Goal: Task Accomplishment & Management: Use online tool/utility

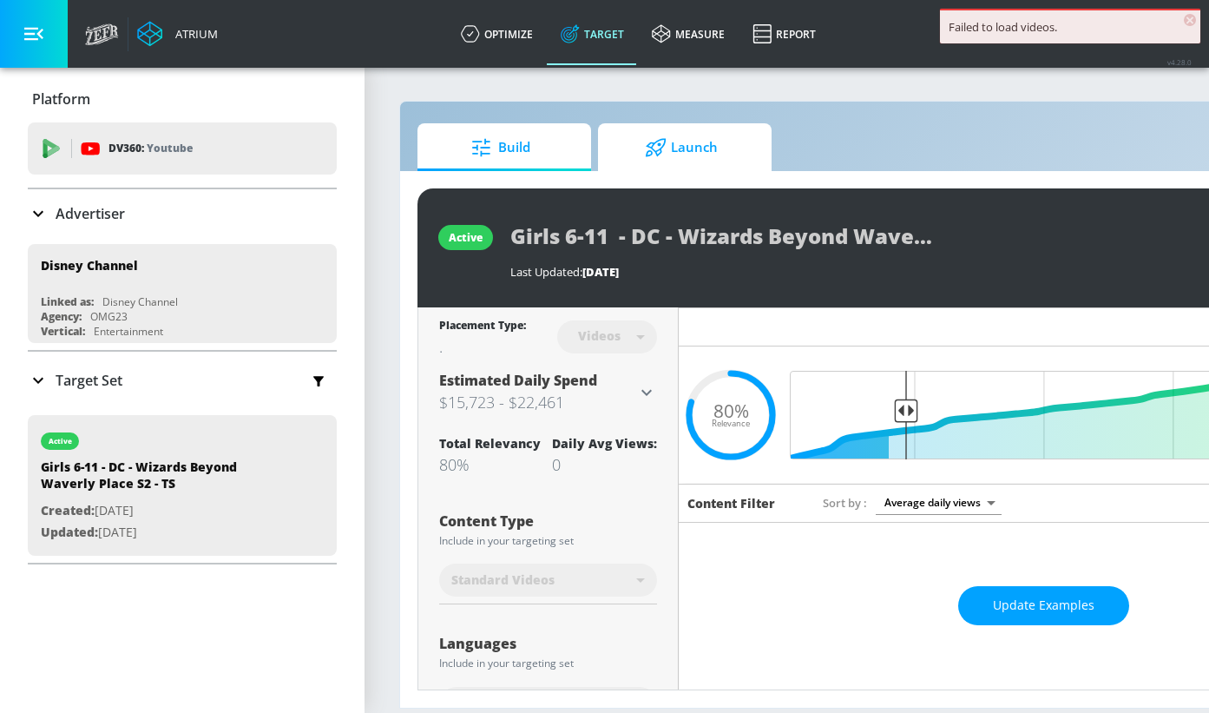
click at [680, 149] on span "Launch" at bounding box center [682, 148] width 132 height 42
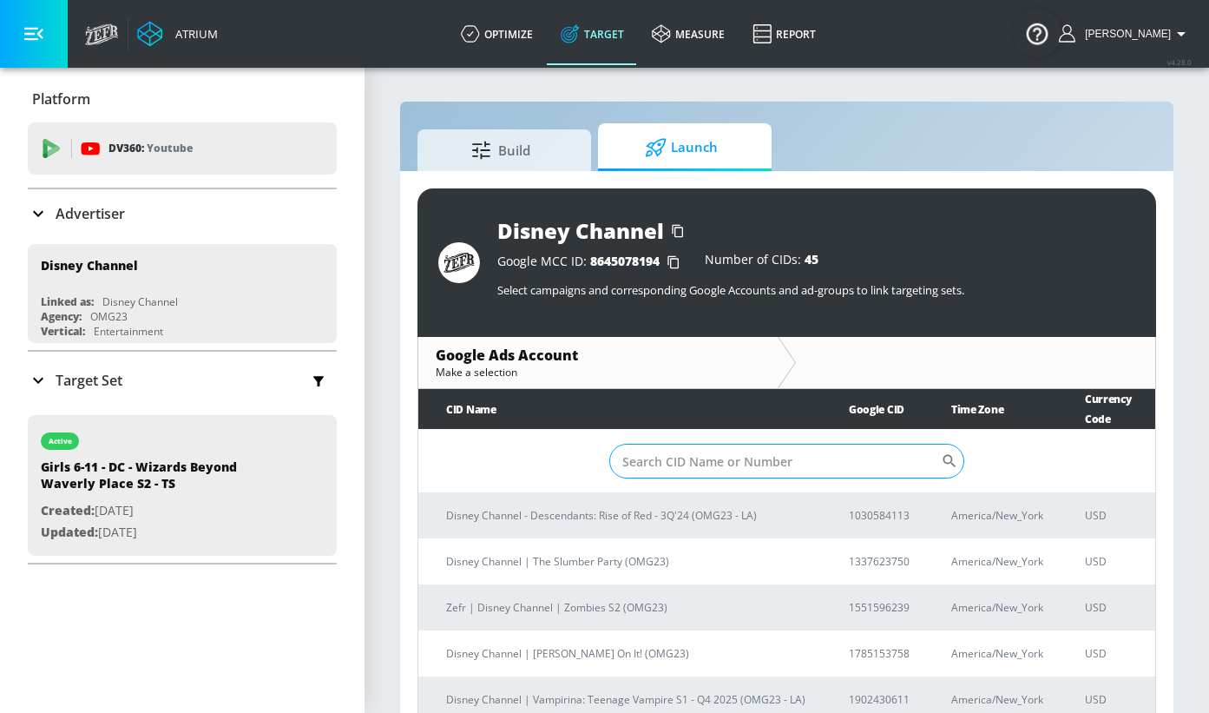
click at [794, 444] on input "Sort By" at bounding box center [775, 461] width 332 height 35
type input "0"
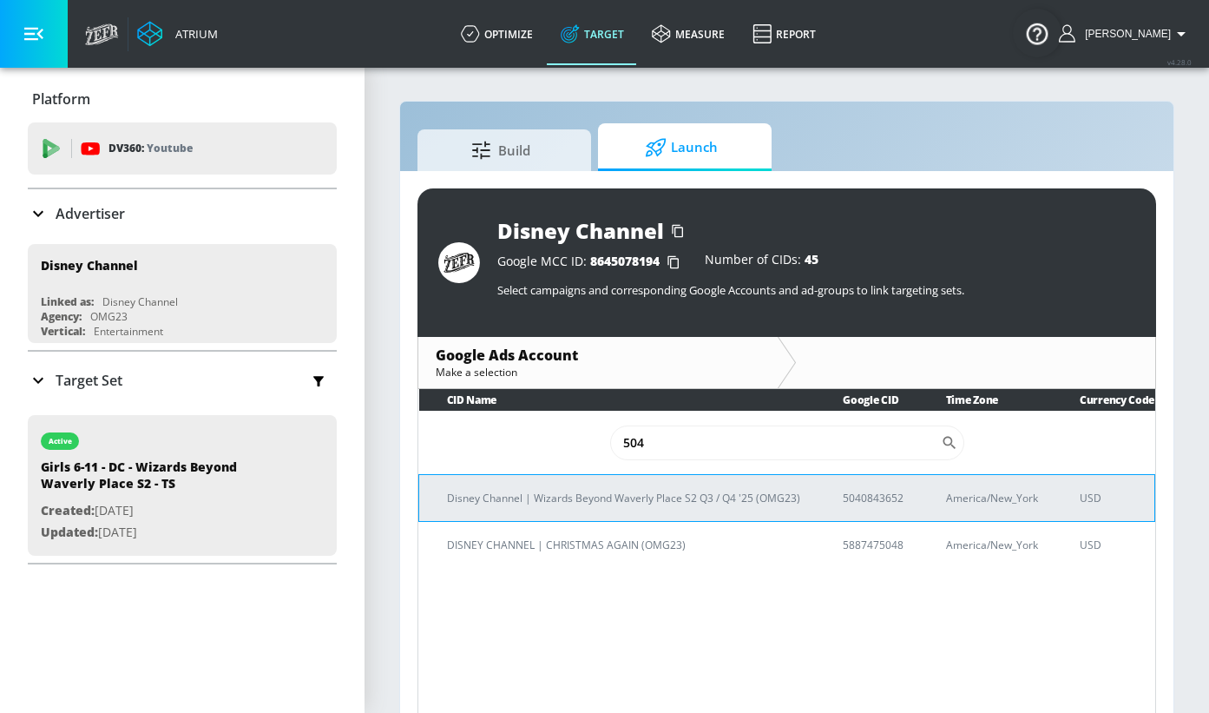
type input "504"
click at [872, 498] on p "5040843652" at bounding box center [873, 498] width 61 height 18
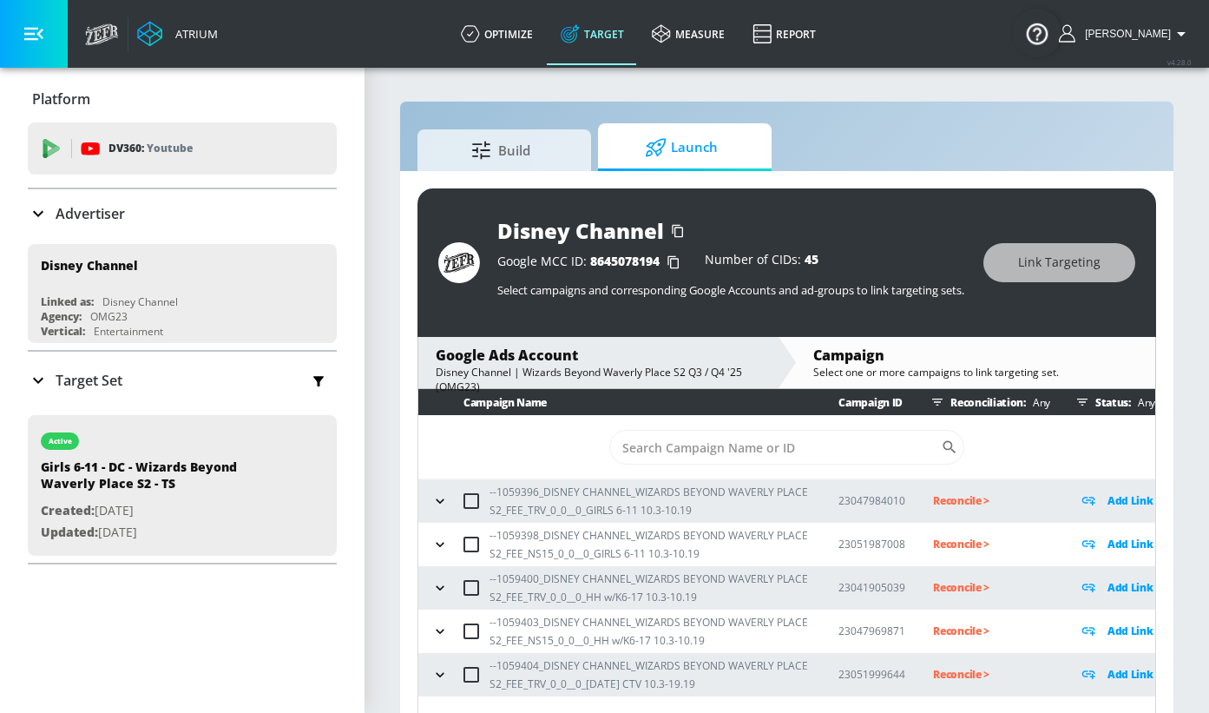
scroll to position [41, 0]
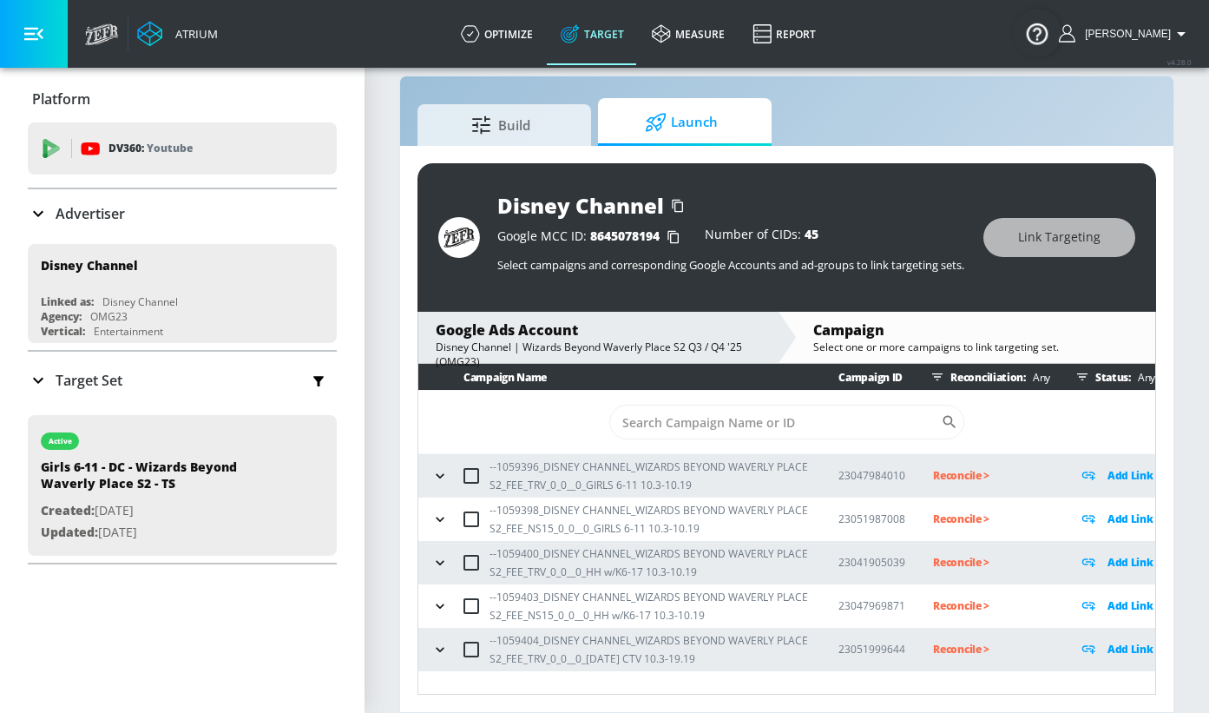
click at [442, 476] on icon "button" at bounding box center [440, 475] width 8 height 4
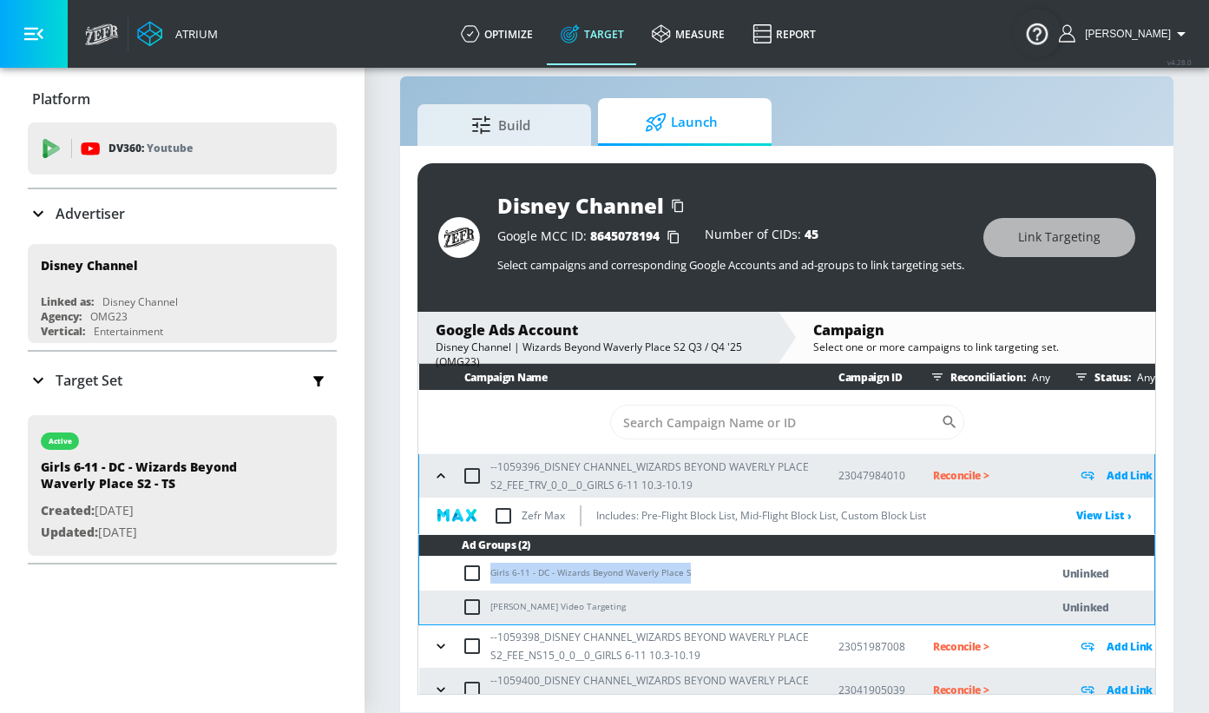
drag, startPoint x: 492, startPoint y: 574, endPoint x: 685, endPoint y: 580, distance: 192.8
click at [685, 580] on td "Girls 6-11 - DC - Wizards Beyond Waverly Place S" at bounding box center [717, 573] width 596 height 34
copy td "Girls 6-11 - DC - Wizards Beyond Waverly Place S"
click at [474, 574] on input "checkbox" at bounding box center [476, 573] width 29 height 21
checkbox input "true"
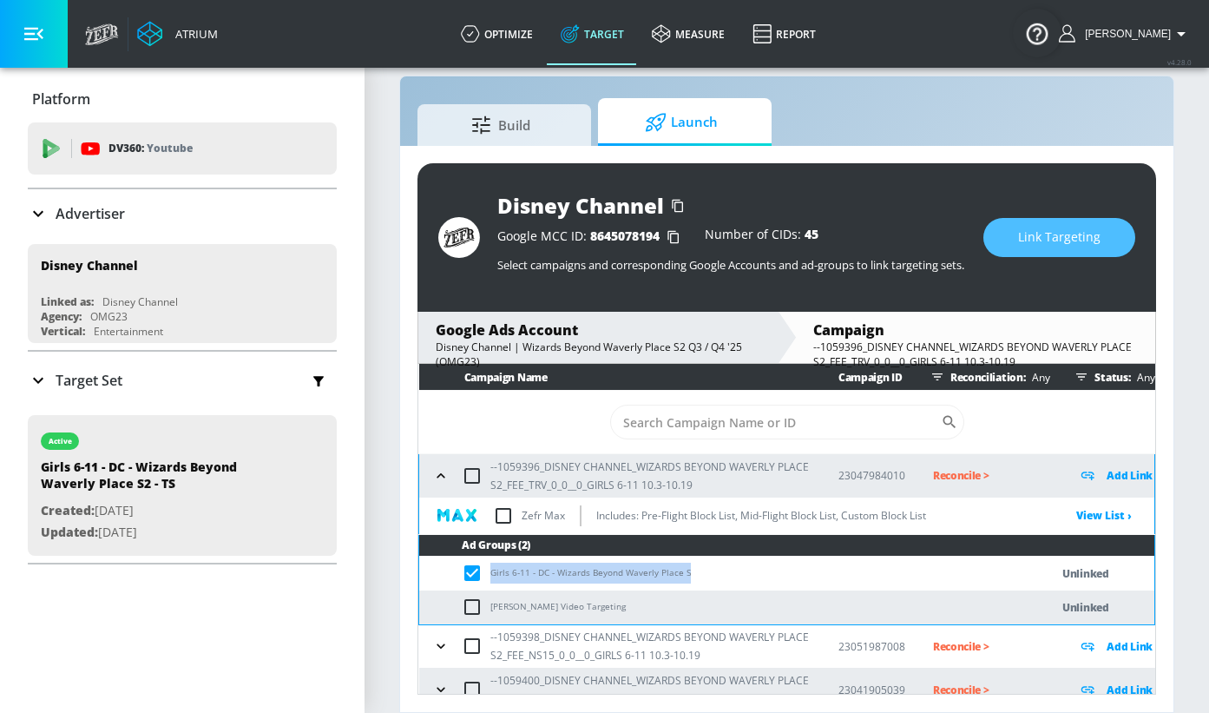
click at [1057, 227] on span "Link Targeting" at bounding box center [1059, 238] width 82 height 22
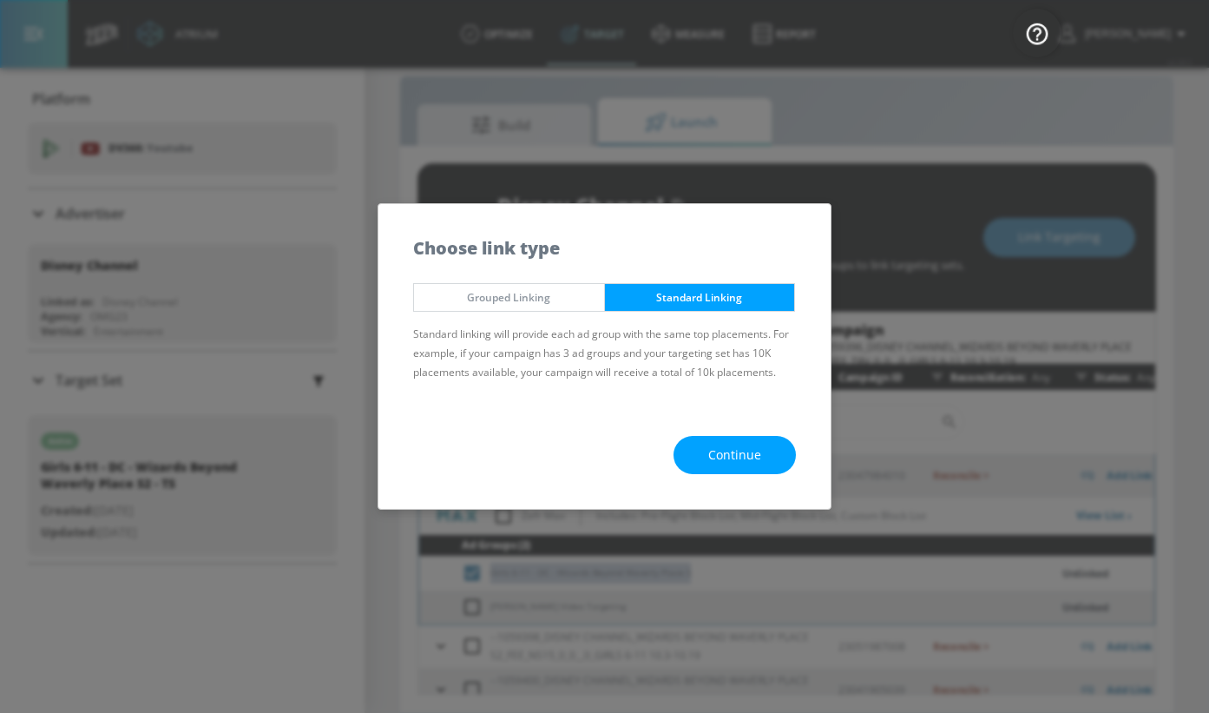
click at [708, 451] on button "Continue" at bounding box center [735, 455] width 122 height 39
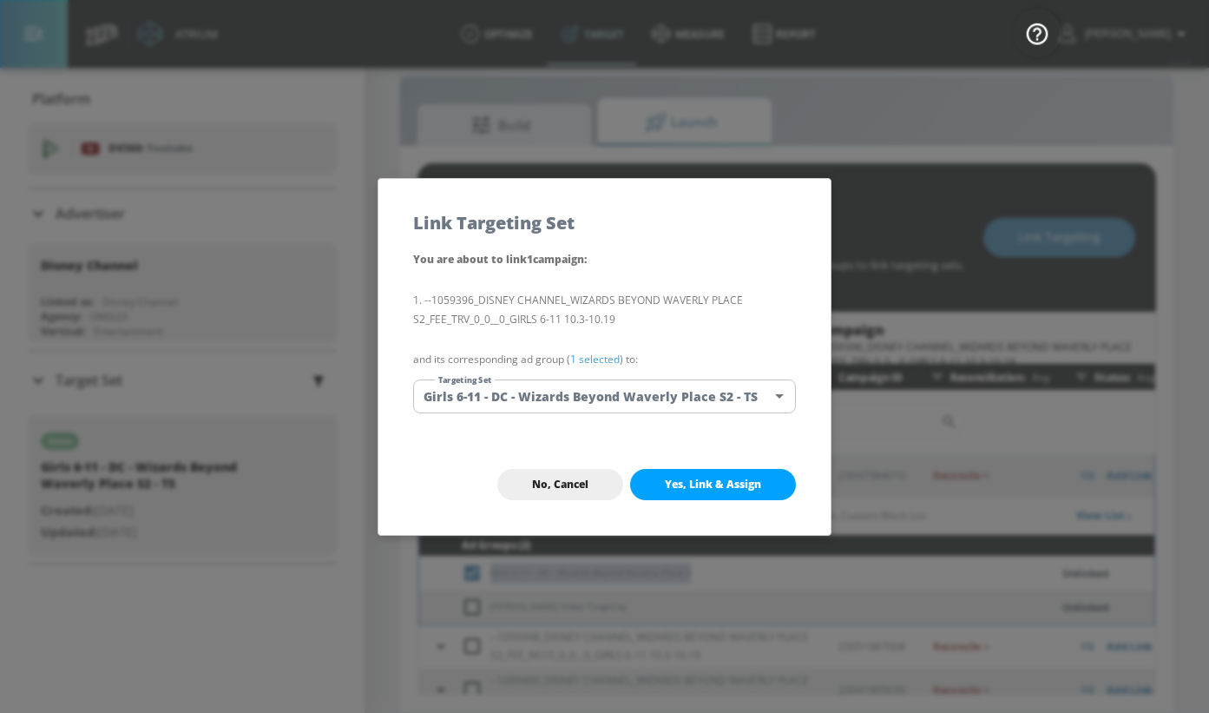
click at [567, 387] on body "Atrium optimize Target measure Report optimize Target measure Report v 4.28.0 […" at bounding box center [604, 344] width 1209 height 738
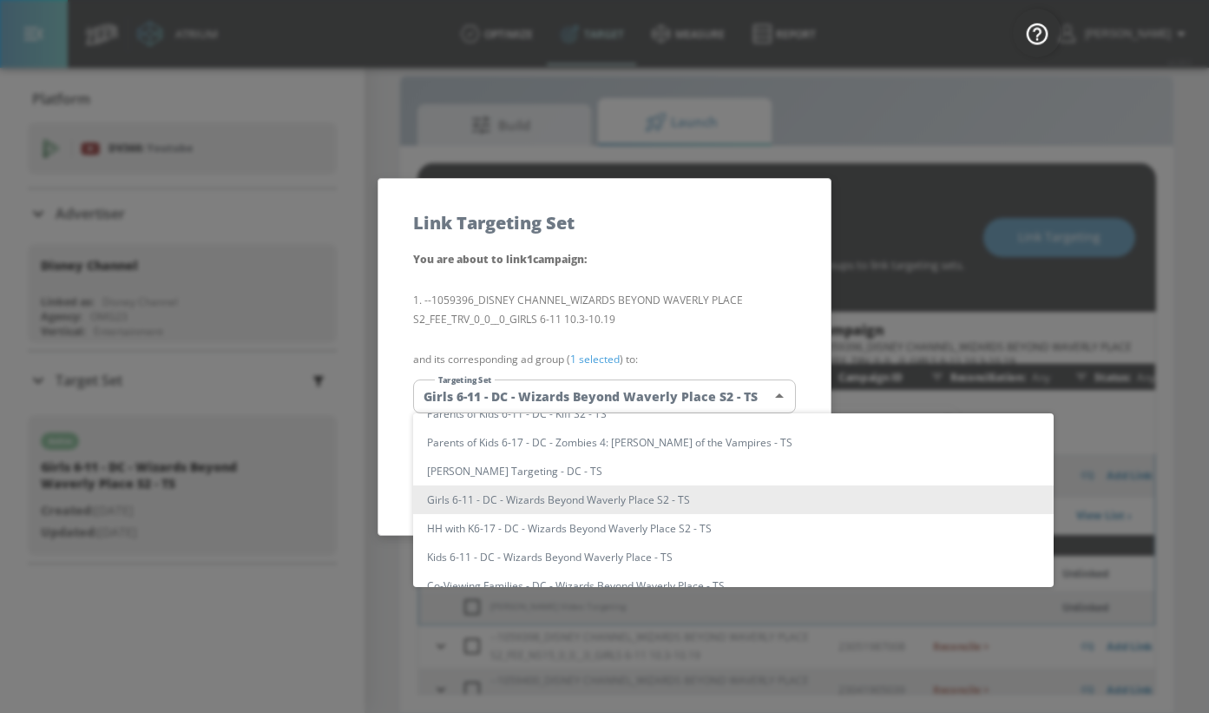
scroll to position [0, 0]
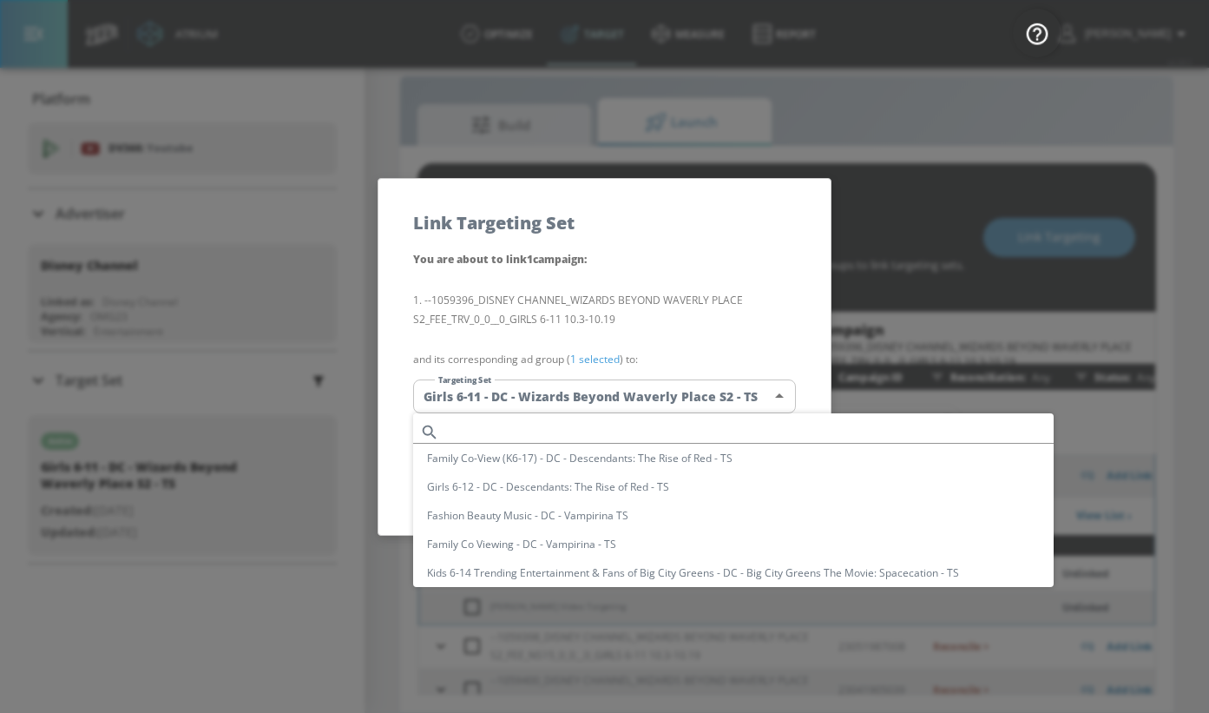
click at [526, 432] on input "text" at bounding box center [750, 431] width 608 height 23
paste input "Girls 6-11 - DC - Wizards Beyond Waverly Place S"
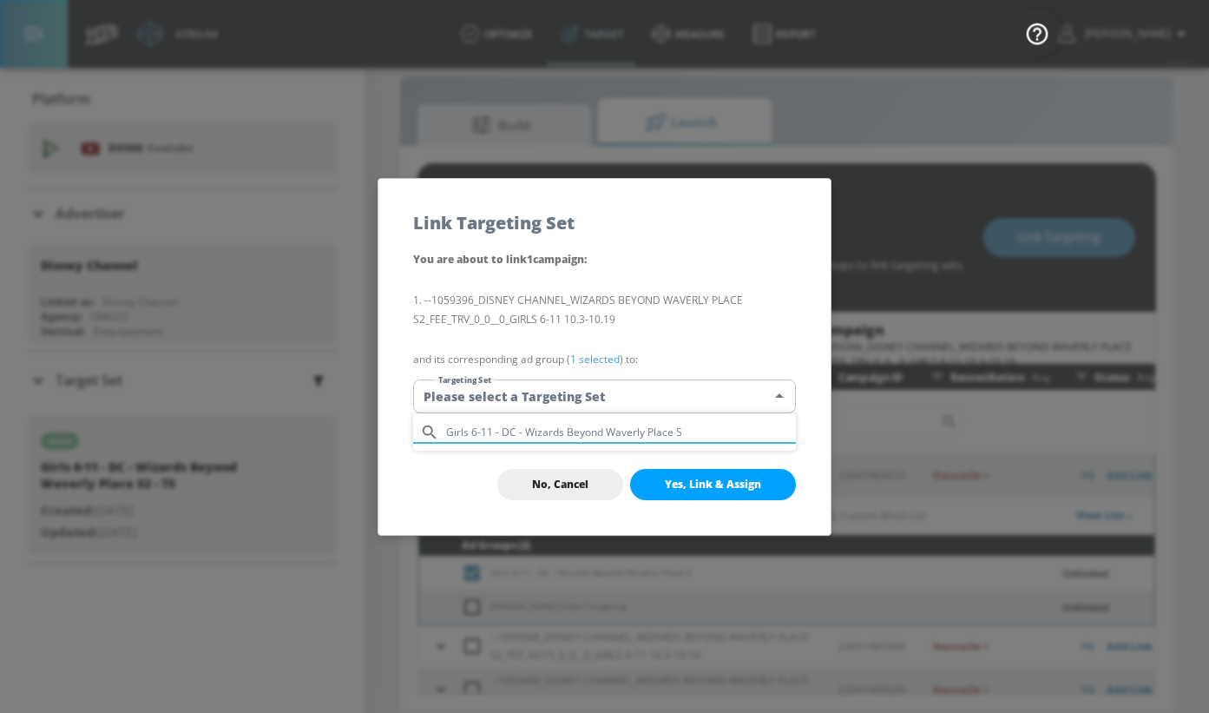
type input "Girls 6-11 - DC - Wizards Beyond Waverly Place S"
click at [551, 484] on div at bounding box center [604, 356] width 1209 height 713
click at [551, 484] on span "No, Cancel" at bounding box center [560, 484] width 56 height 14
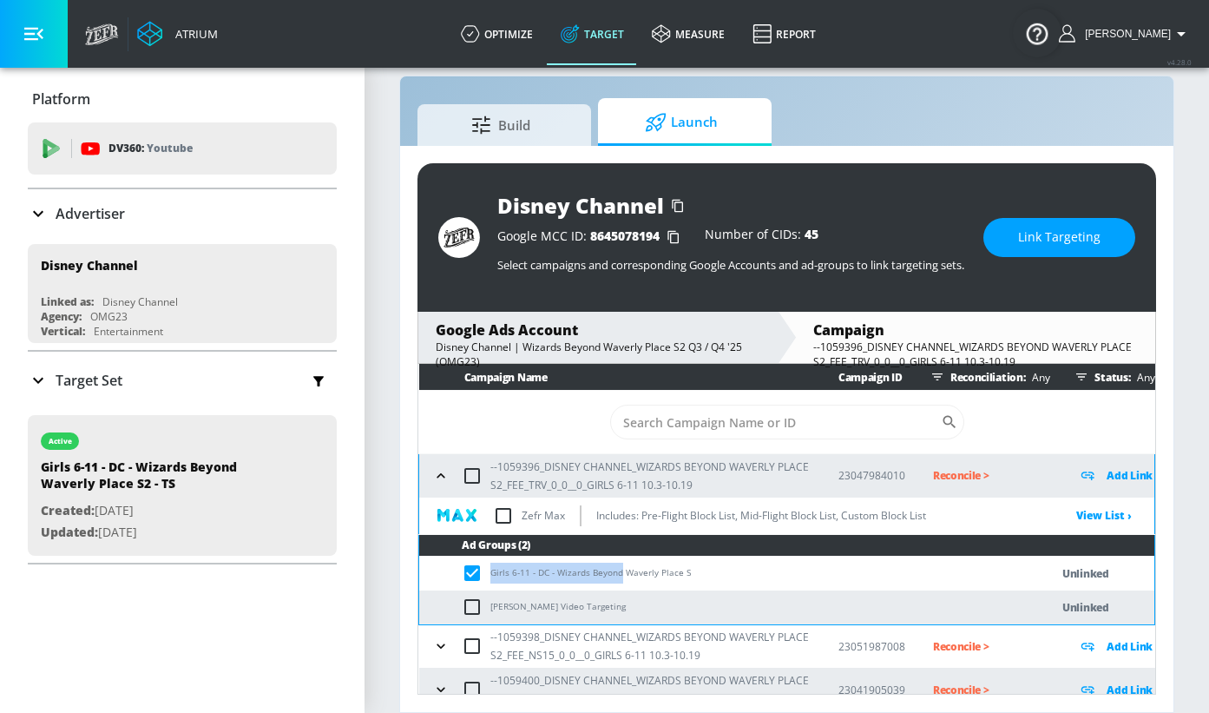
drag, startPoint x: 491, startPoint y: 573, endPoint x: 621, endPoint y: 566, distance: 130.4
click at [621, 566] on td "Girls 6-11 - DC - Wizards Beyond Waverly Place S" at bounding box center [717, 573] width 596 height 34
copy td "Girls 6-11 - DC - Wizards Beyond"
click at [1060, 239] on span "Link Targeting" at bounding box center [1059, 238] width 82 height 22
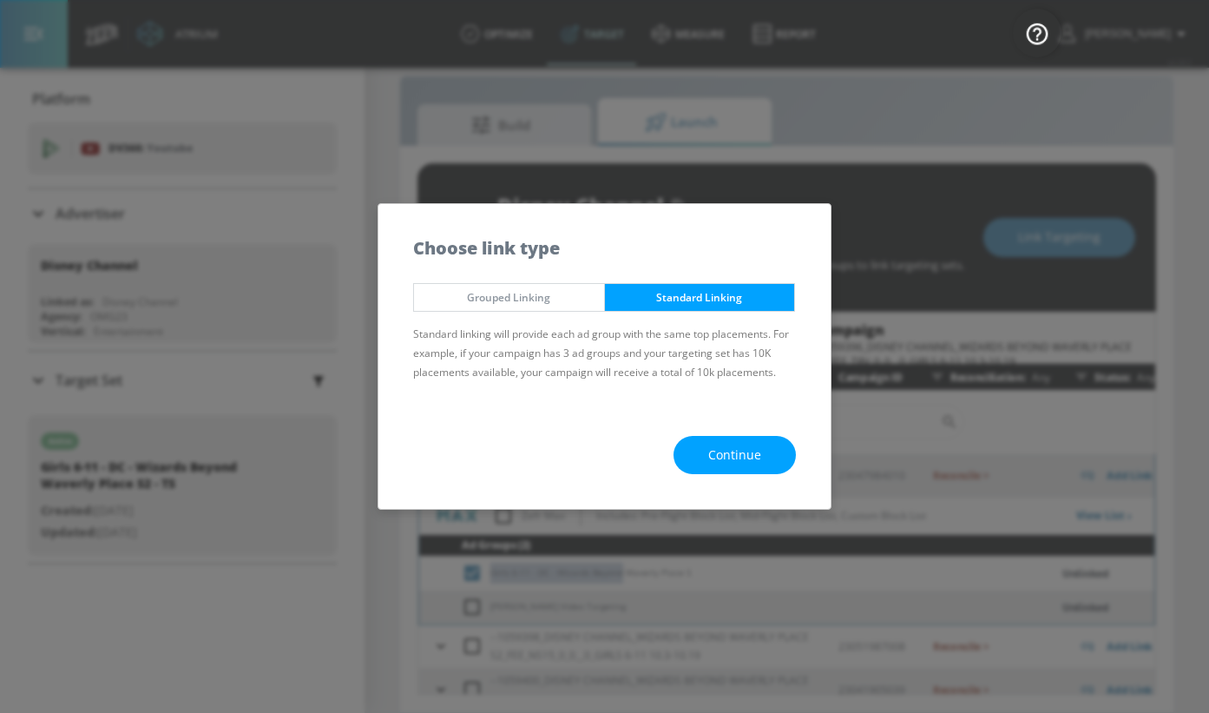
click at [754, 444] on span "Continue" at bounding box center [734, 455] width 53 height 22
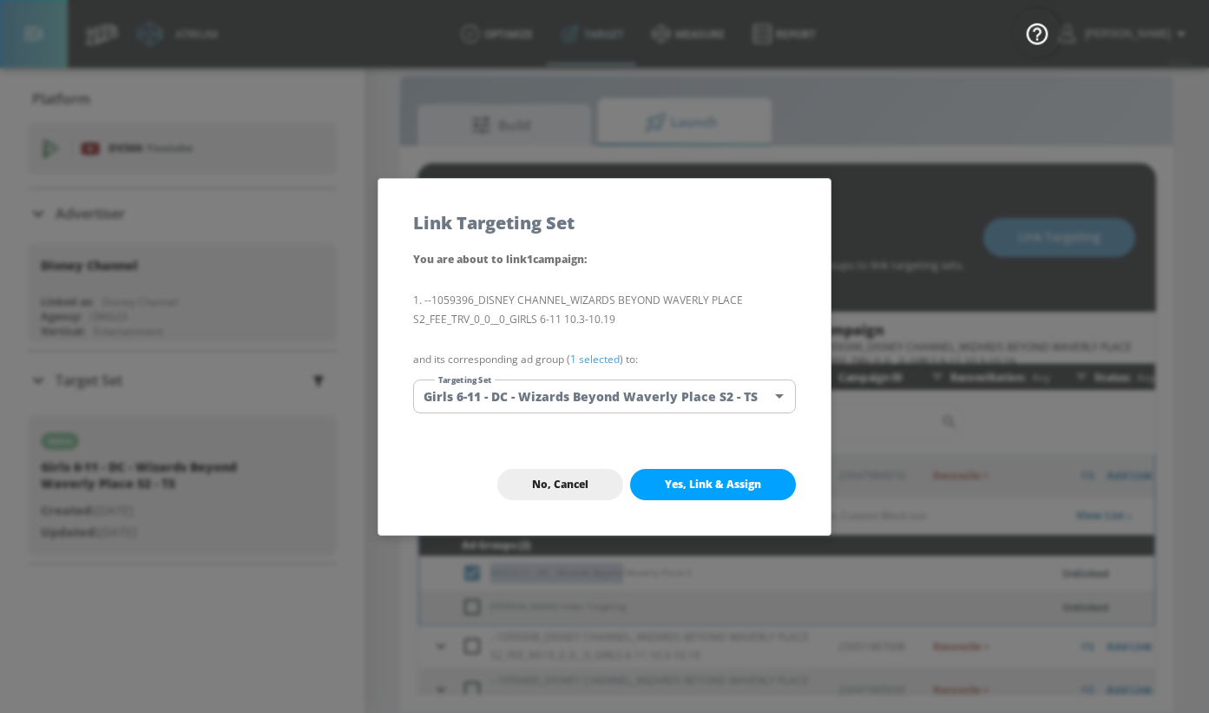
click at [609, 398] on body "Atrium optimize Target measure Report optimize Target measure Report v 4.28.0 […" at bounding box center [604, 344] width 1209 height 738
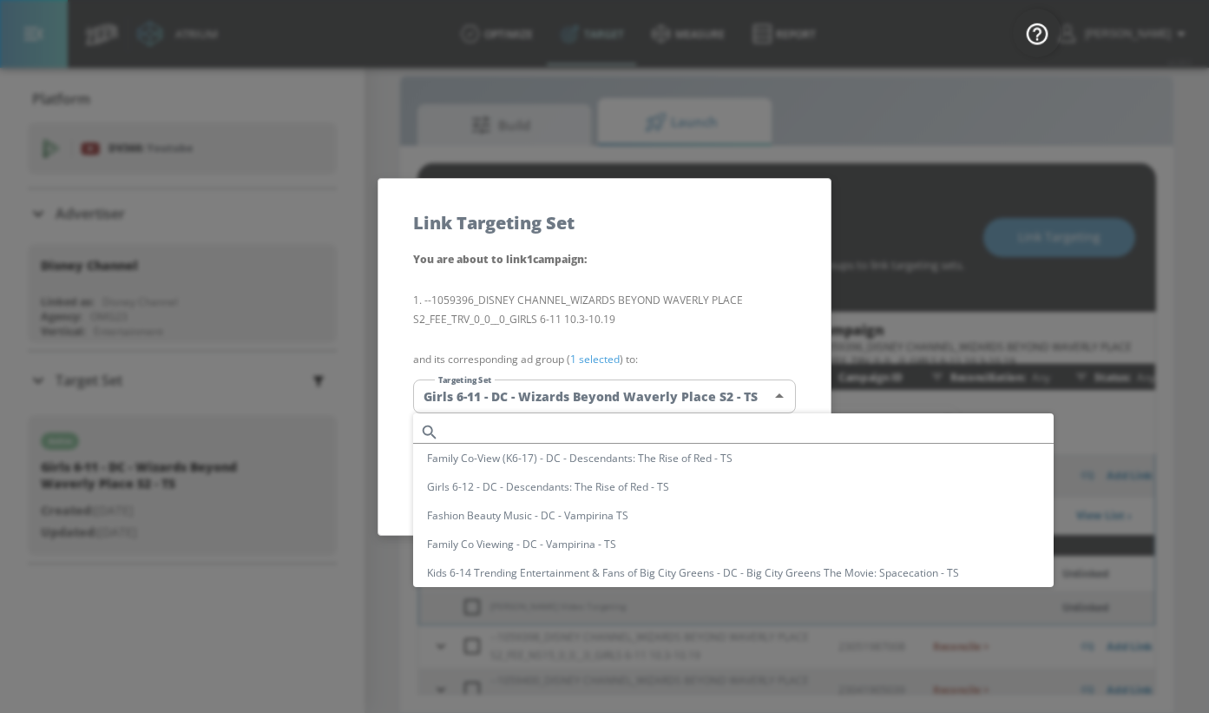
click at [484, 427] on input "text" at bounding box center [750, 431] width 608 height 23
paste input "Girls 6-11 - DC - Wizards Beyond"
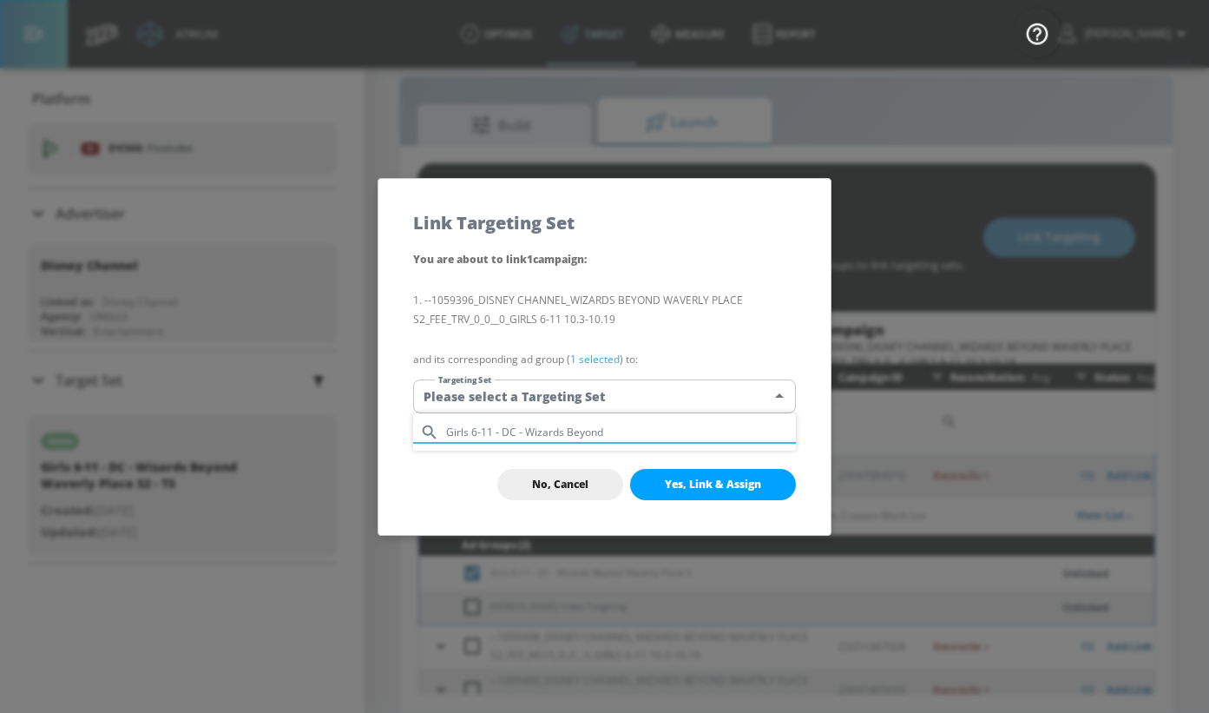
type input "Girls 6-11 - DC - Wizards Beyond"
click at [464, 477] on div at bounding box center [604, 356] width 1209 height 713
click at [661, 482] on button "Yes, Link & Assign" at bounding box center [713, 484] width 166 height 31
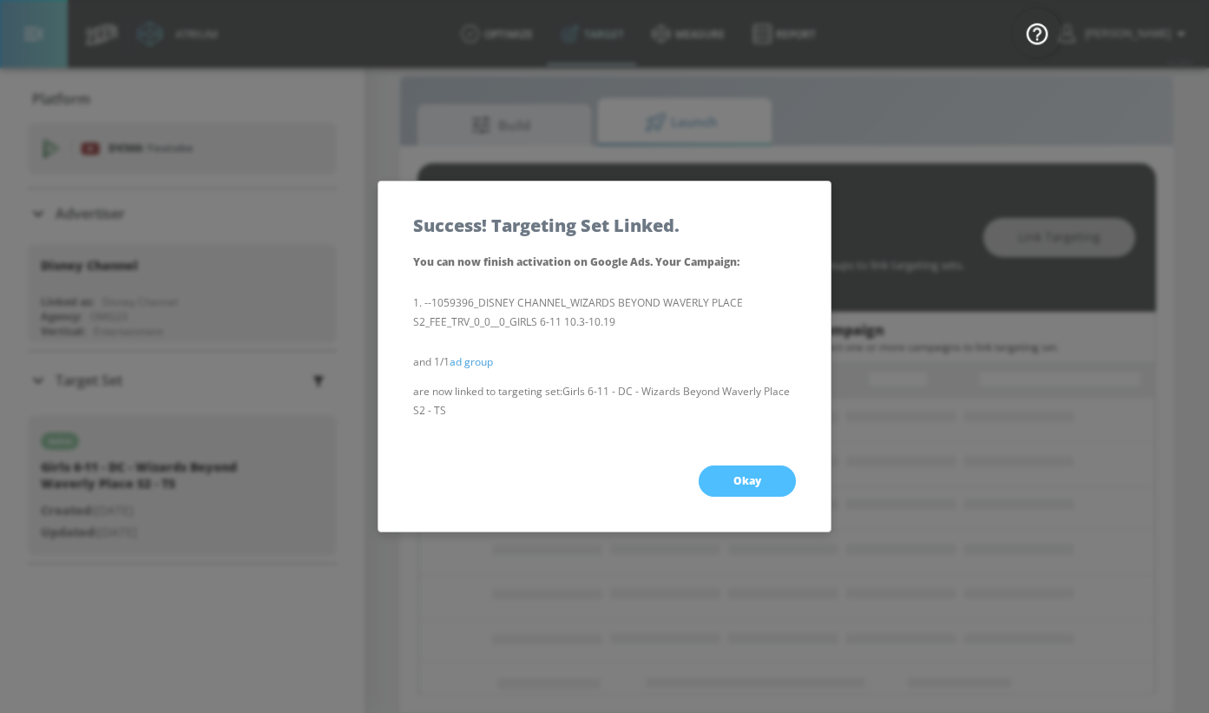
click at [716, 477] on button "Okay" at bounding box center [747, 480] width 97 height 31
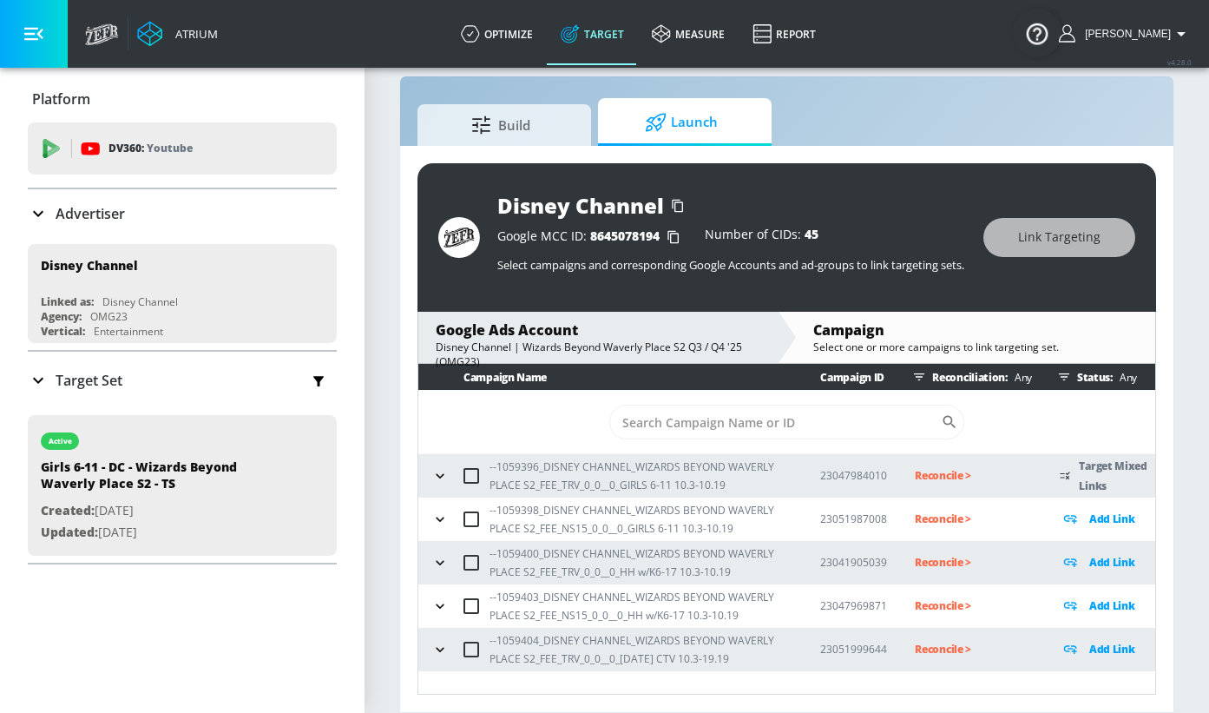
click at [437, 476] on icon "button" at bounding box center [439, 475] width 17 height 17
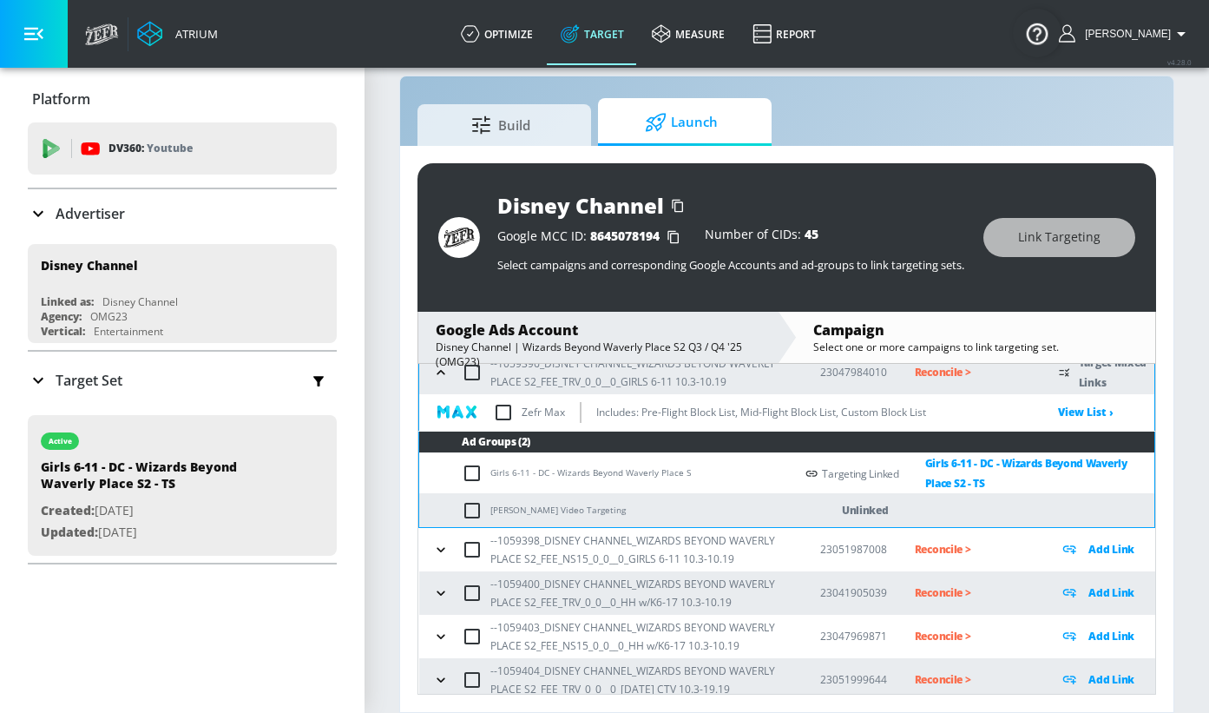
scroll to position [111, 0]
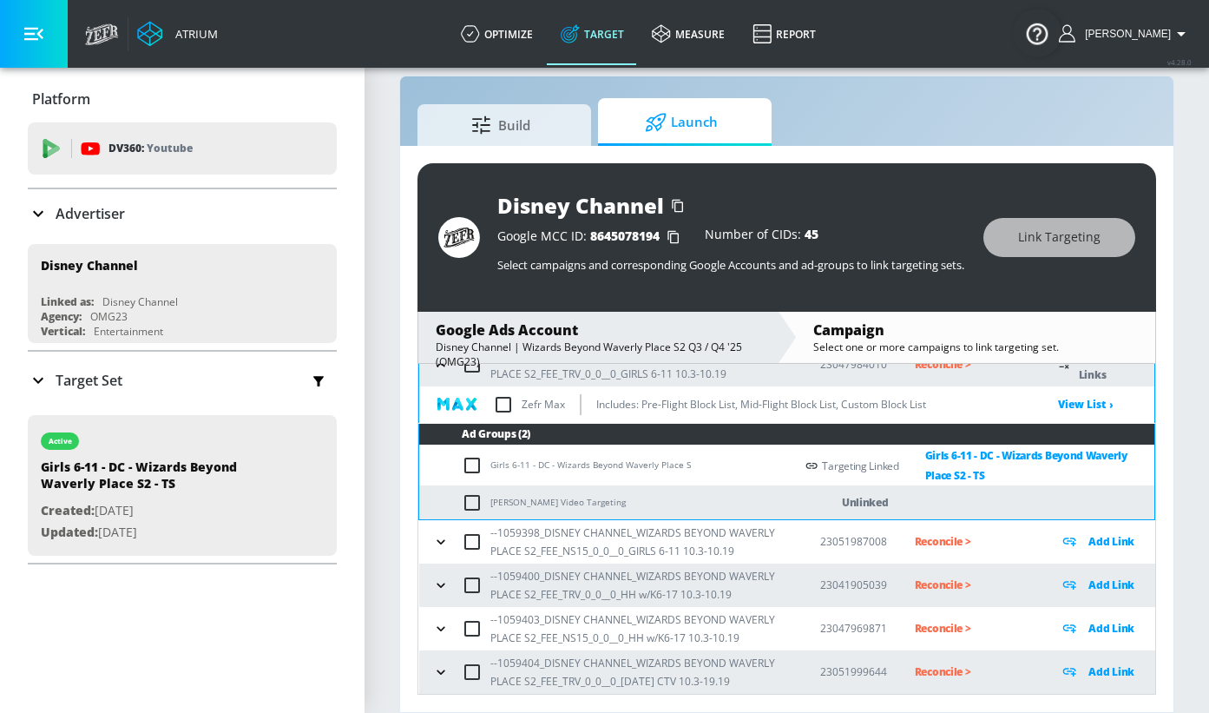
click at [442, 545] on icon "button" at bounding box center [440, 541] width 17 height 17
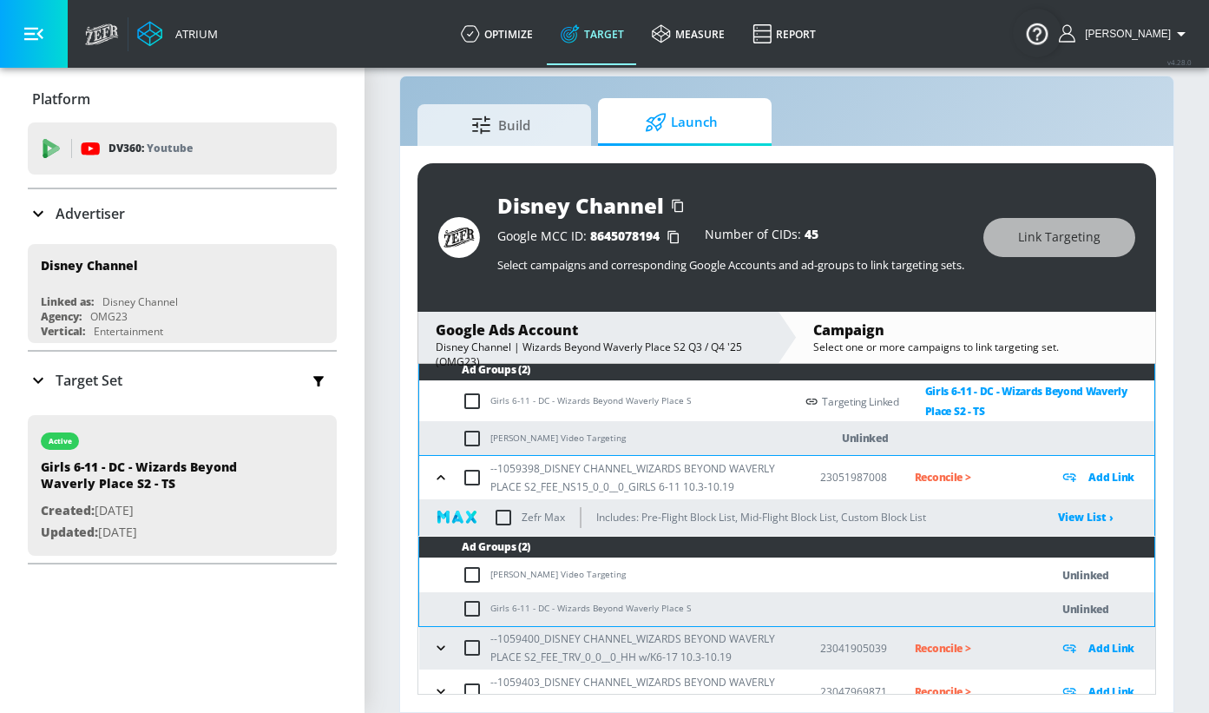
scroll to position [180, 0]
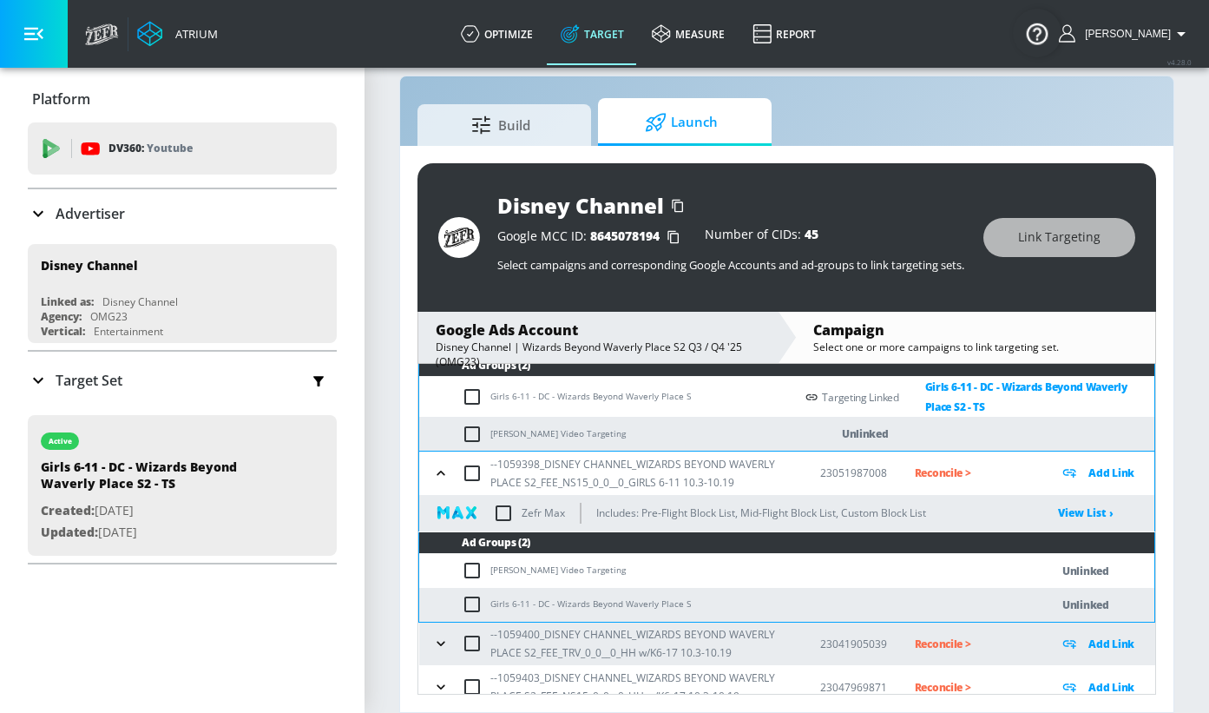
click at [473, 606] on input "checkbox" at bounding box center [476, 604] width 29 height 21
checkbox input "true"
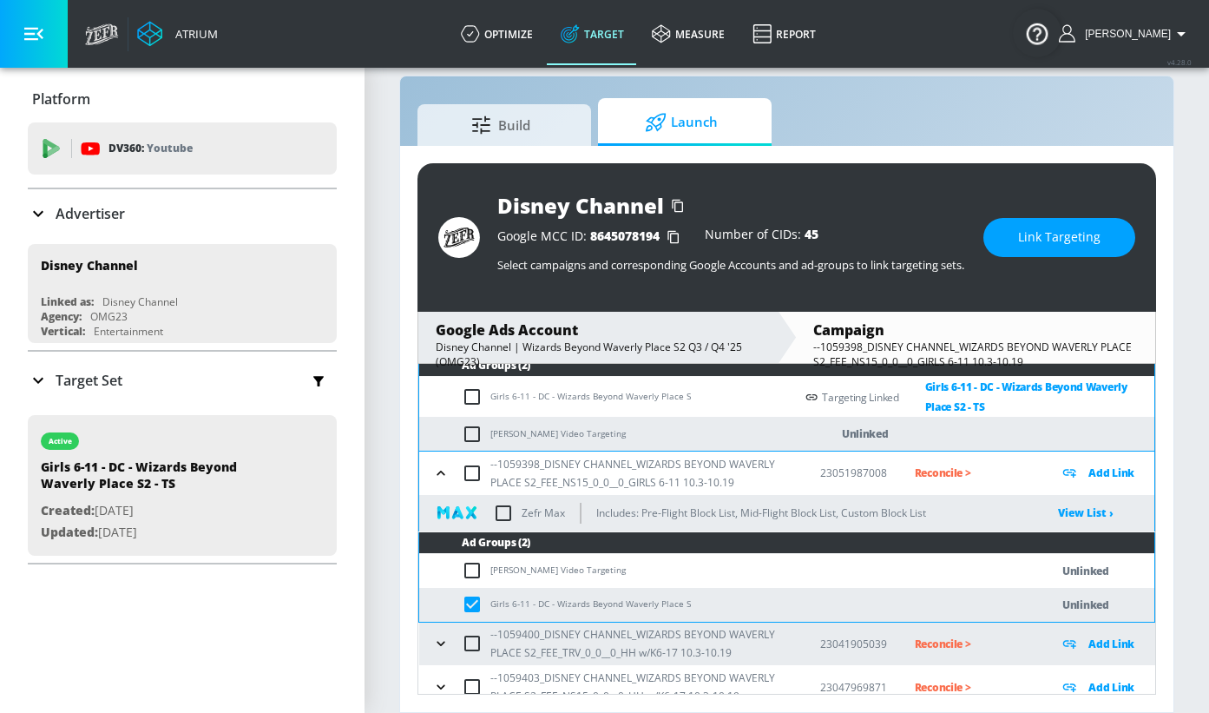
click at [1021, 242] on button "Link Targeting" at bounding box center [1060, 237] width 152 height 39
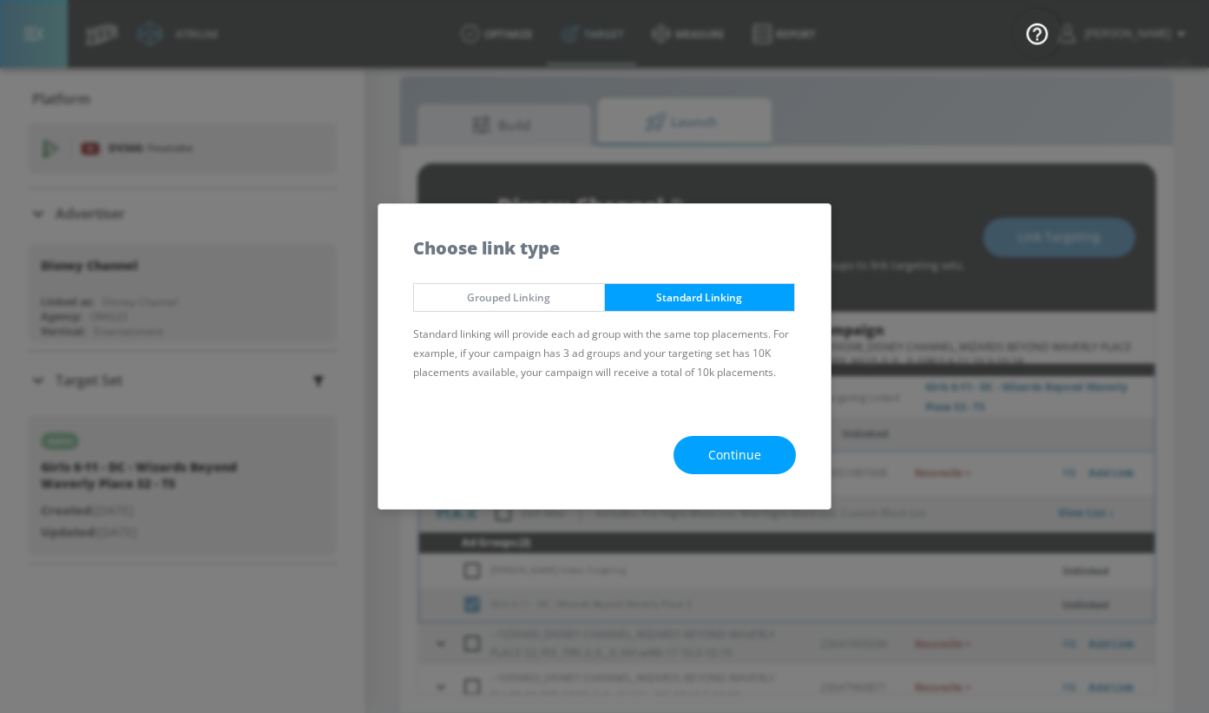
click at [733, 457] on span "Continue" at bounding box center [734, 455] width 53 height 22
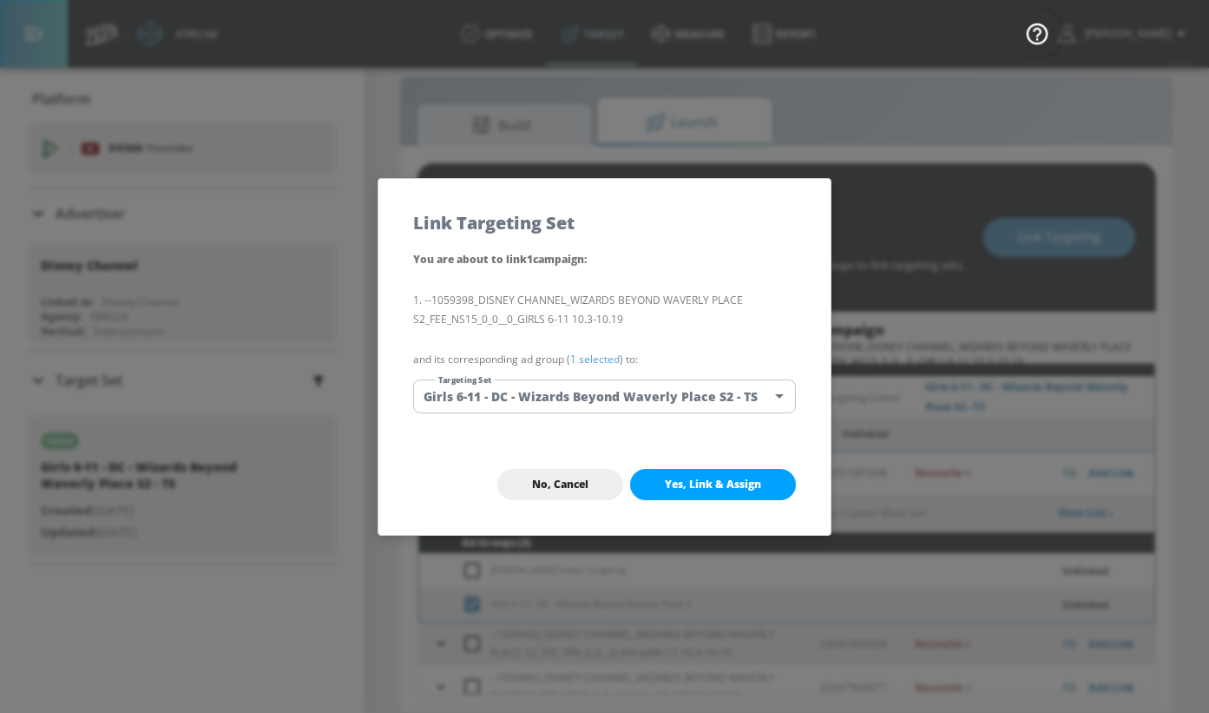
click at [700, 477] on span "Yes, Link & Assign" at bounding box center [713, 484] width 96 height 14
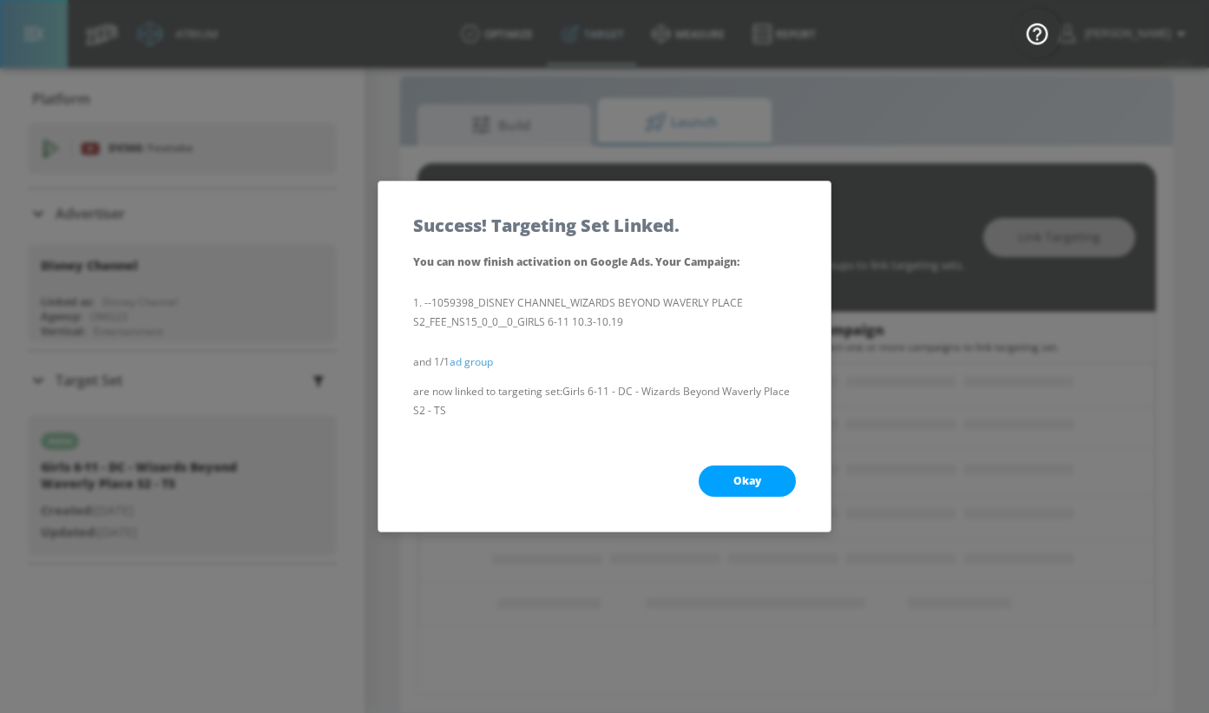
scroll to position [79, 0]
click at [703, 481] on button "Okay" at bounding box center [747, 480] width 97 height 31
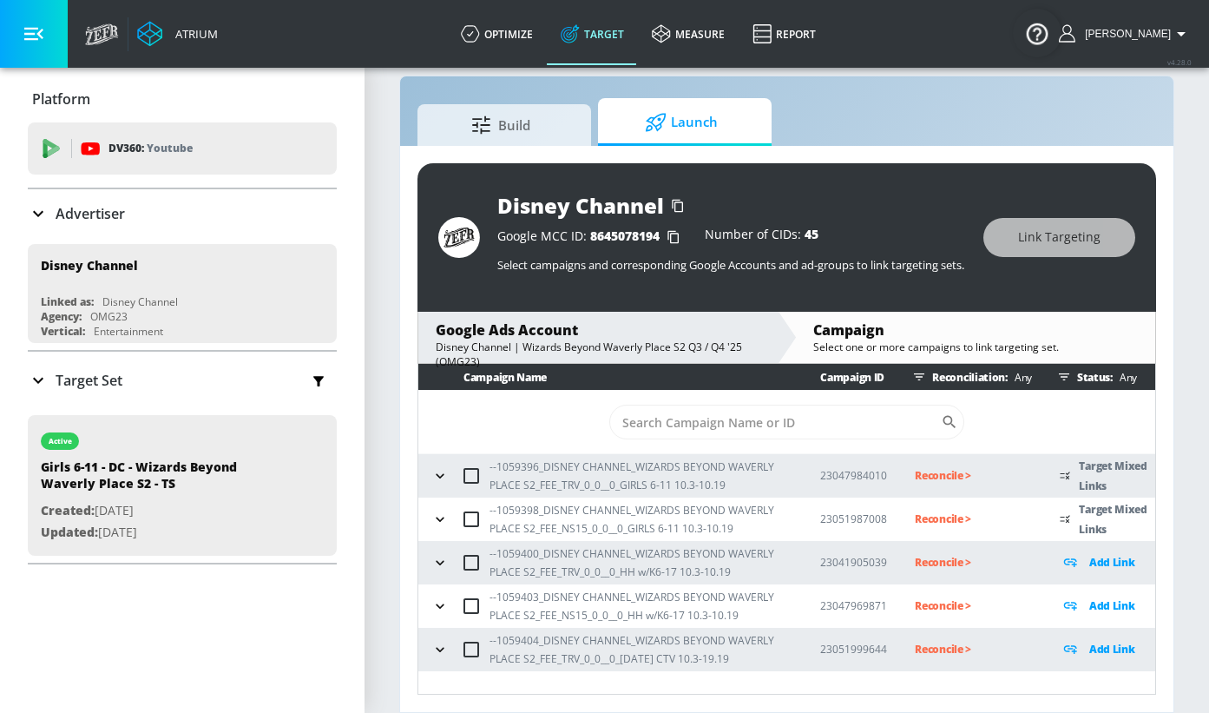
scroll to position [0, 0]
click at [439, 562] on icon "button" at bounding box center [439, 562] width 17 height 17
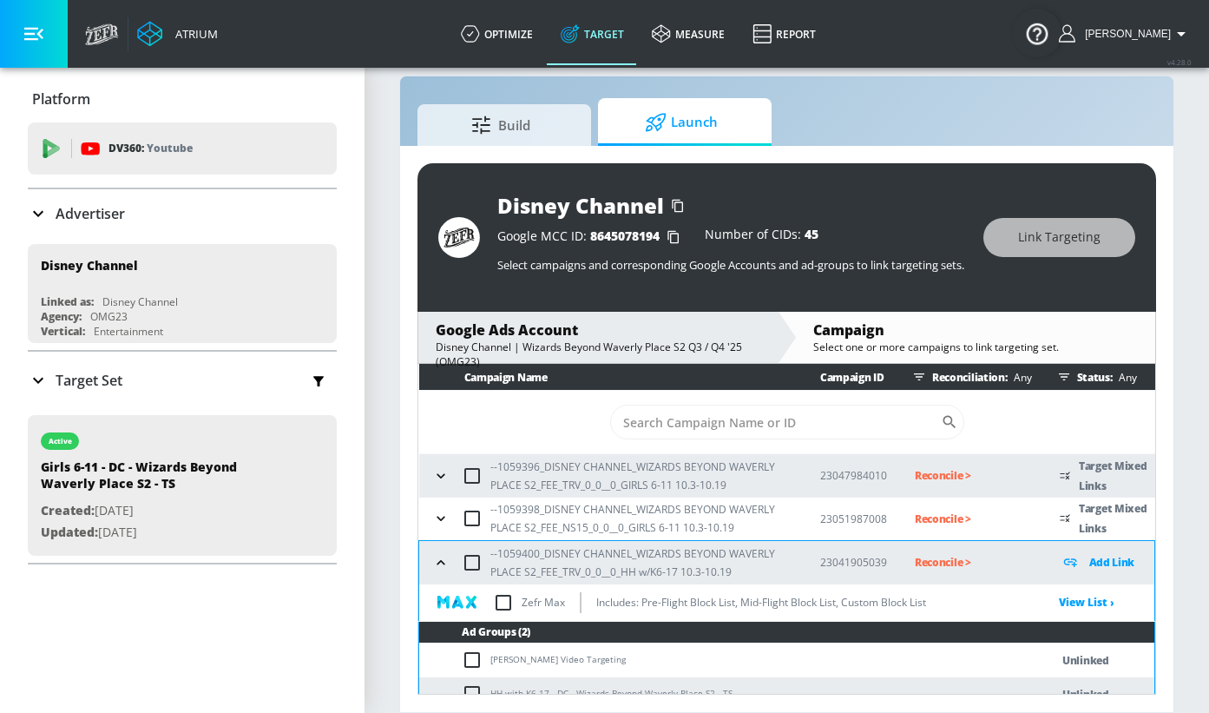
scroll to position [104, 0]
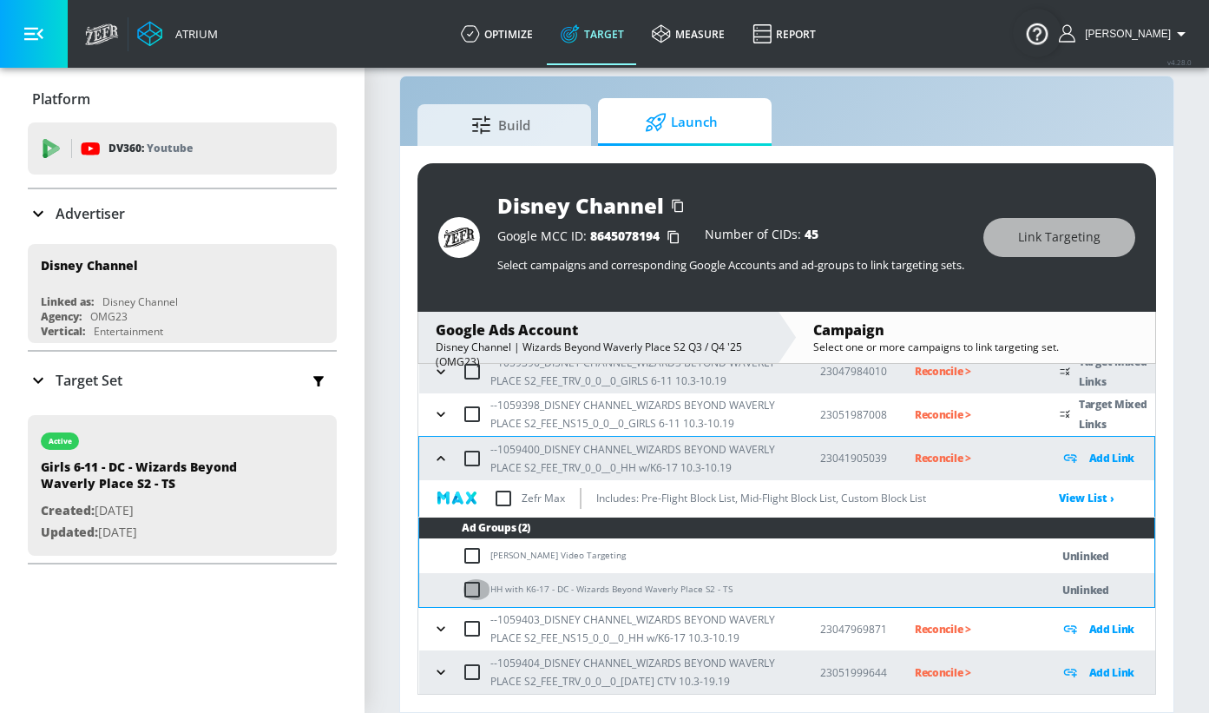
click at [470, 589] on input "checkbox" at bounding box center [476, 589] width 29 height 21
checkbox input "true"
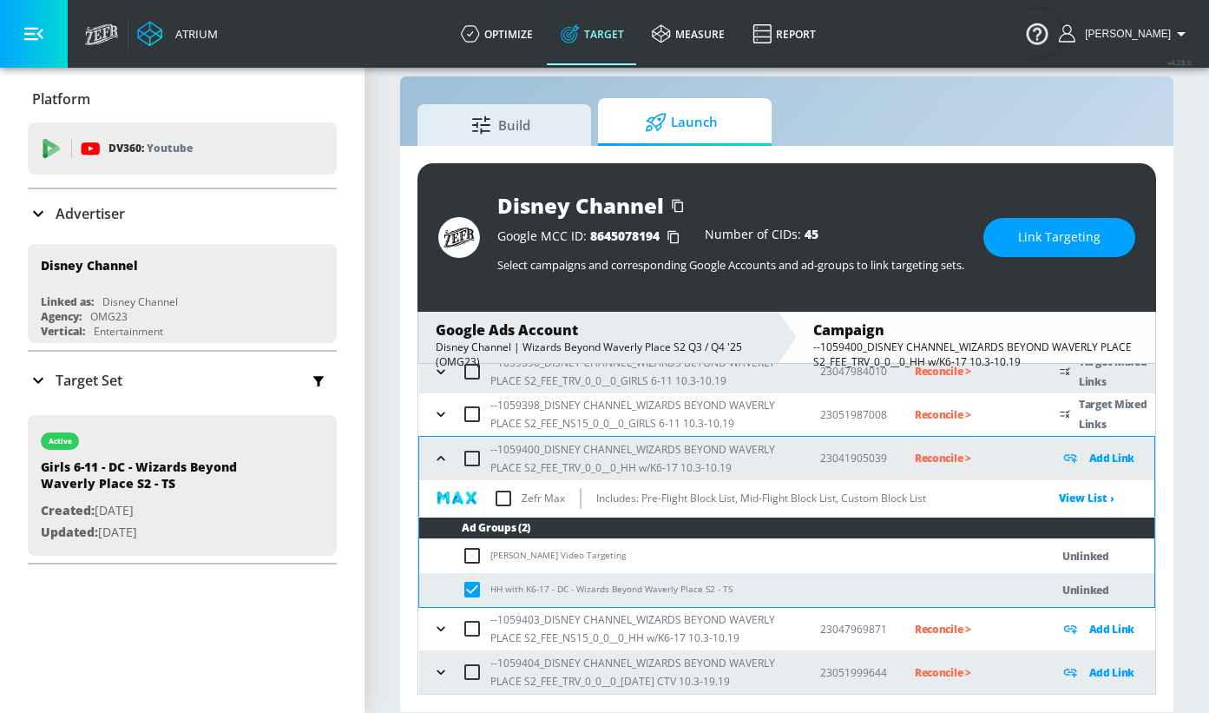
click at [1032, 240] on span "Link Targeting" at bounding box center [1059, 238] width 82 height 22
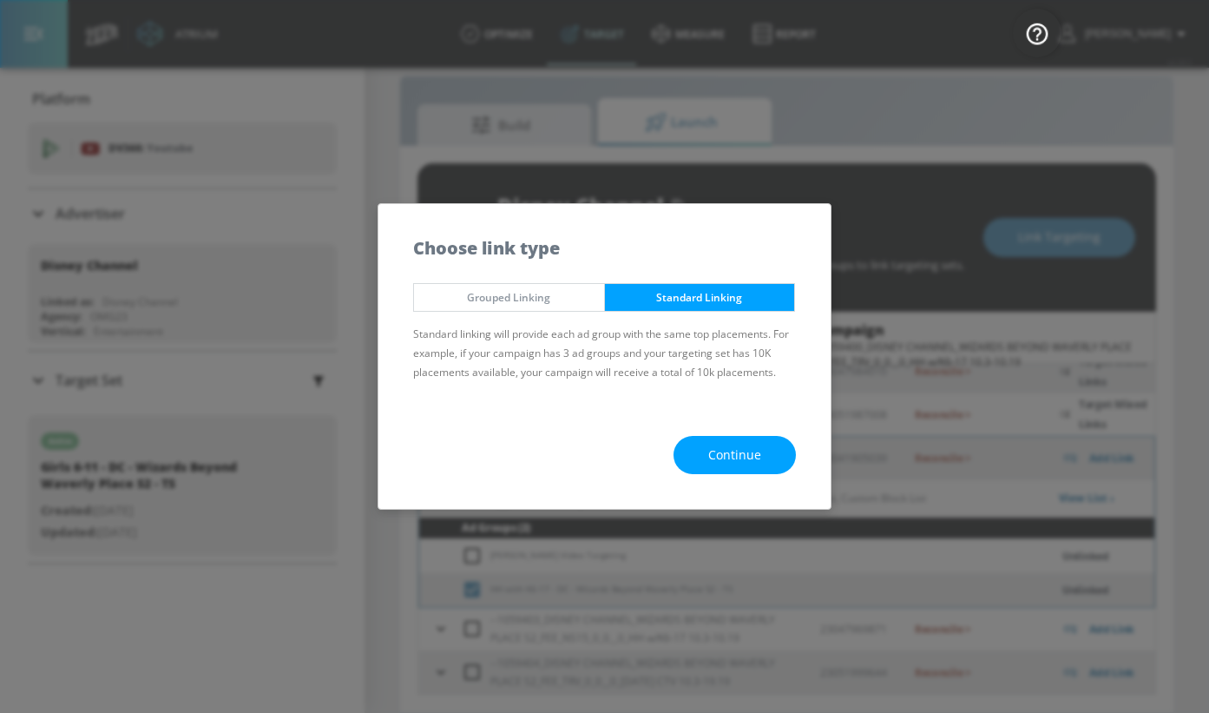
click at [732, 450] on span "Continue" at bounding box center [734, 455] width 53 height 22
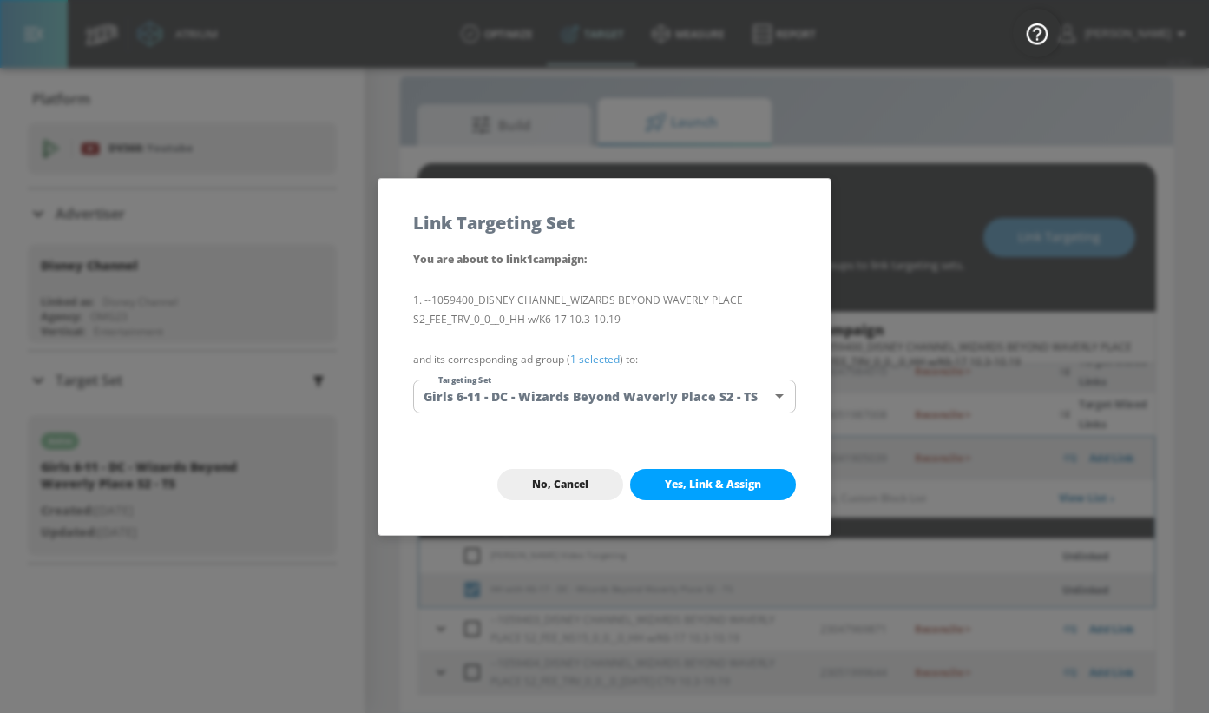
click at [643, 399] on body "Atrium optimize Target measure Report optimize Target measure Report v 4.28.0 […" at bounding box center [604, 344] width 1209 height 738
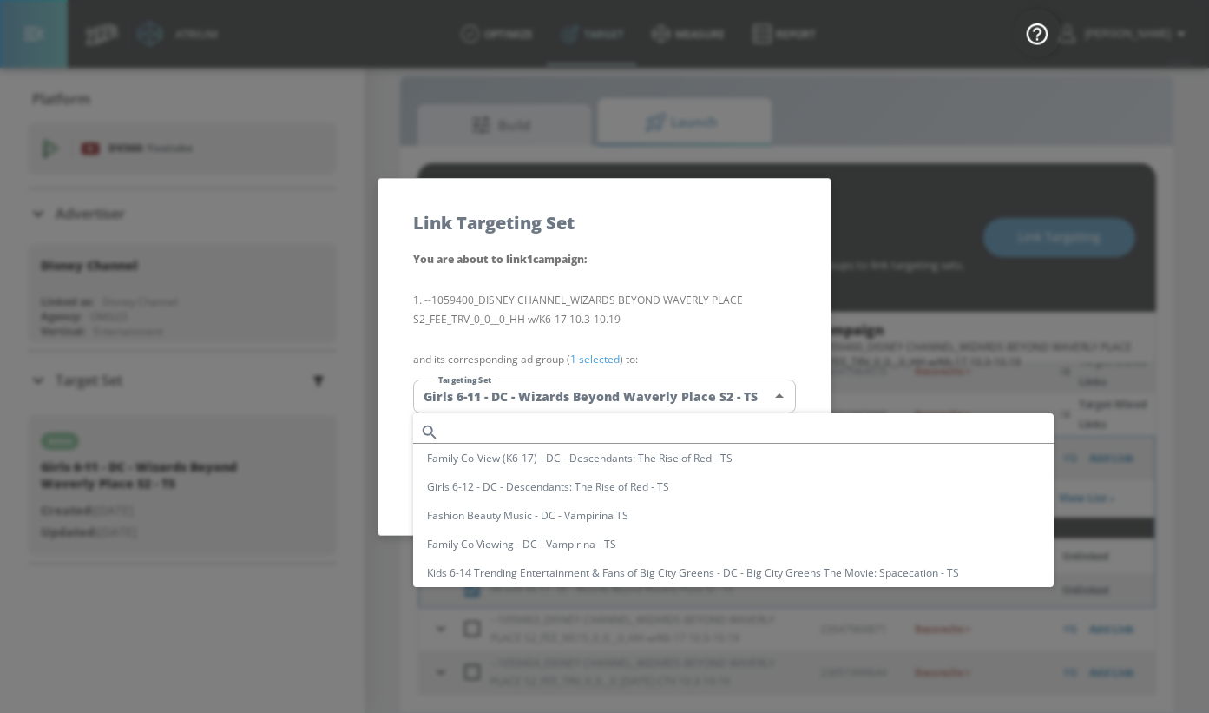
scroll to position [560, 0]
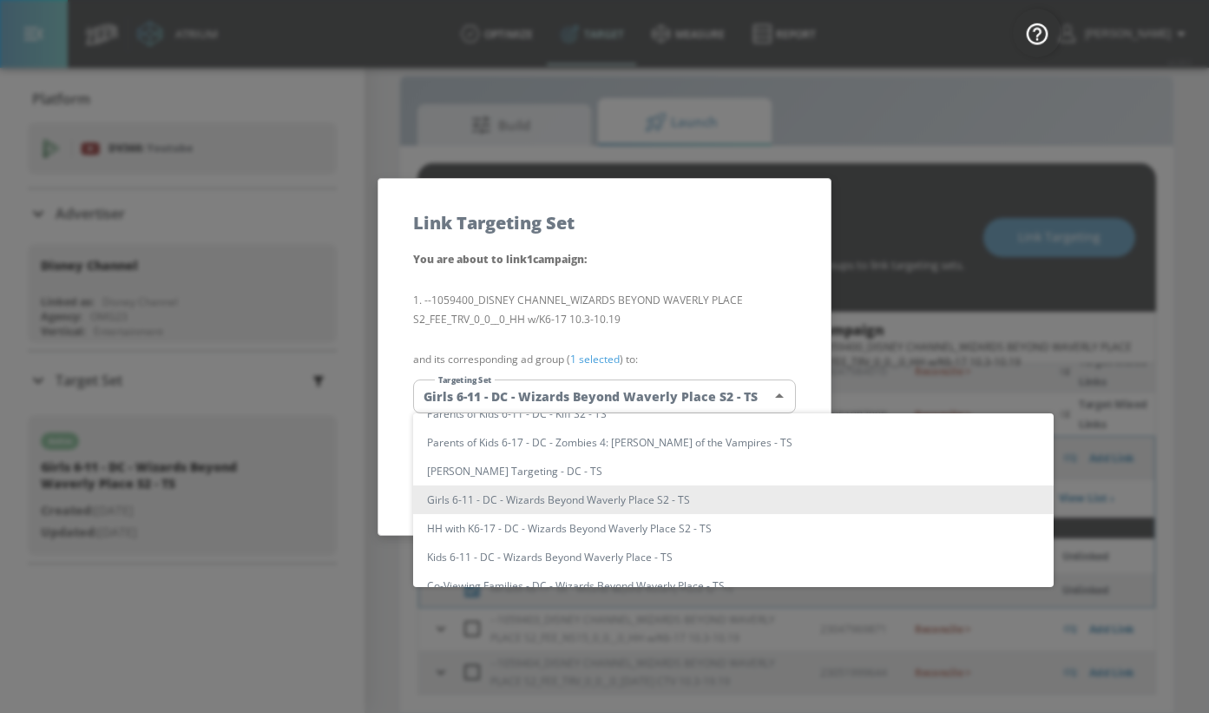
click at [612, 528] on li "HH with K6-17 - DC - Wizards Beyond Waverly Place S2 - TS" at bounding box center [733, 528] width 641 height 29
type input "462ffca9-1bc4-4149-9b66-57595bfd7368"
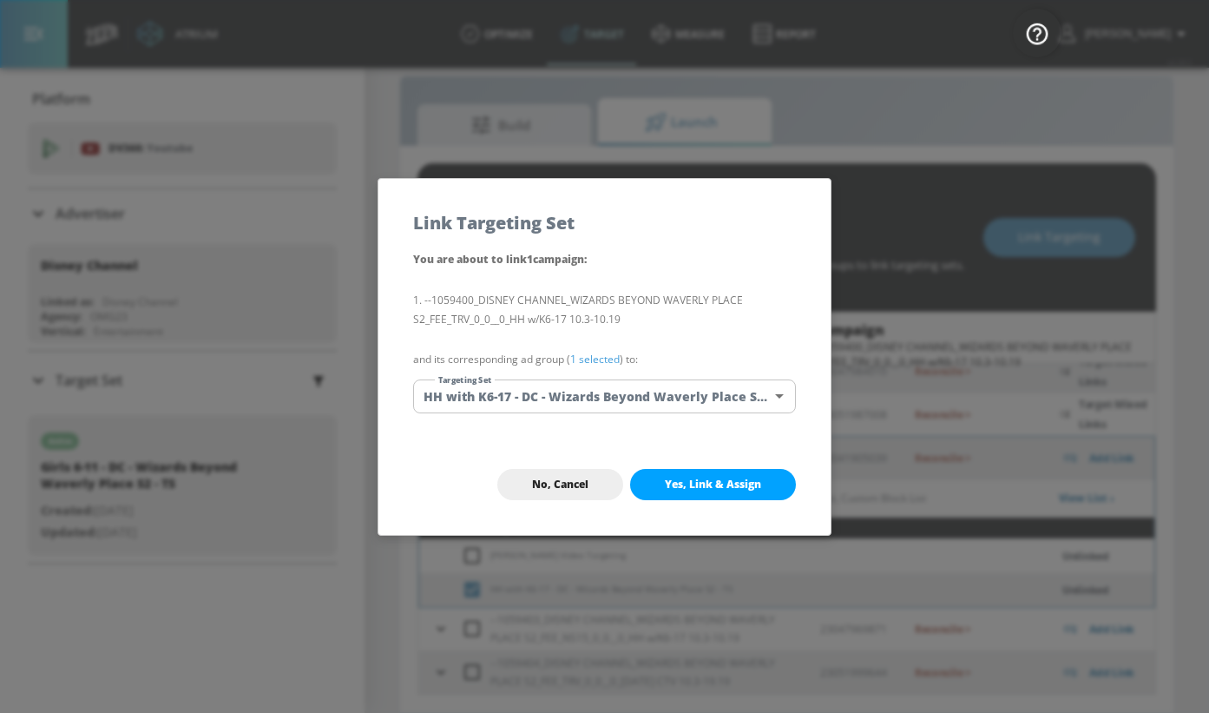
click at [675, 490] on span "Yes, Link & Assign" at bounding box center [713, 484] width 96 height 14
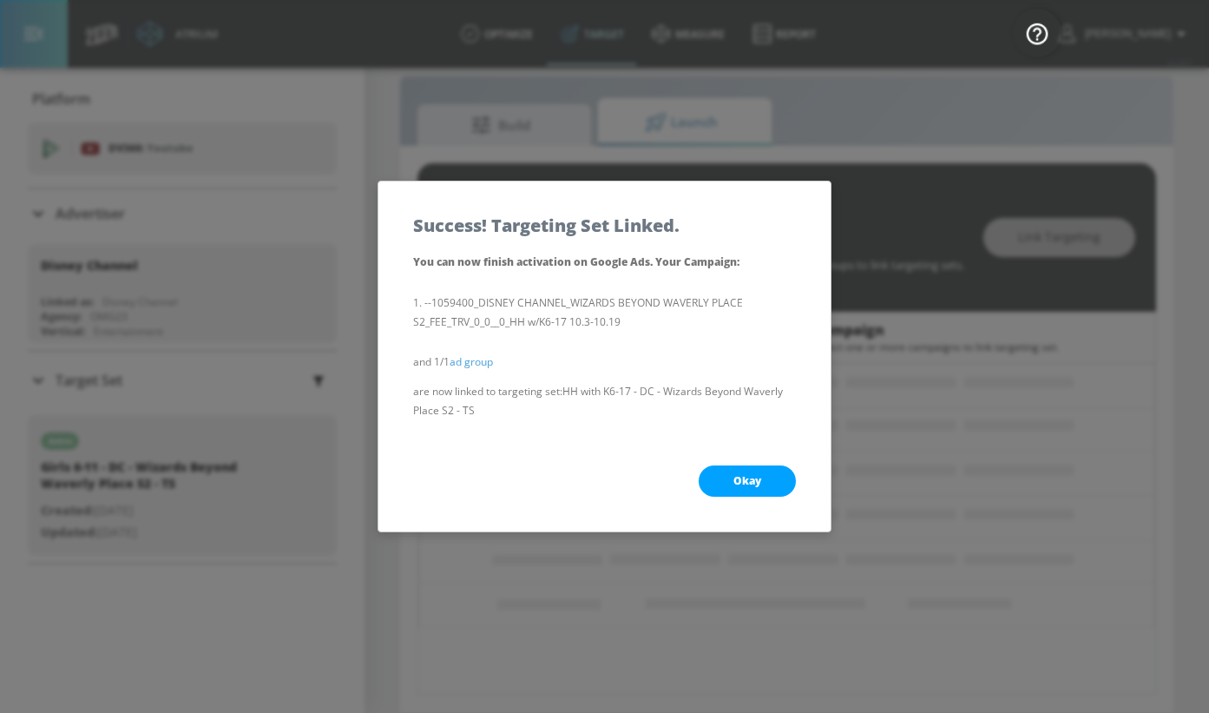
click at [721, 475] on button "Okay" at bounding box center [747, 480] width 97 height 31
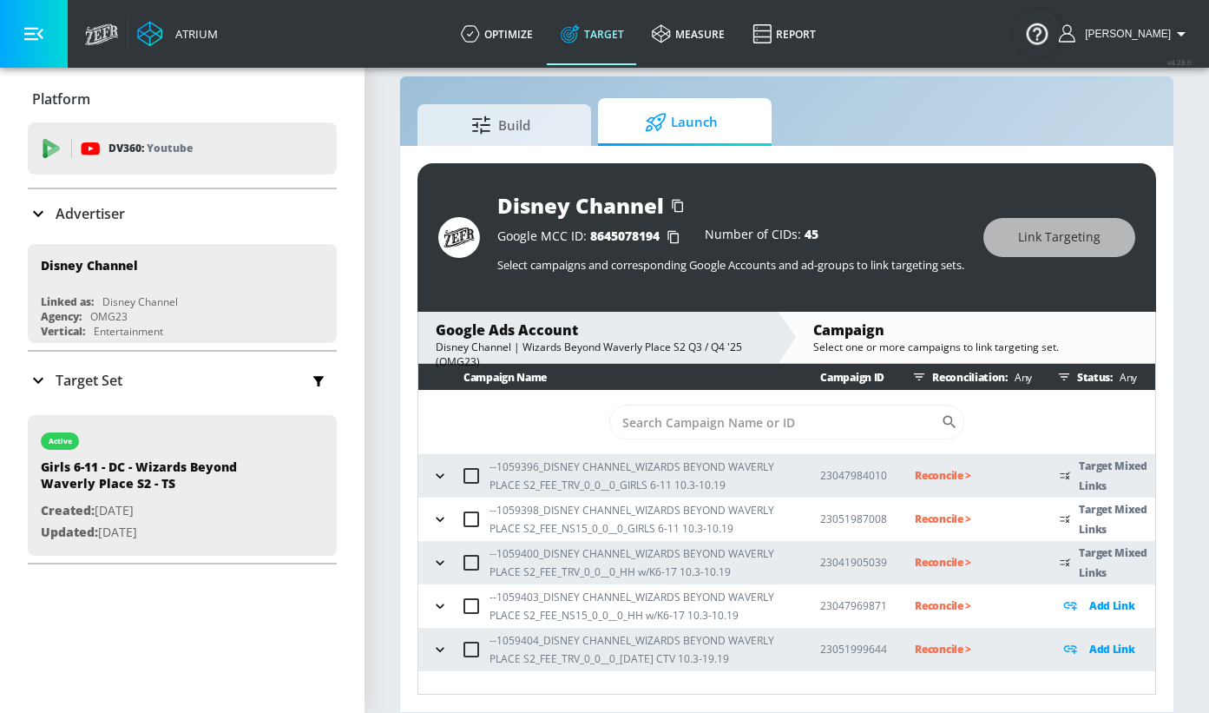
scroll to position [0, 0]
click at [443, 602] on icon "button" at bounding box center [439, 605] width 17 height 17
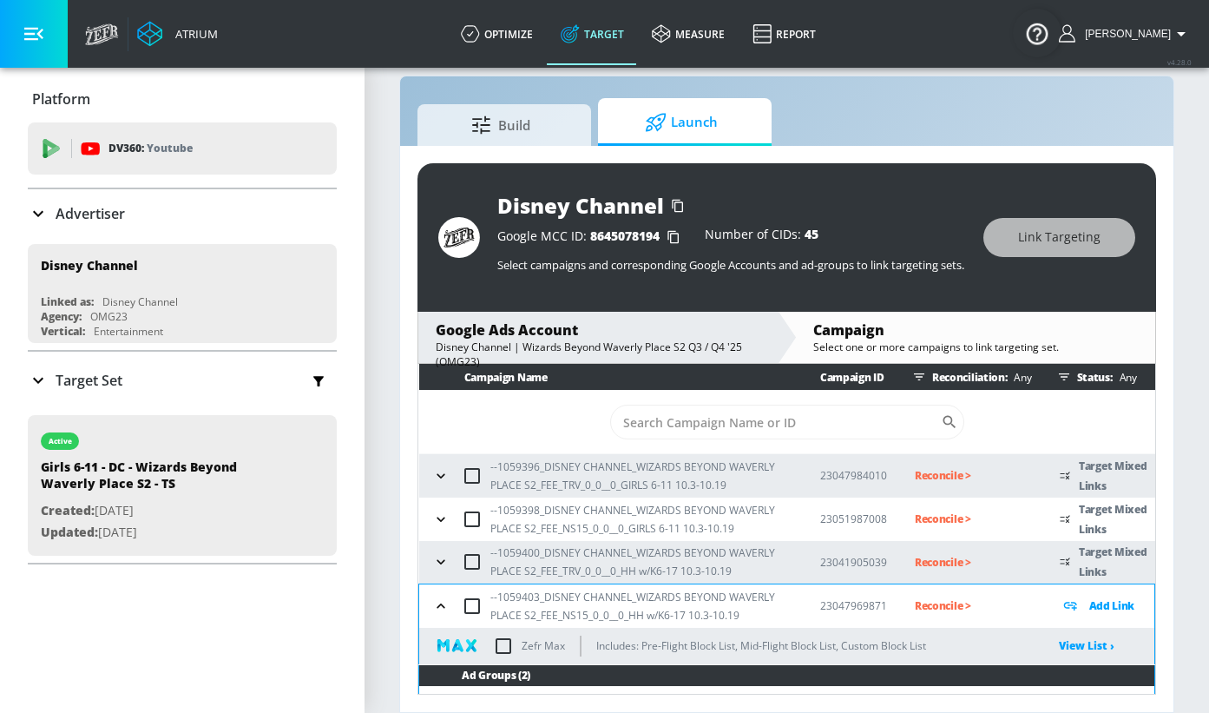
scroll to position [104, 0]
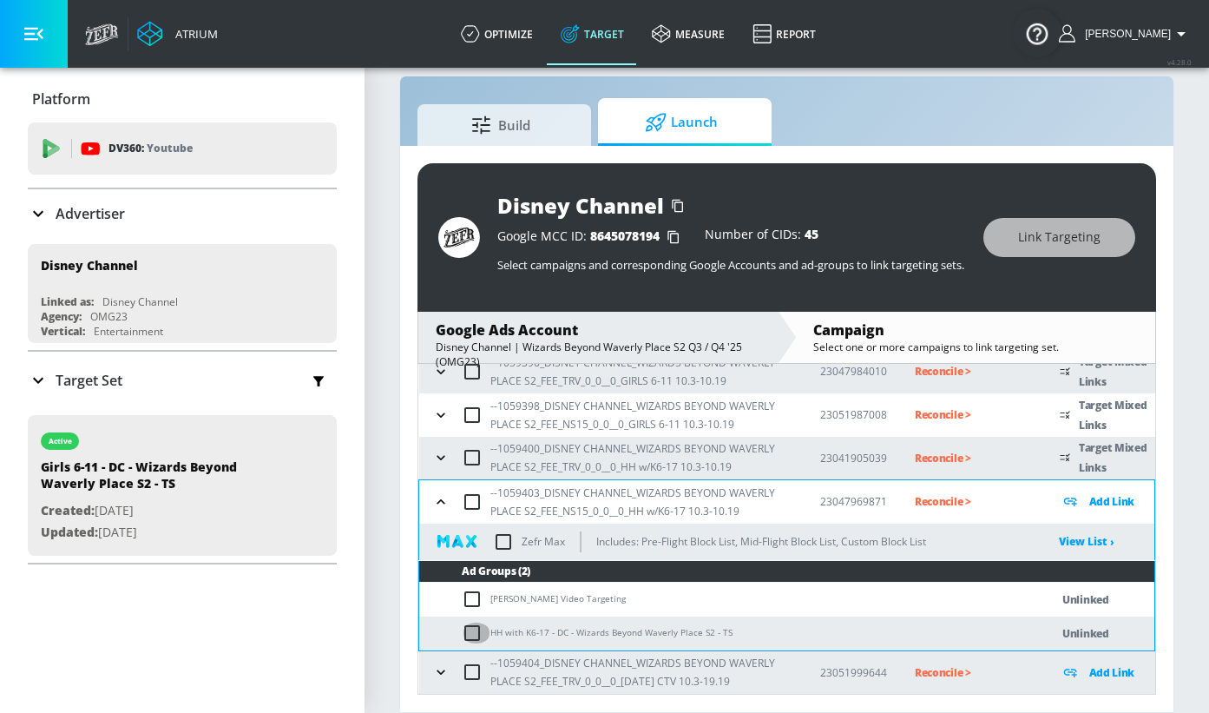
click at [467, 630] on input "checkbox" at bounding box center [476, 632] width 29 height 21
checkbox input "true"
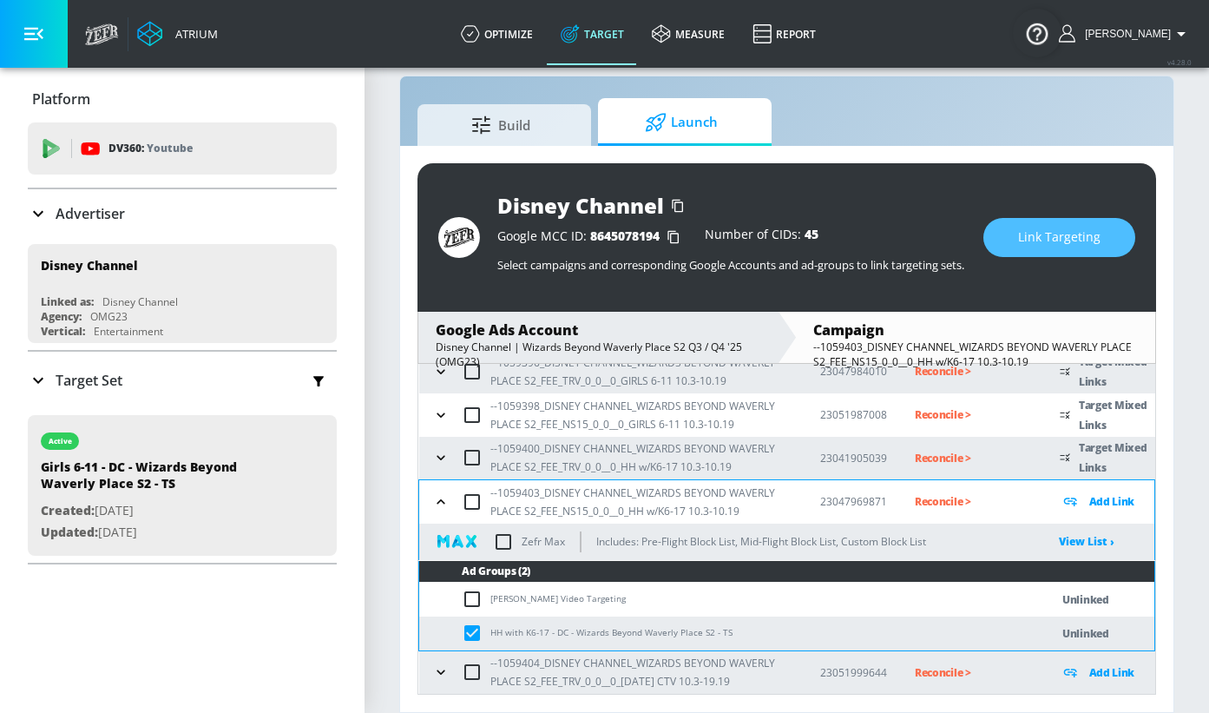
click at [1043, 227] on span "Link Targeting" at bounding box center [1059, 238] width 82 height 22
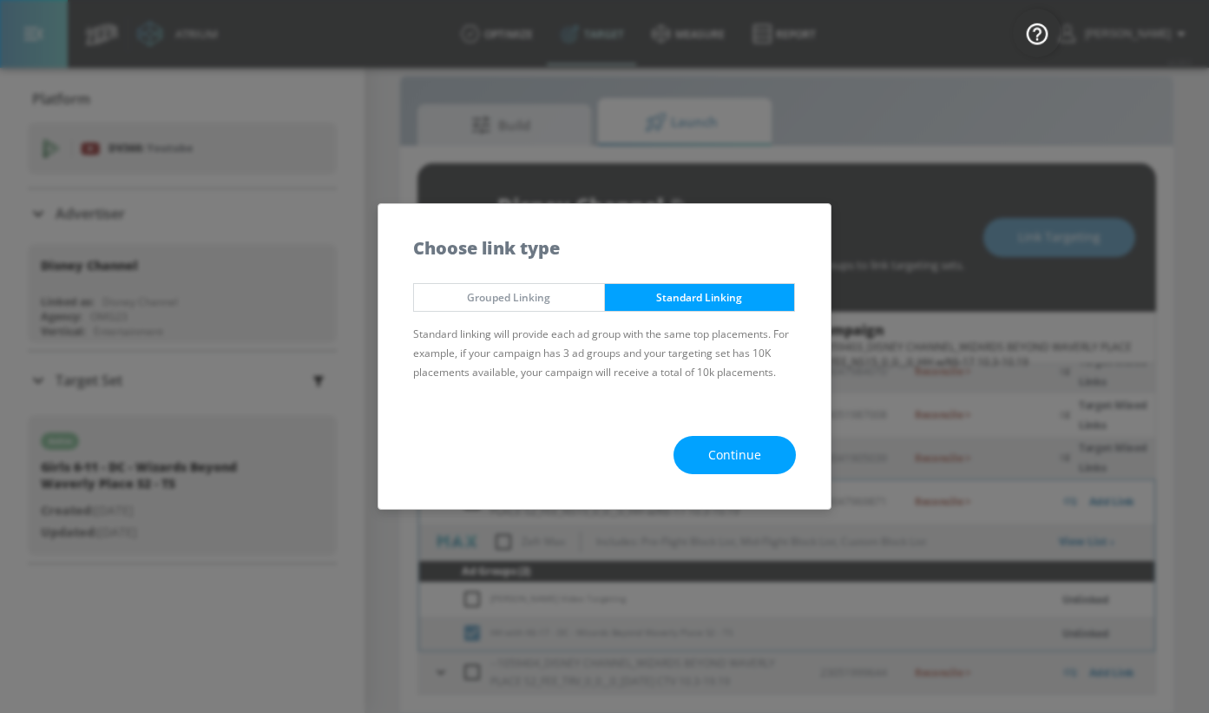
click at [702, 464] on button "Continue" at bounding box center [735, 455] width 122 height 39
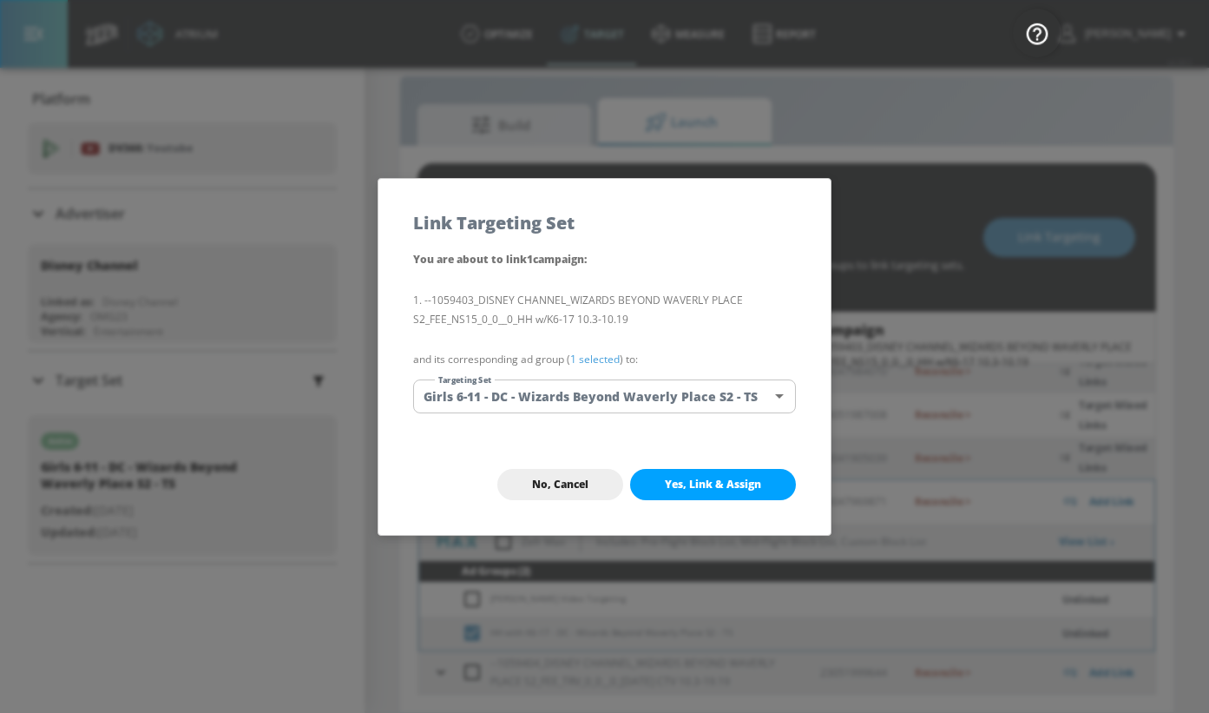
click at [561, 387] on body "Atrium optimize Target measure Report optimize Target measure Report v 4.28.0 […" at bounding box center [604, 344] width 1209 height 738
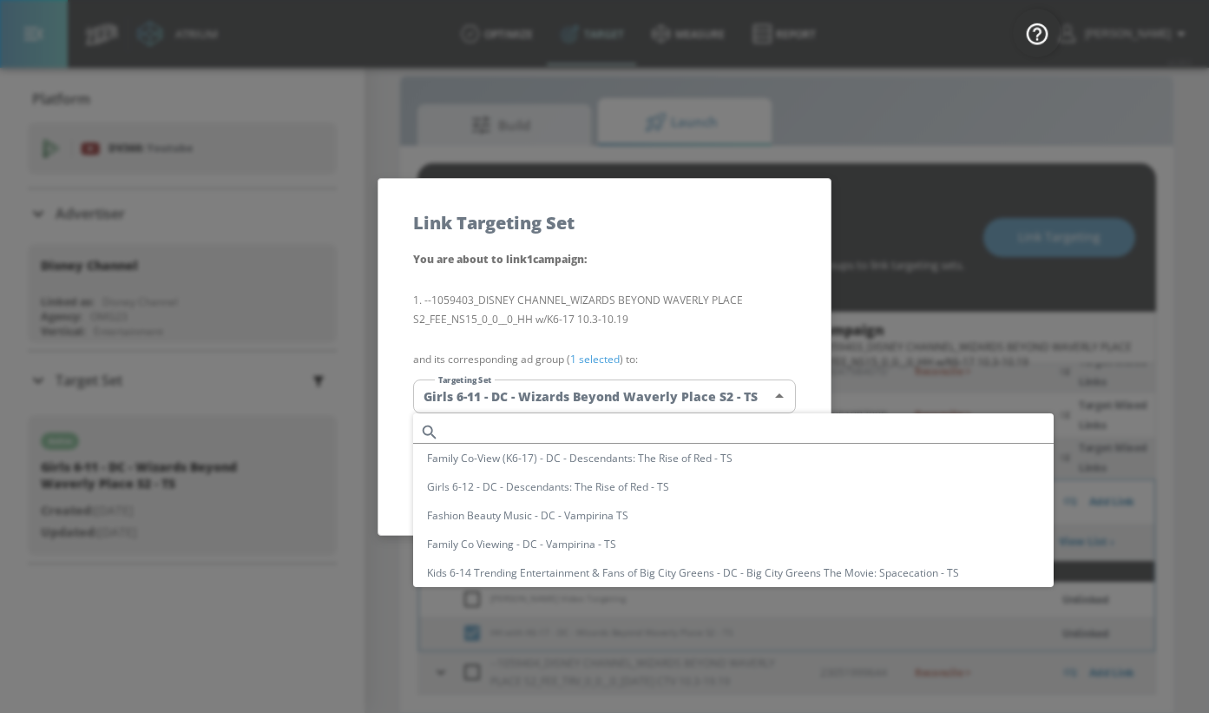
scroll to position [560, 0]
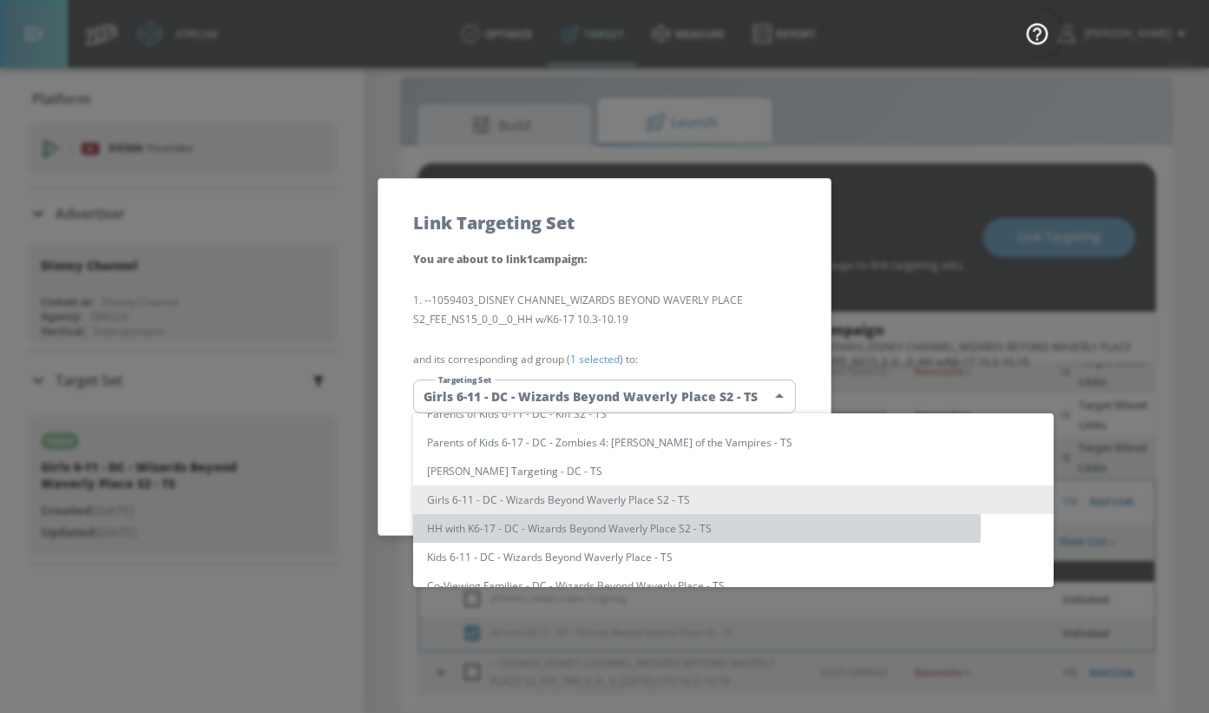
click at [544, 525] on li "HH with K6-17 - DC - Wizards Beyond Waverly Place S2 - TS" at bounding box center [733, 528] width 641 height 29
type input "462ffca9-1bc4-4149-9b66-57595bfd7368"
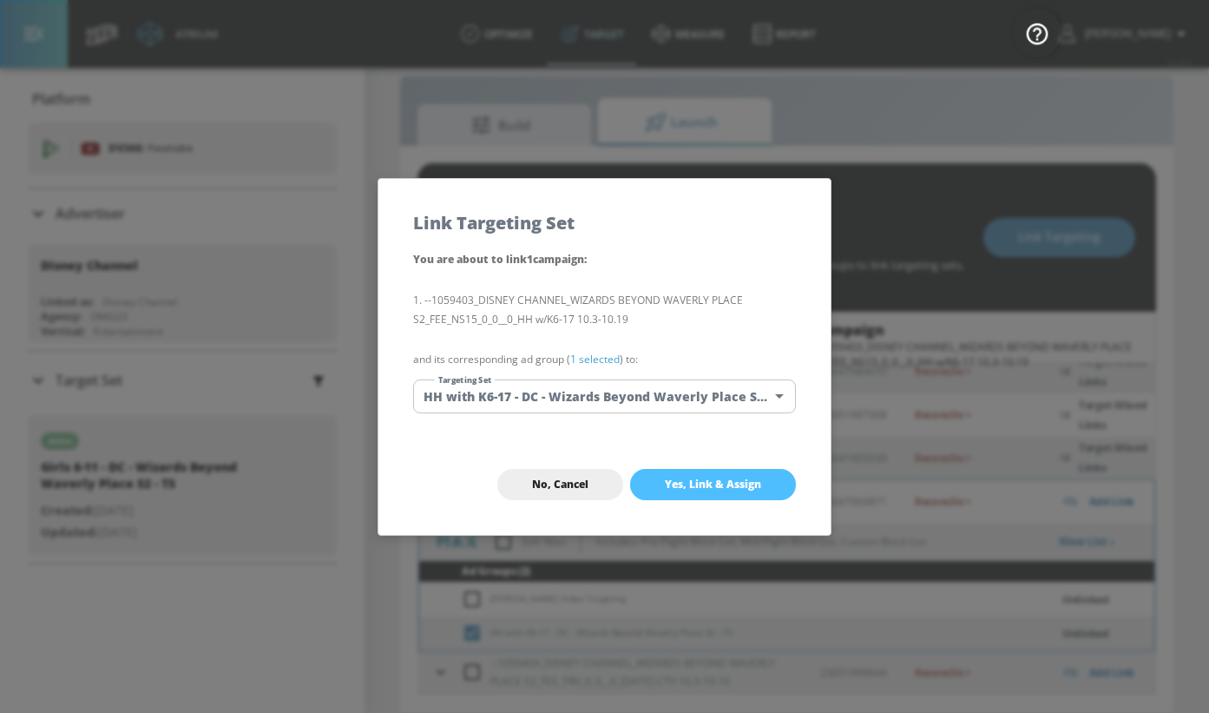
click at [668, 483] on span "Yes, Link & Assign" at bounding box center [713, 484] width 96 height 14
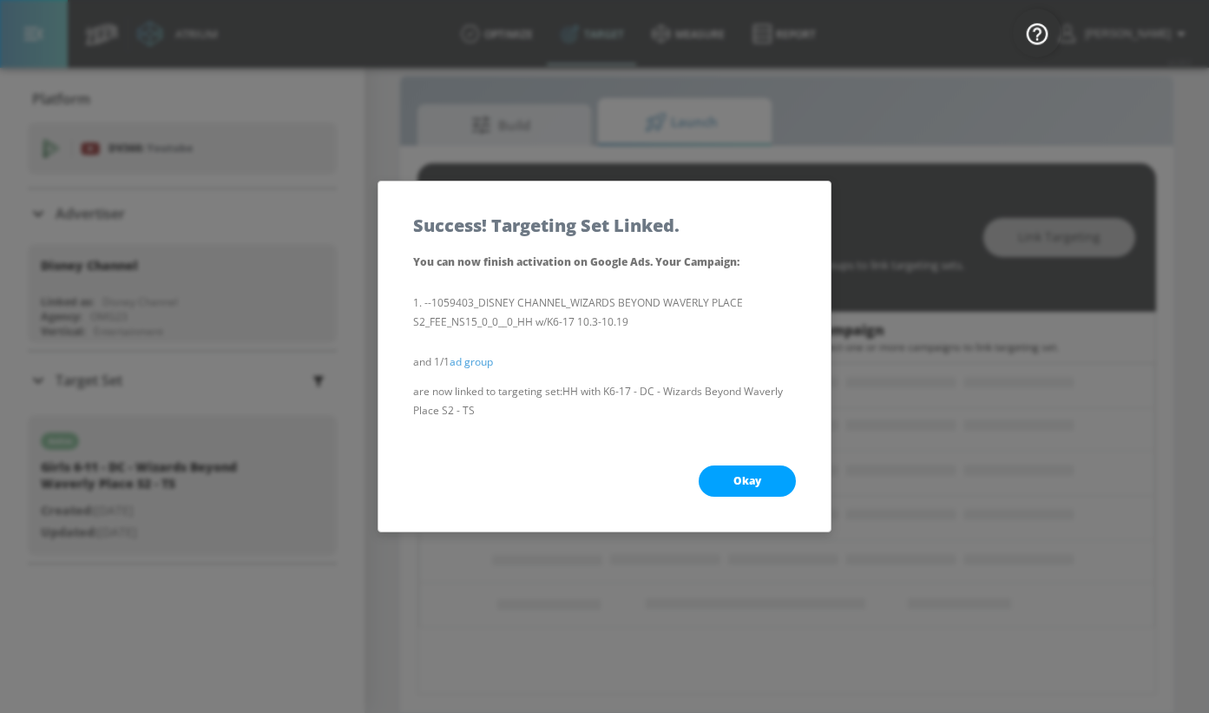
click at [728, 477] on button "Okay" at bounding box center [747, 480] width 97 height 31
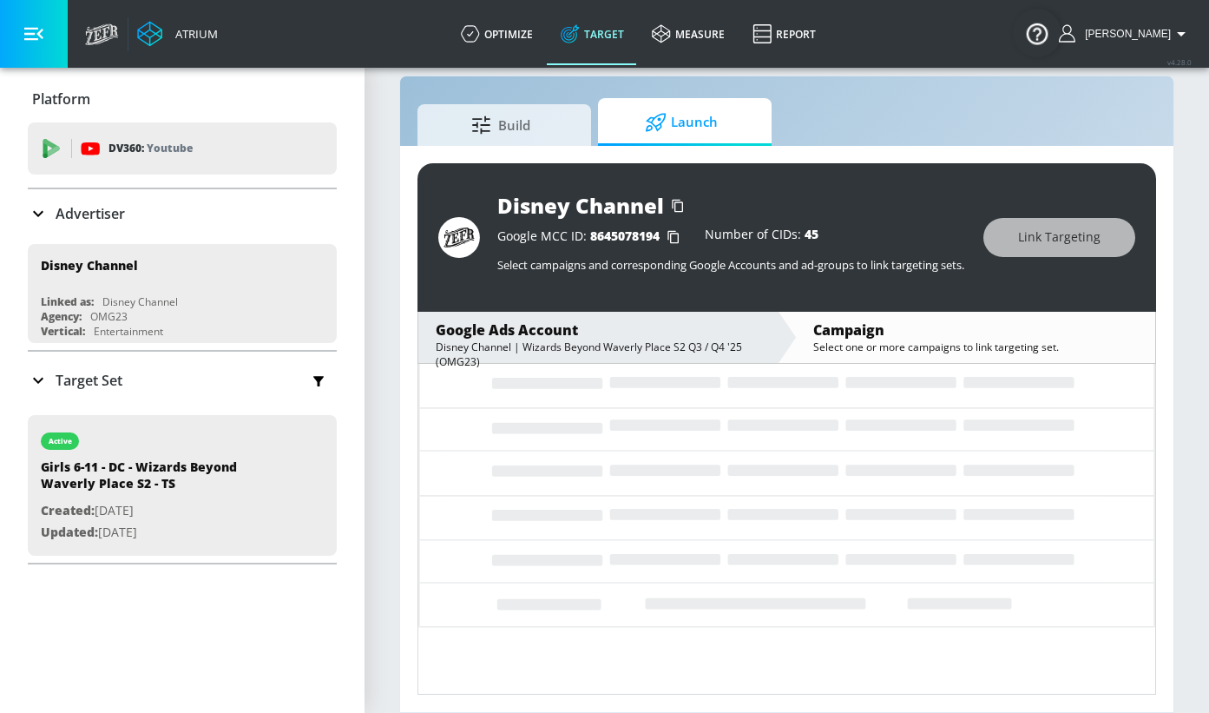
scroll to position [0, 0]
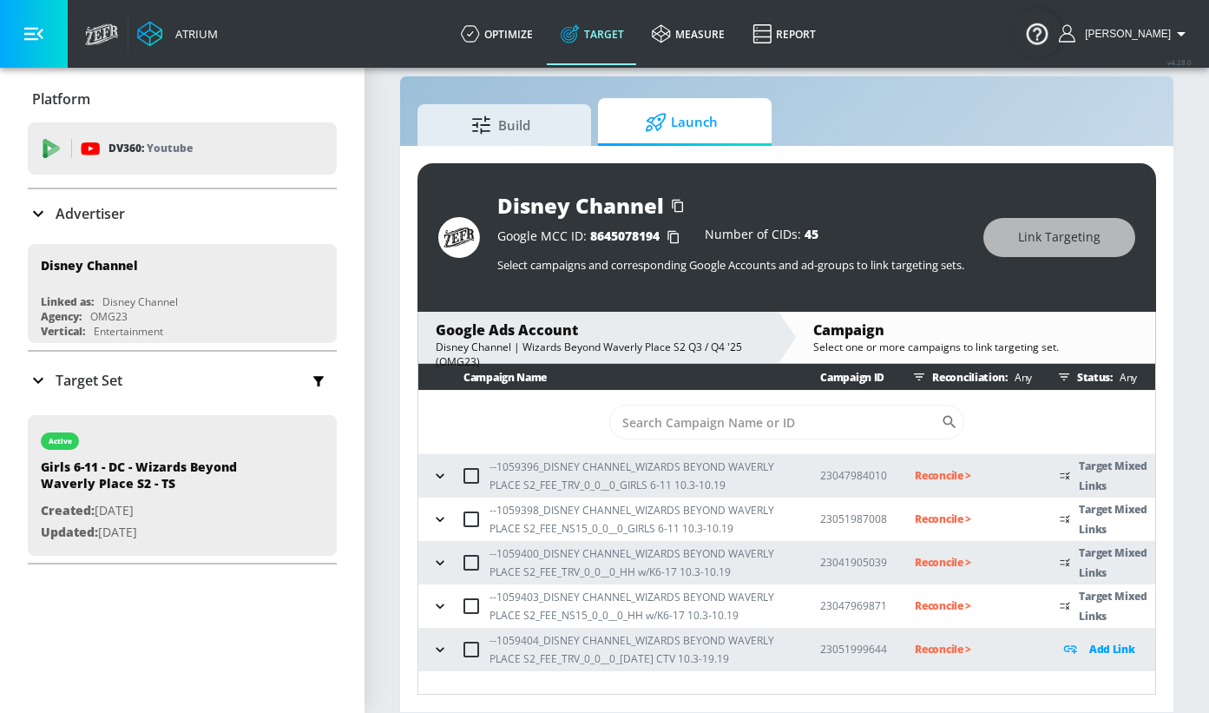
click at [434, 646] on icon "button" at bounding box center [439, 649] width 17 height 17
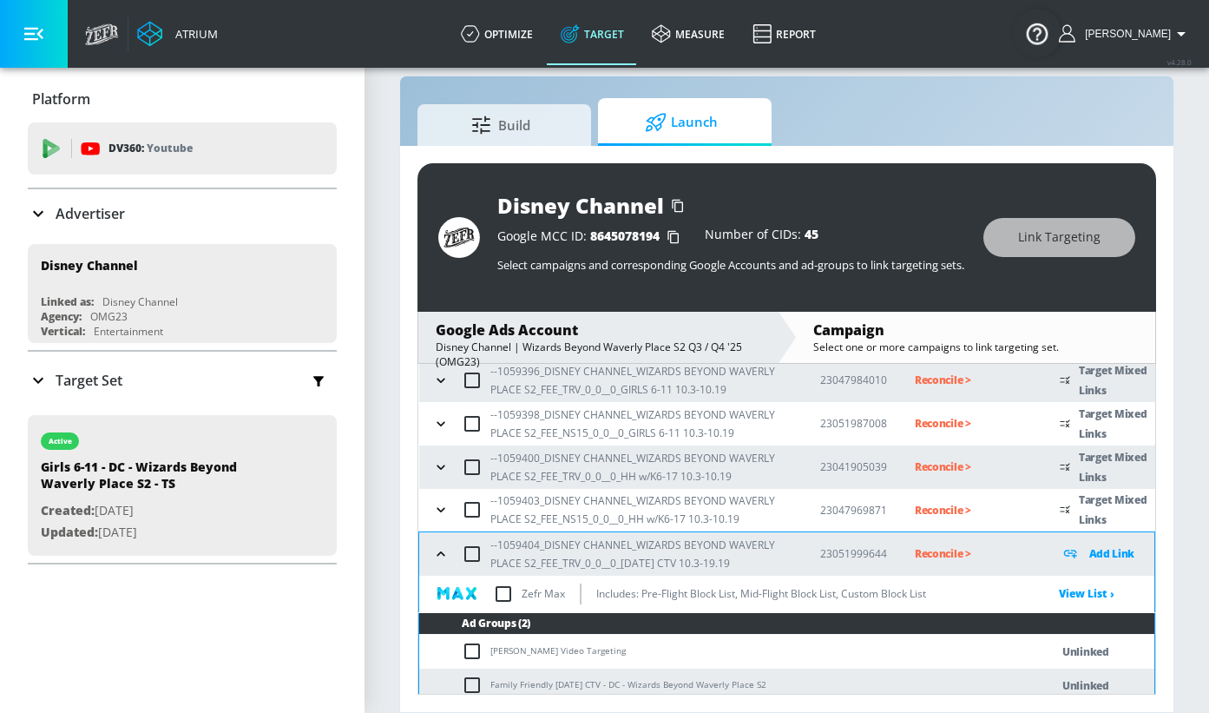
scroll to position [105, 0]
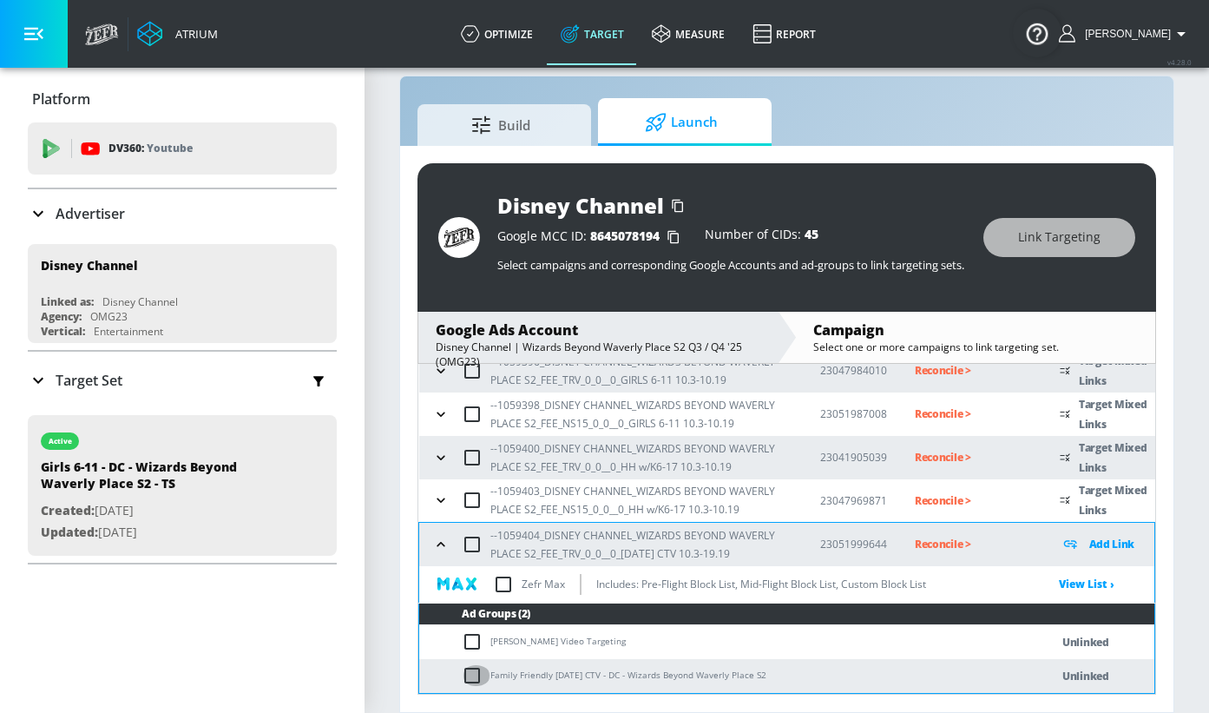
click at [474, 675] on input "checkbox" at bounding box center [476, 675] width 29 height 21
checkbox input "true"
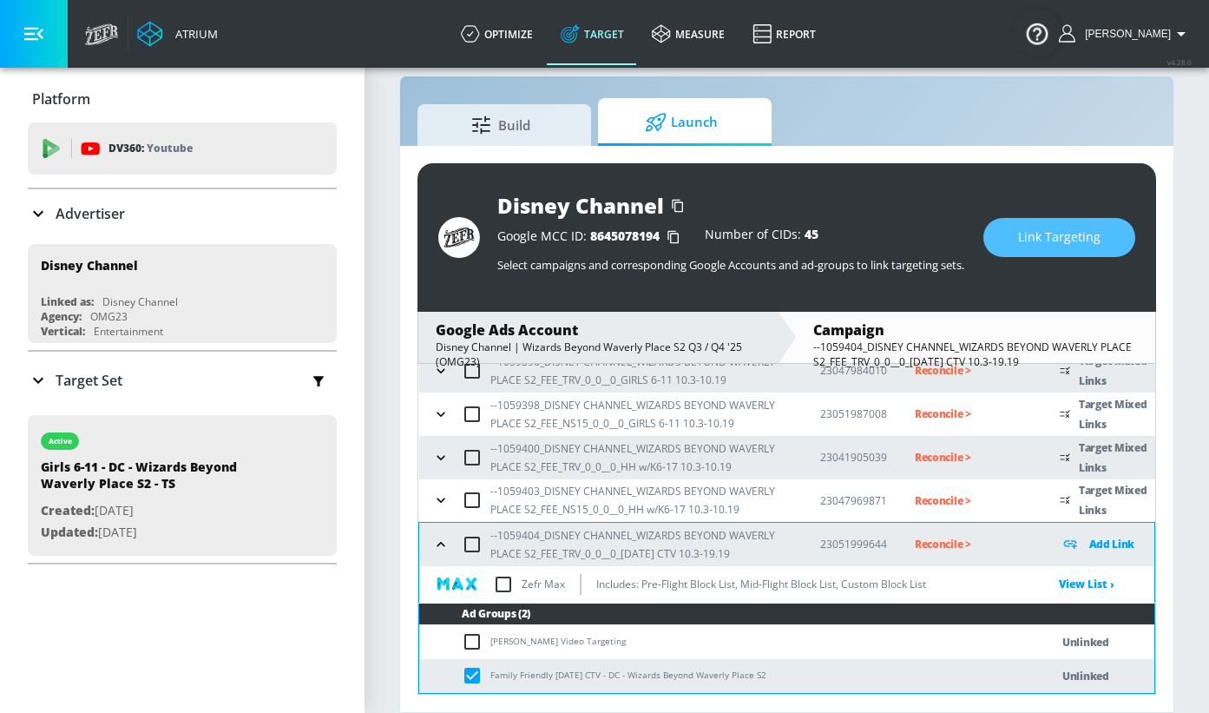
click at [1035, 233] on span "Link Targeting" at bounding box center [1059, 238] width 82 height 22
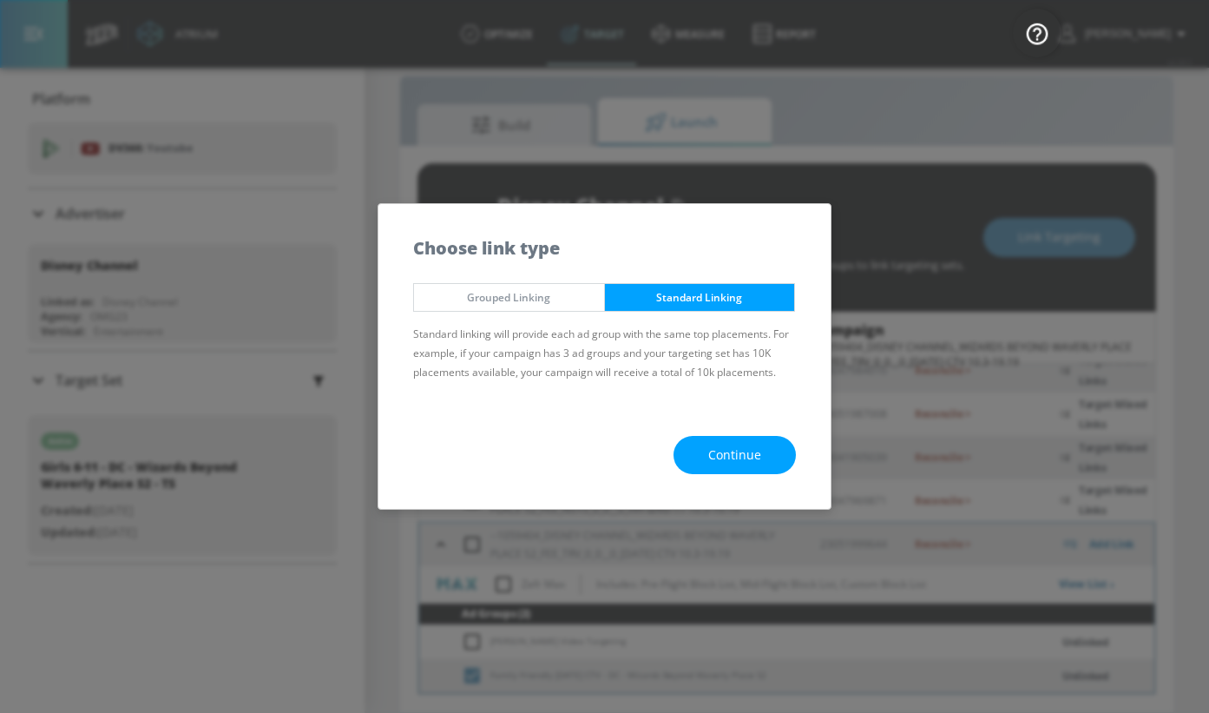
click at [705, 465] on button "Continue" at bounding box center [735, 455] width 122 height 39
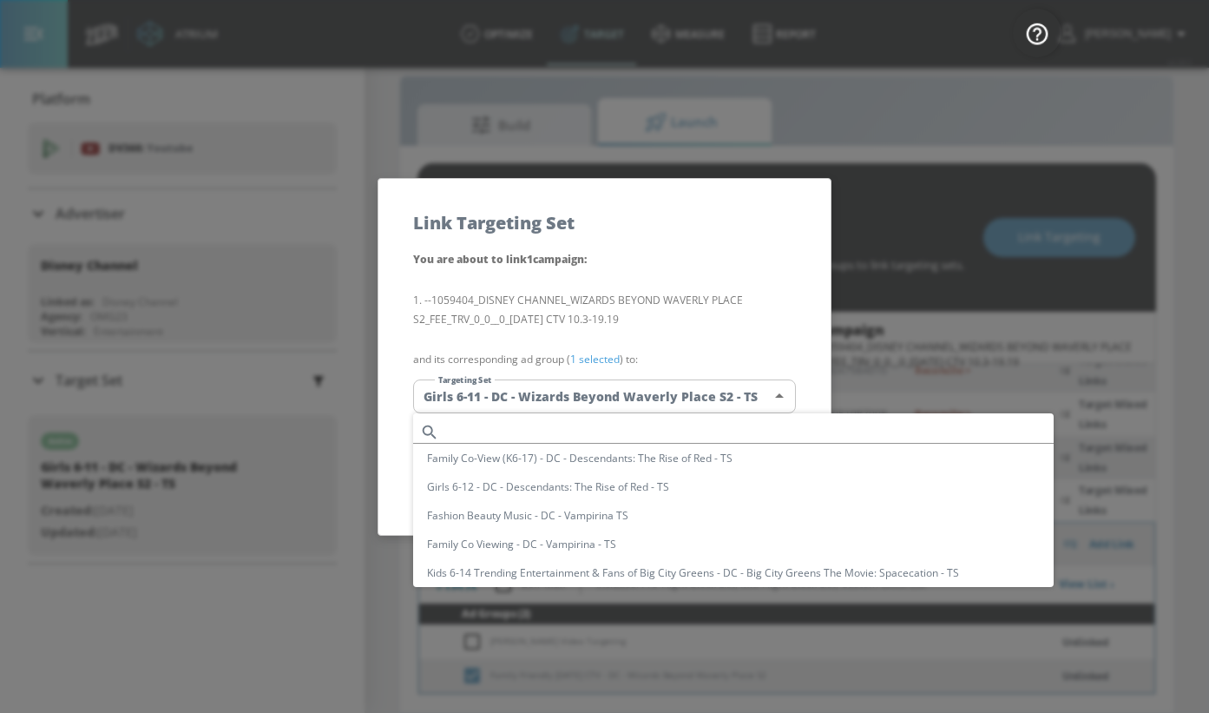
click at [556, 398] on body "Atrium optimize Target measure Report optimize Target measure Report v 4.28.0 […" at bounding box center [604, 344] width 1209 height 738
click at [495, 420] on input "text" at bounding box center [750, 431] width 608 height 23
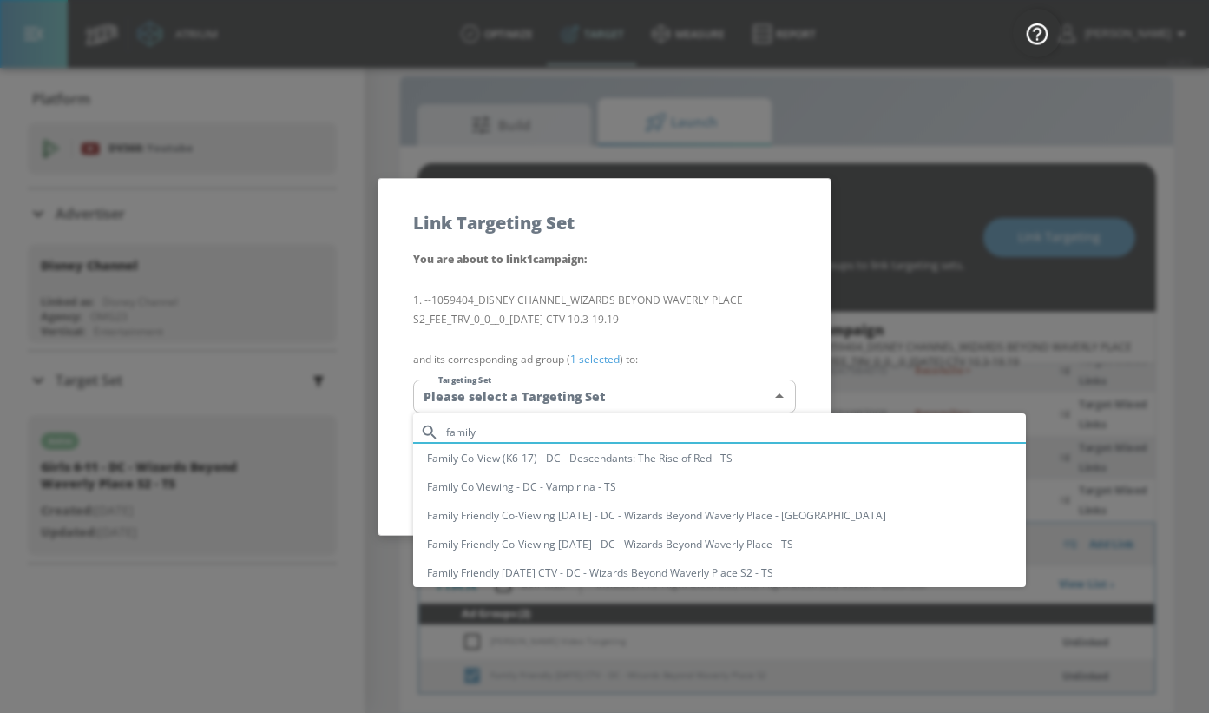
type input "family"
click at [517, 570] on li "Family Friendly [DATE] CTV - DC - Wizards Beyond Waverly Place S2 - TS" at bounding box center [719, 572] width 613 height 29
type input "f743f932-a68e-4f34-952b-afd8264a773c"
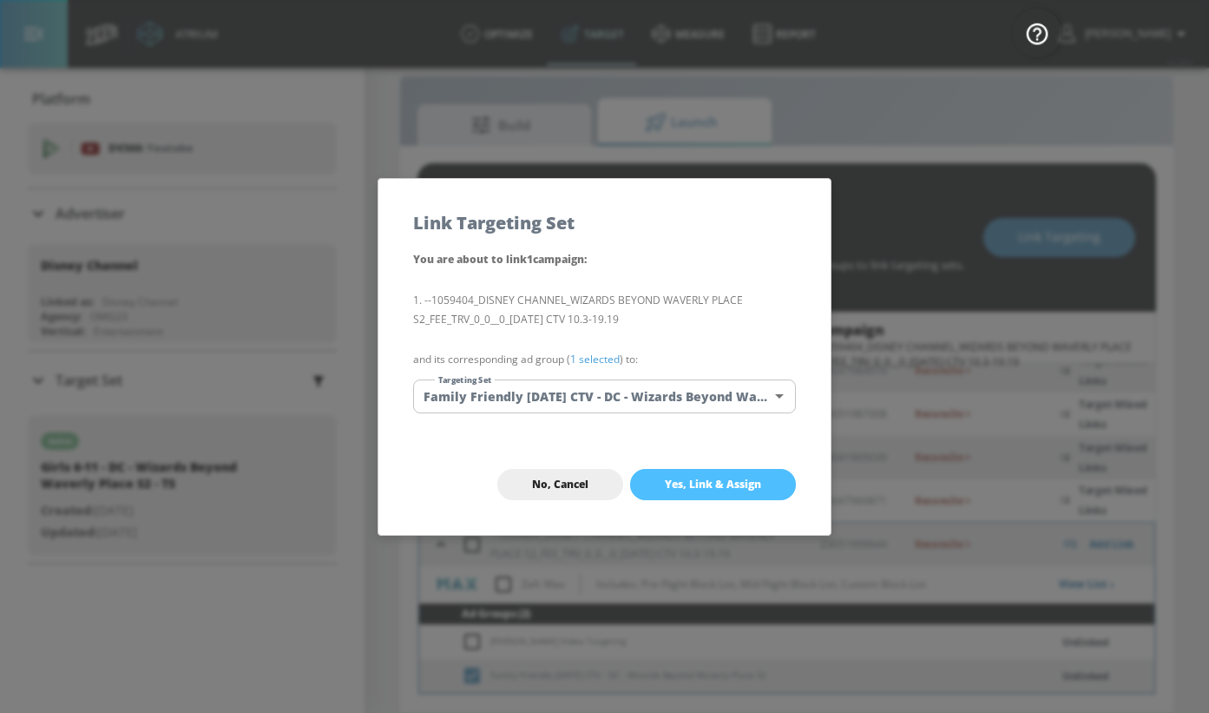
click at [706, 484] on span "Yes, Link & Assign" at bounding box center [713, 484] width 96 height 14
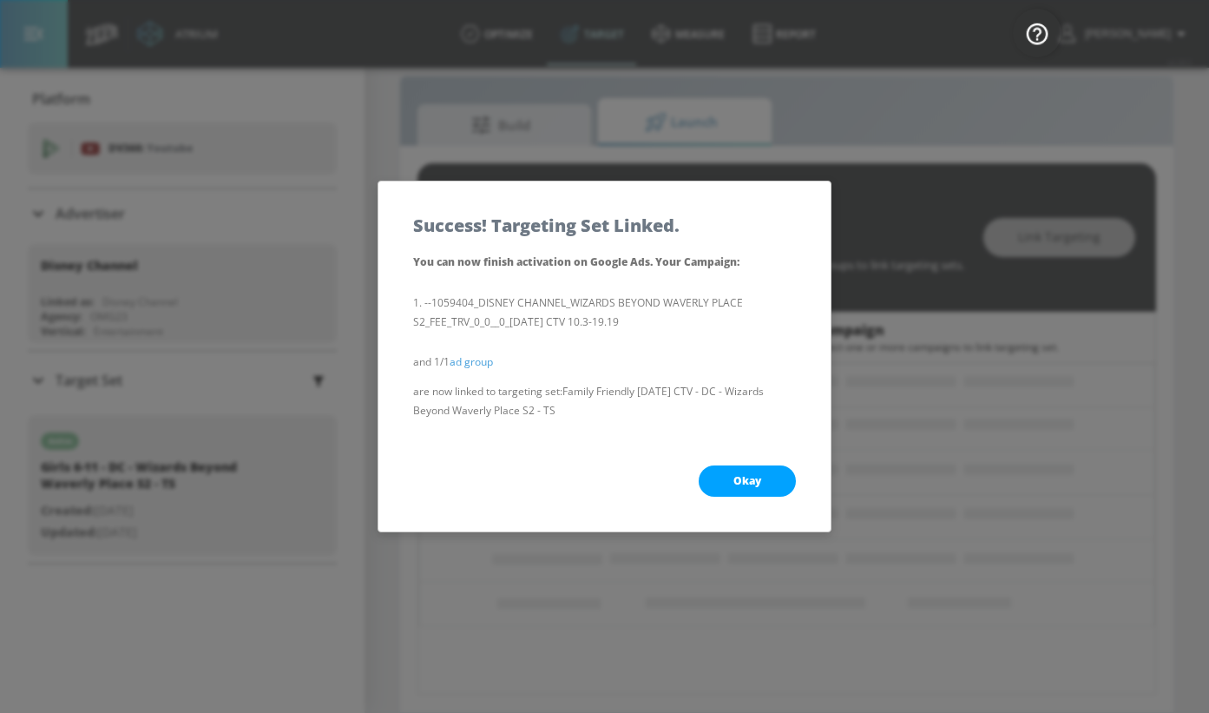
scroll to position [79, 0]
click at [734, 479] on span "Okay" at bounding box center [748, 481] width 28 height 14
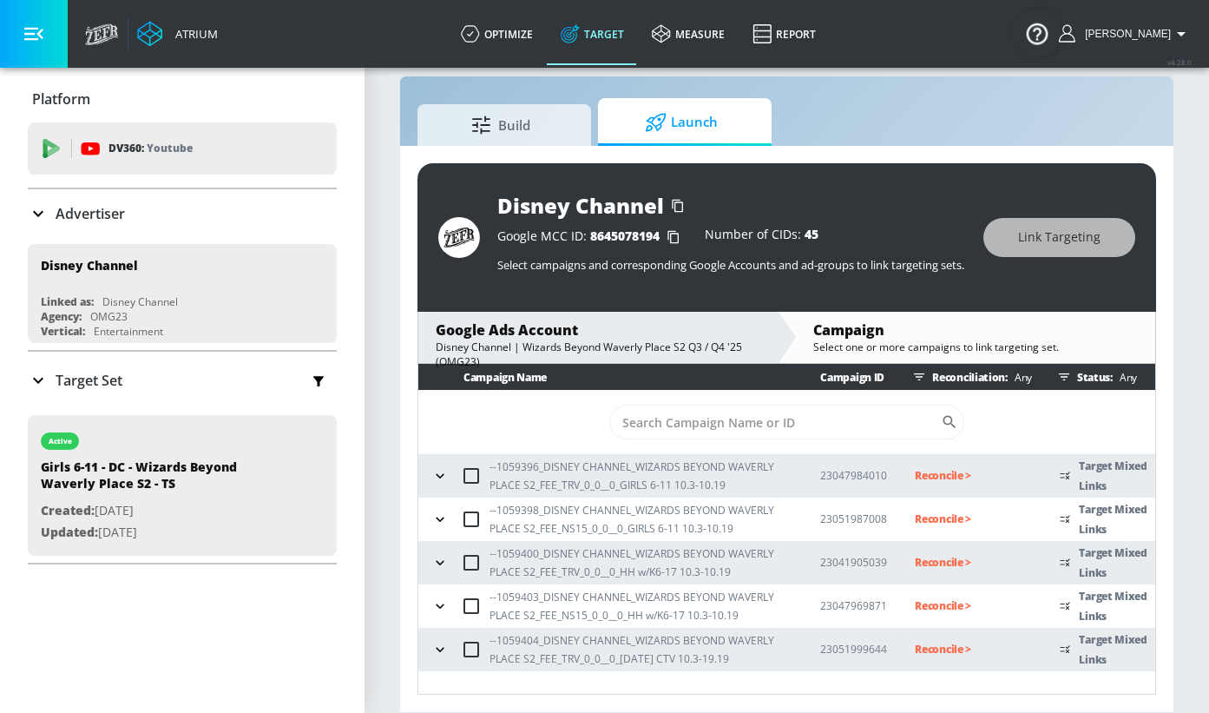
scroll to position [0, 0]
click at [438, 646] on icon "button" at bounding box center [439, 649] width 17 height 17
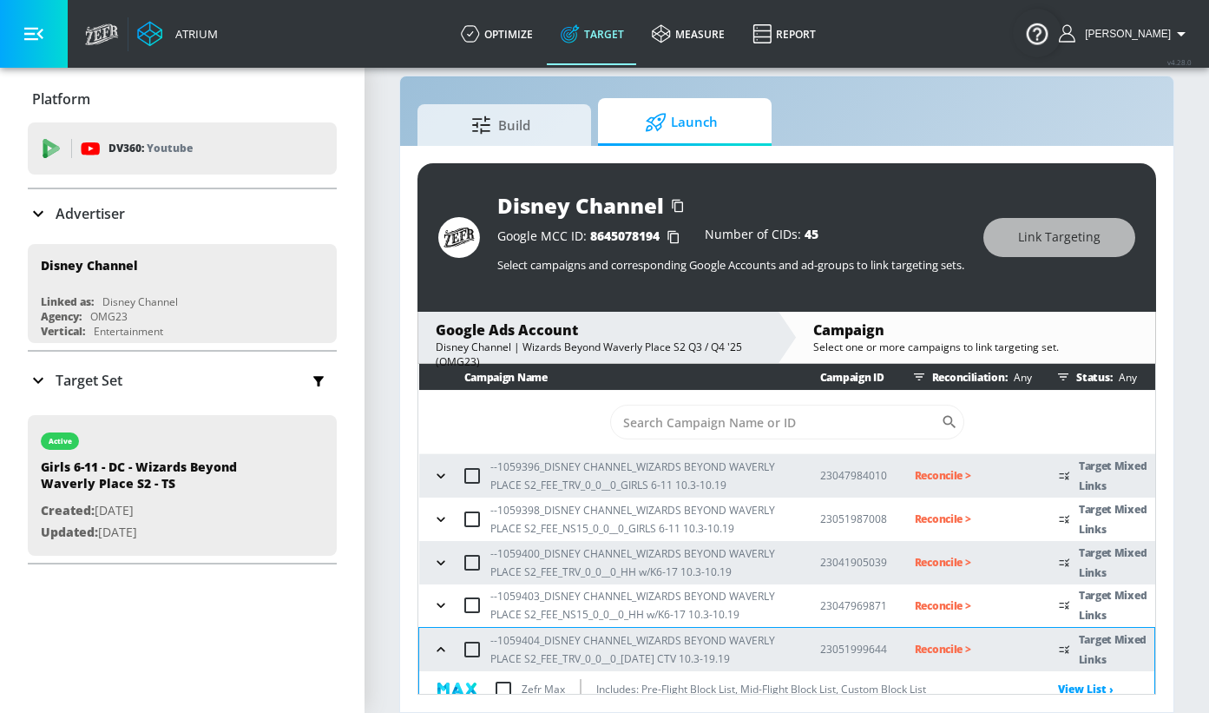
scroll to position [111, 0]
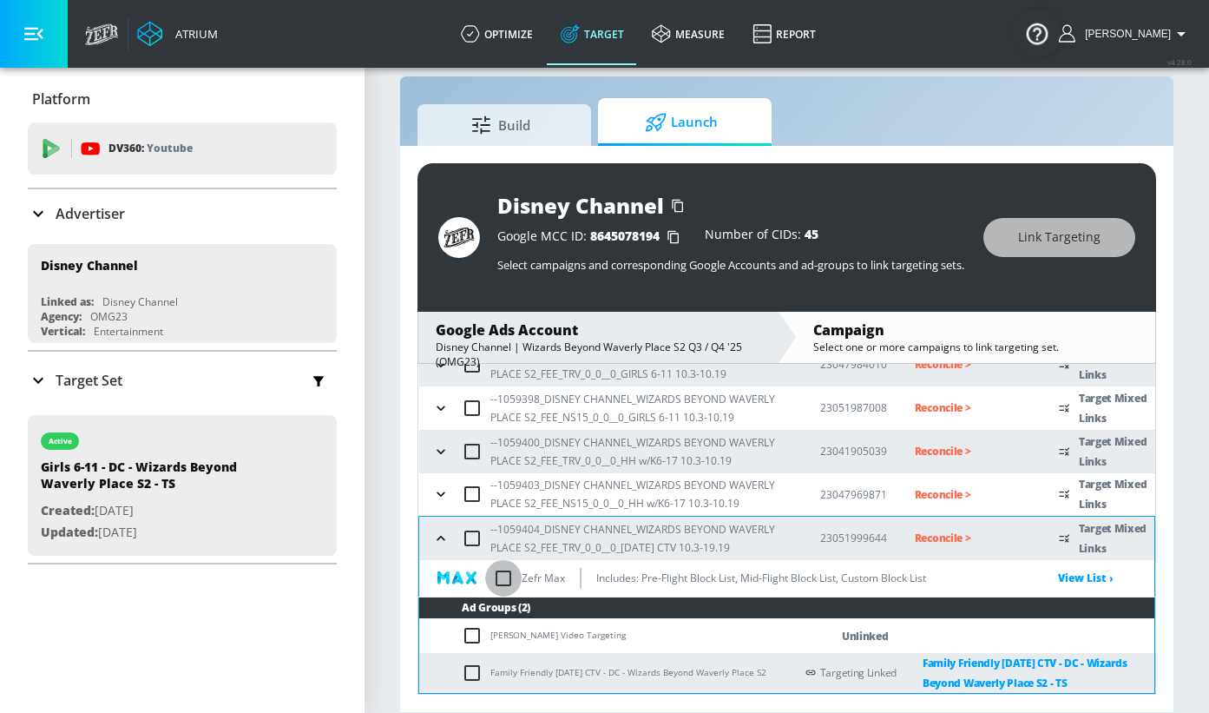
click at [504, 582] on input "checkbox" at bounding box center [503, 578] width 36 height 36
checkbox input "true"
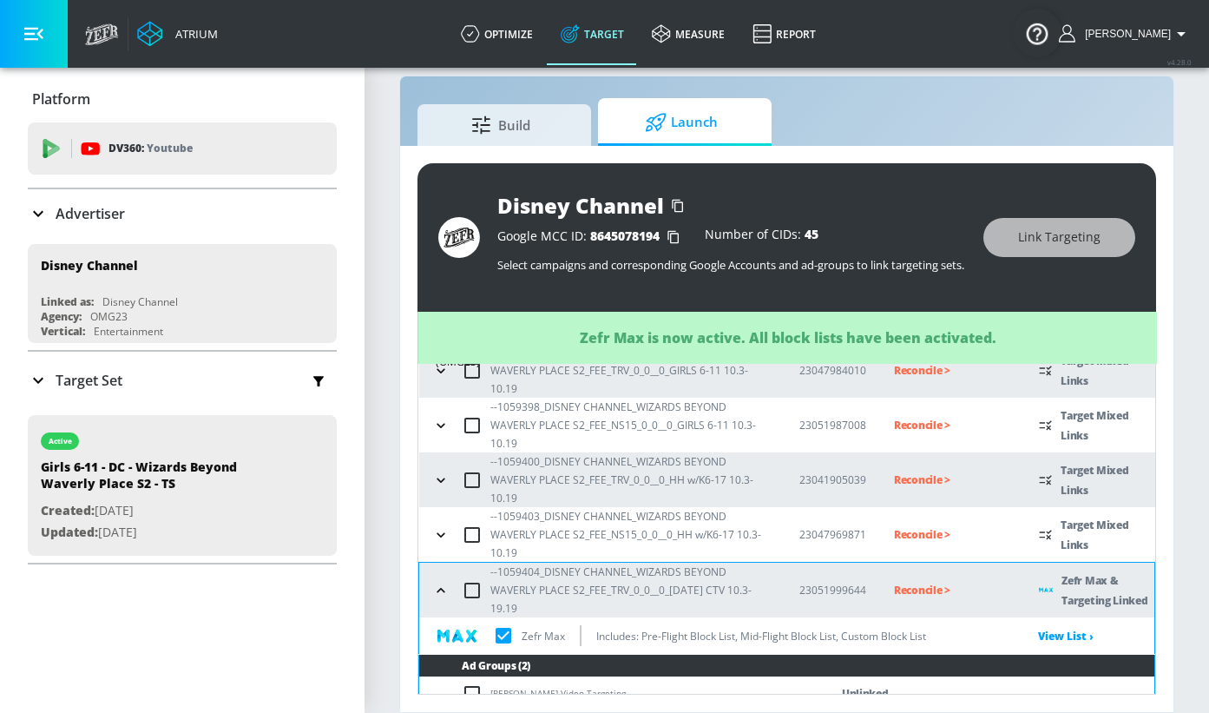
scroll to position [0, 0]
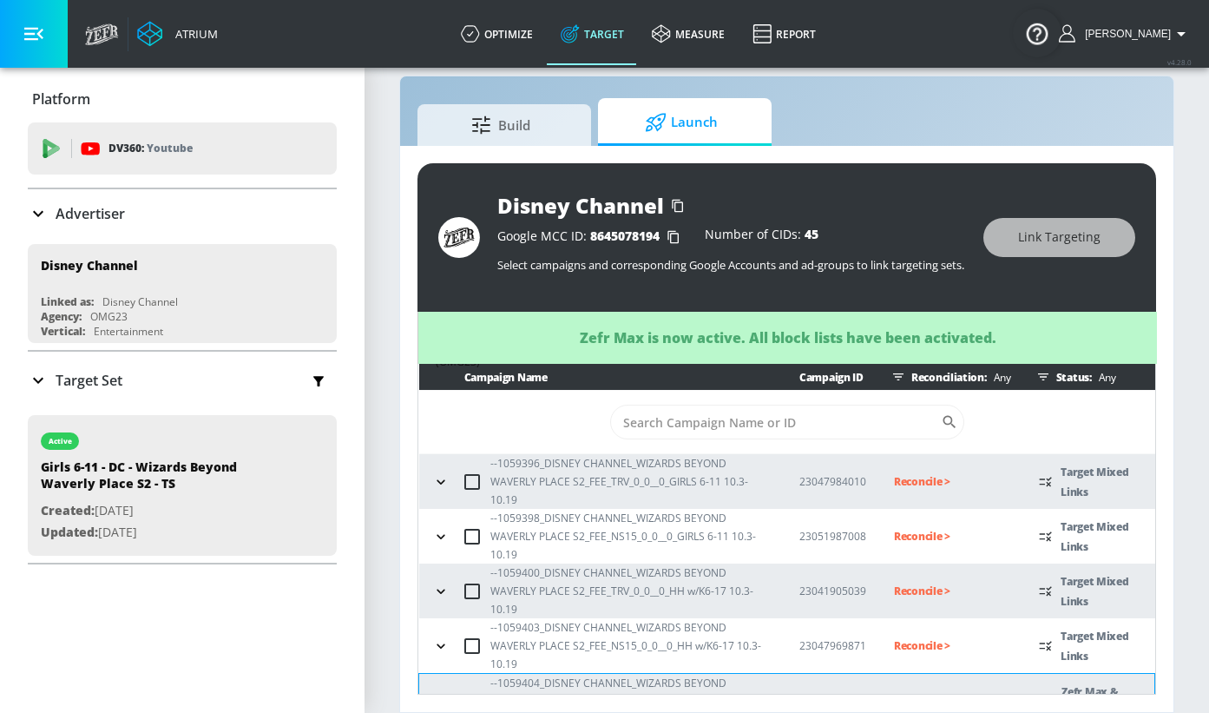
click at [442, 479] on icon "button" at bounding box center [441, 481] width 8 height 4
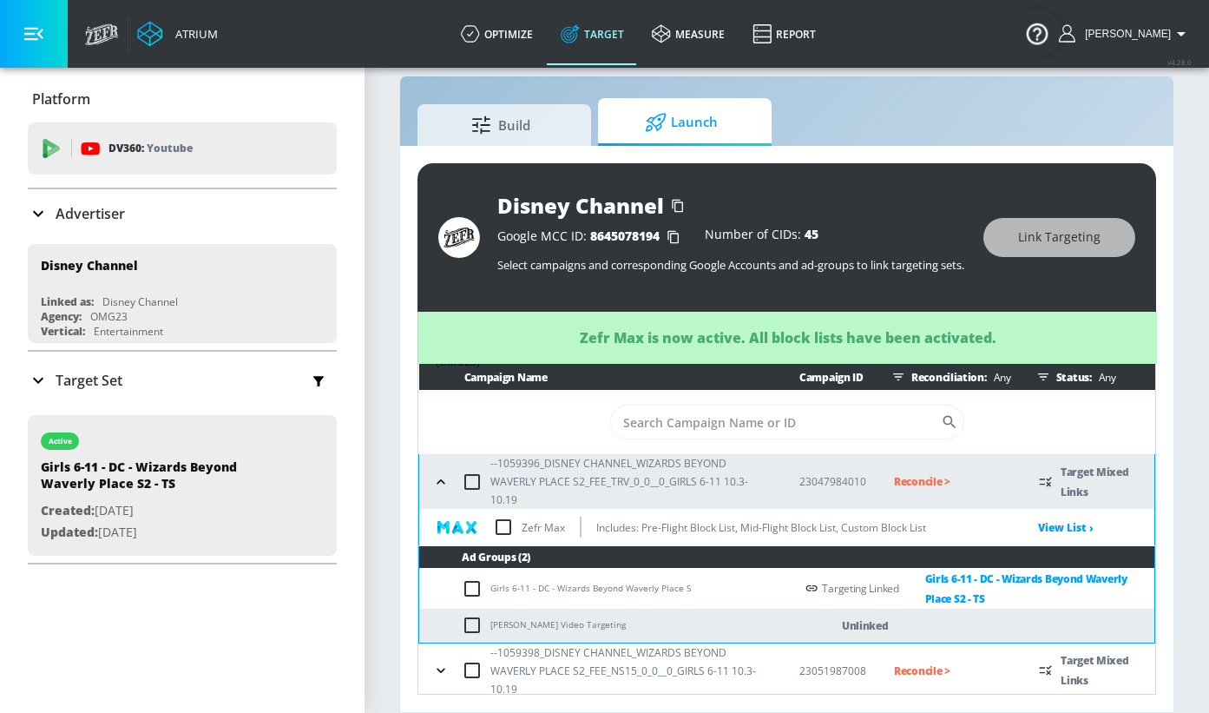
click at [501, 516] on input "checkbox" at bounding box center [503, 527] width 36 height 36
checkbox input "true"
click at [438, 483] on icon "button" at bounding box center [440, 481] width 17 height 17
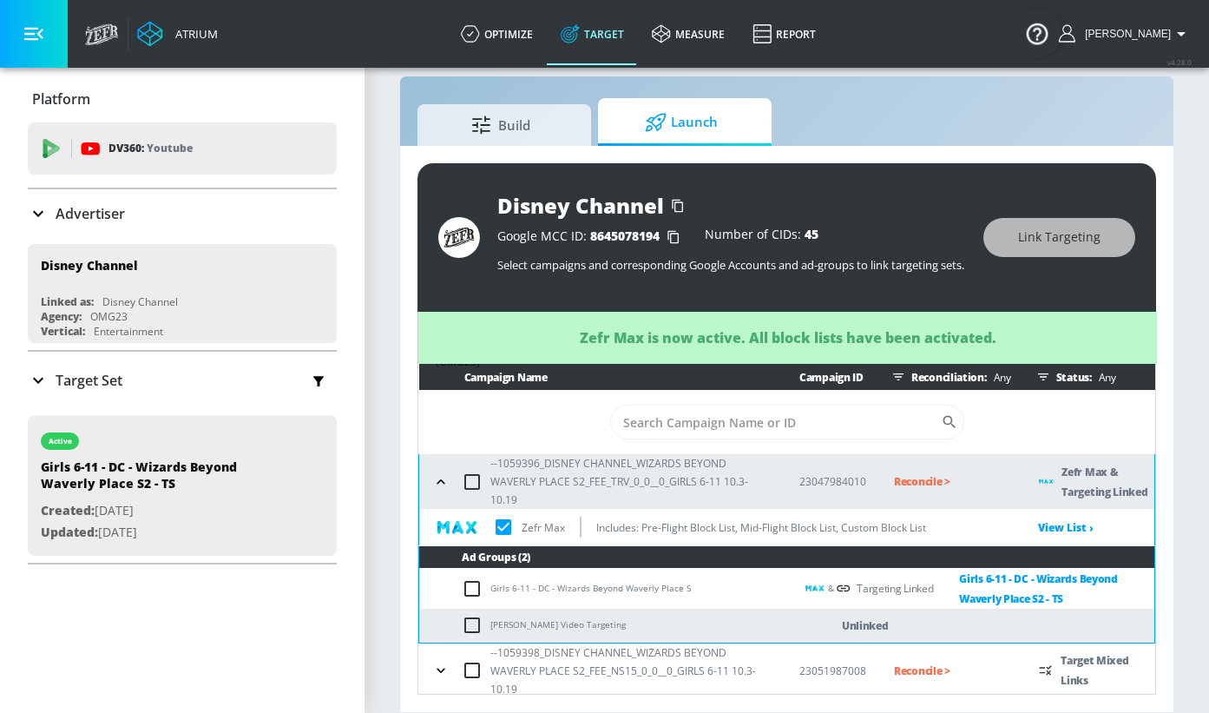
checkbox input "true"
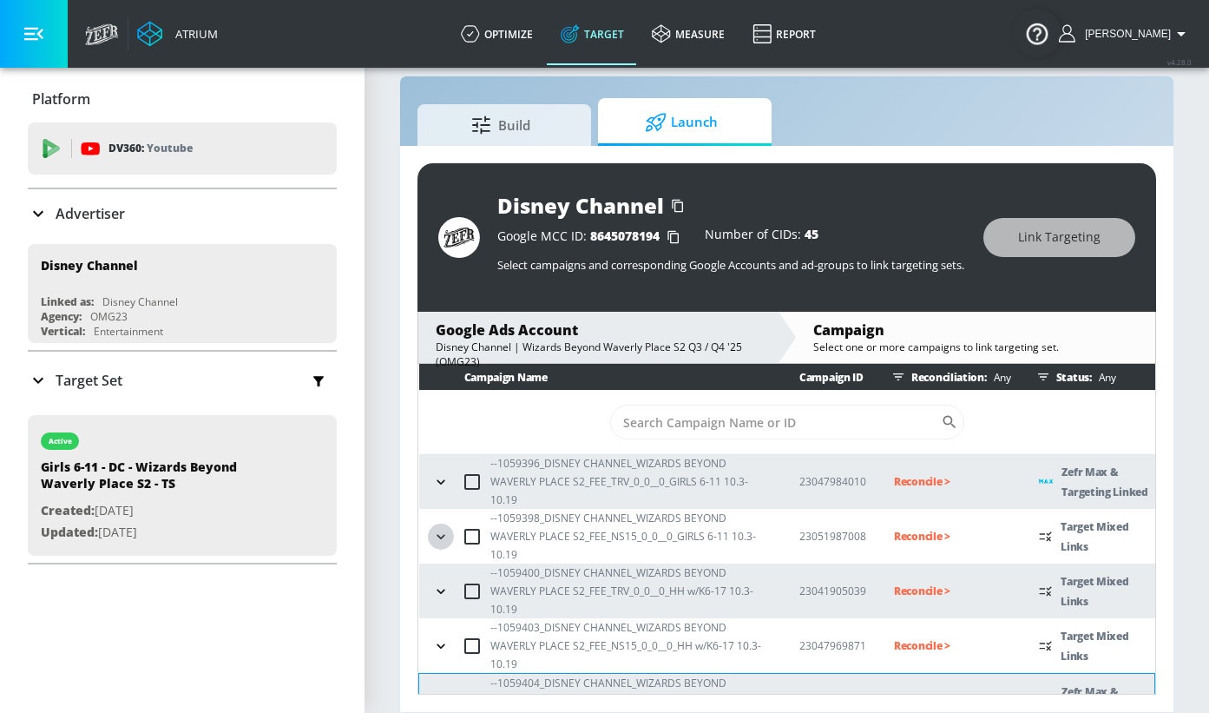
click at [439, 534] on icon "button" at bounding box center [441, 536] width 8 height 4
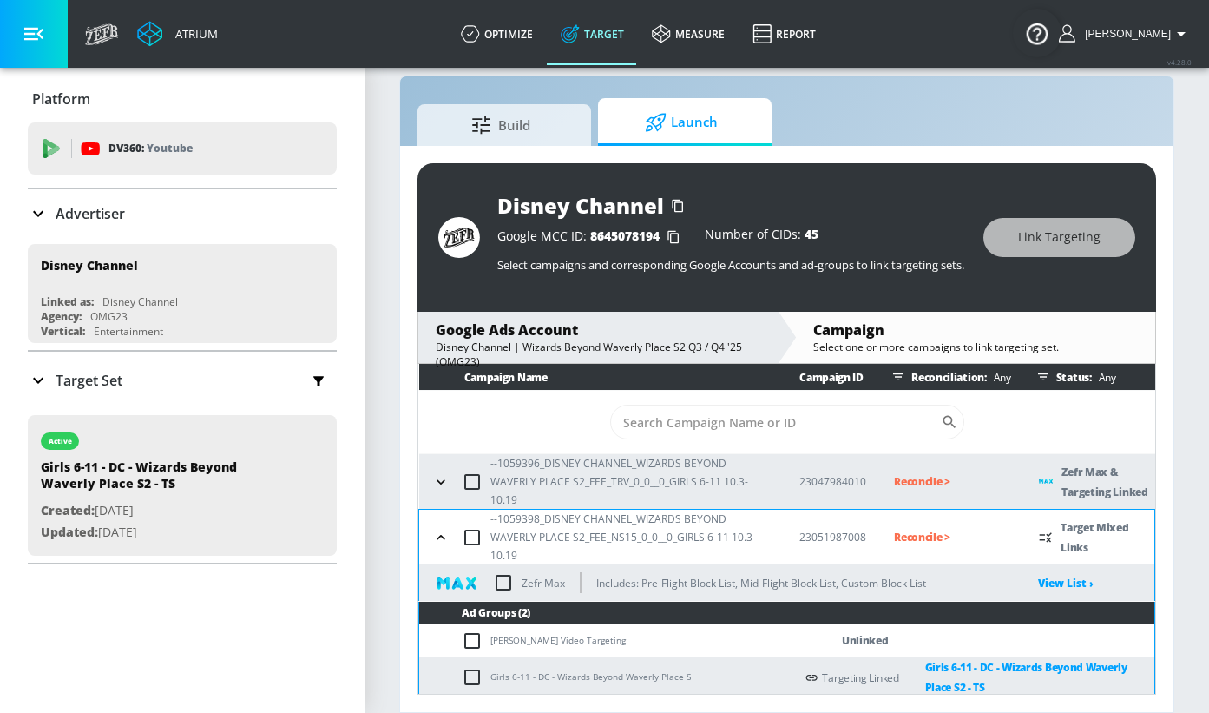
click at [503, 564] on input "checkbox" at bounding box center [503, 582] width 36 height 36
checkbox input "true"
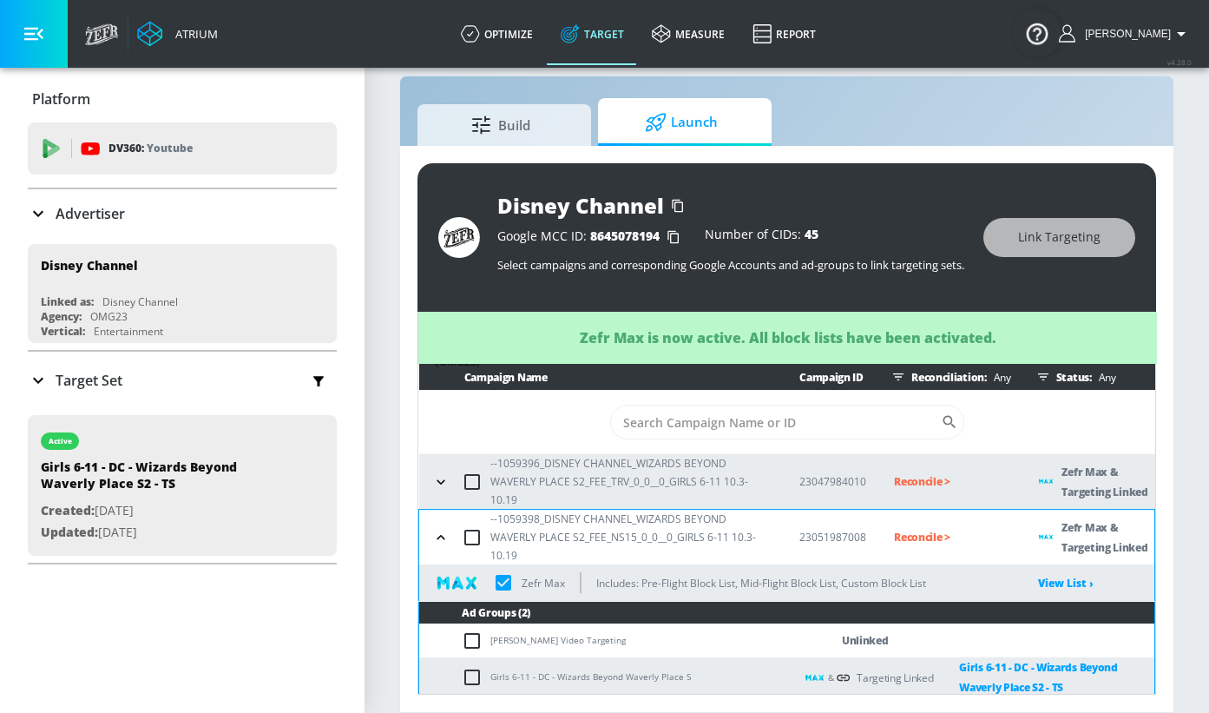
click at [441, 529] on icon "button" at bounding box center [440, 537] width 17 height 17
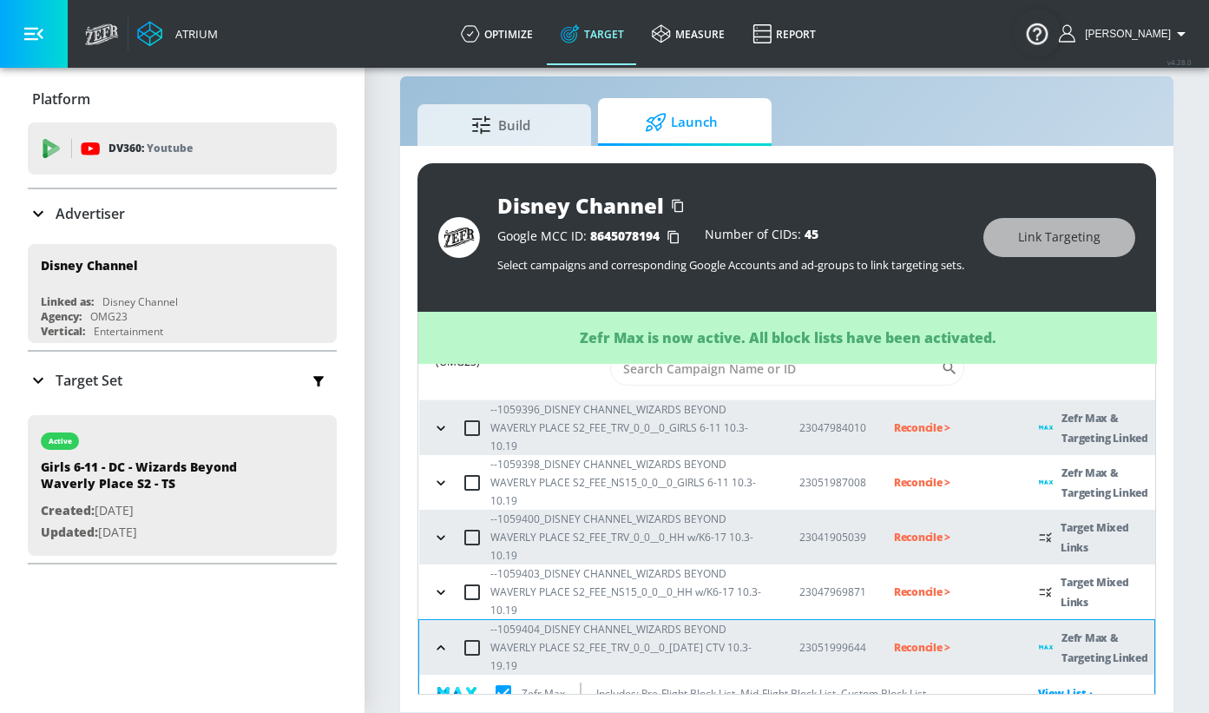
scroll to position [63, 0]
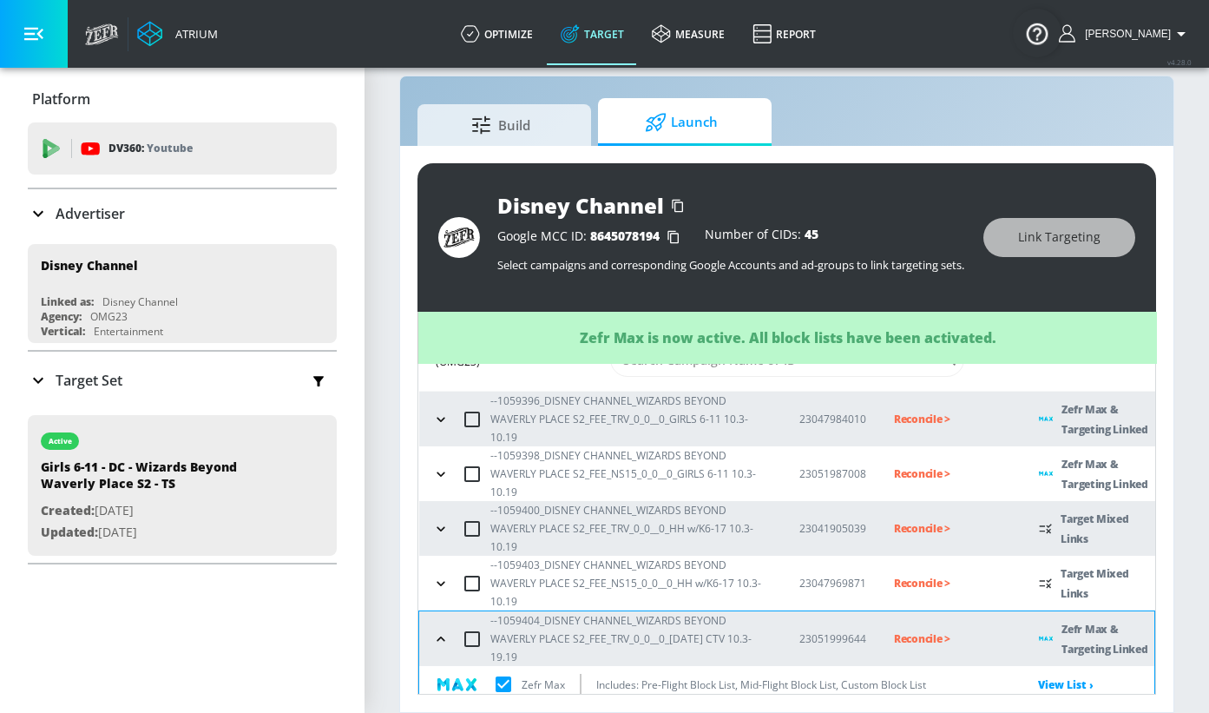
click at [441, 520] on icon "button" at bounding box center [440, 528] width 17 height 17
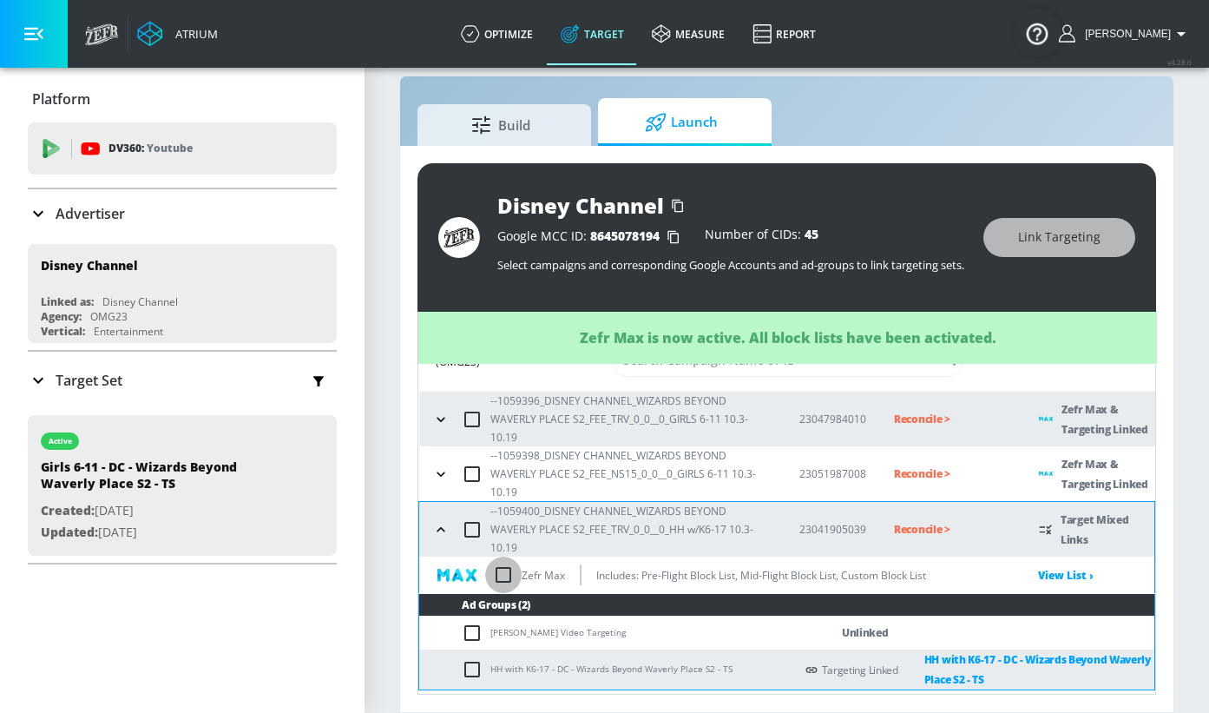
click at [508, 556] on input "checkbox" at bounding box center [503, 574] width 36 height 36
checkbox input "true"
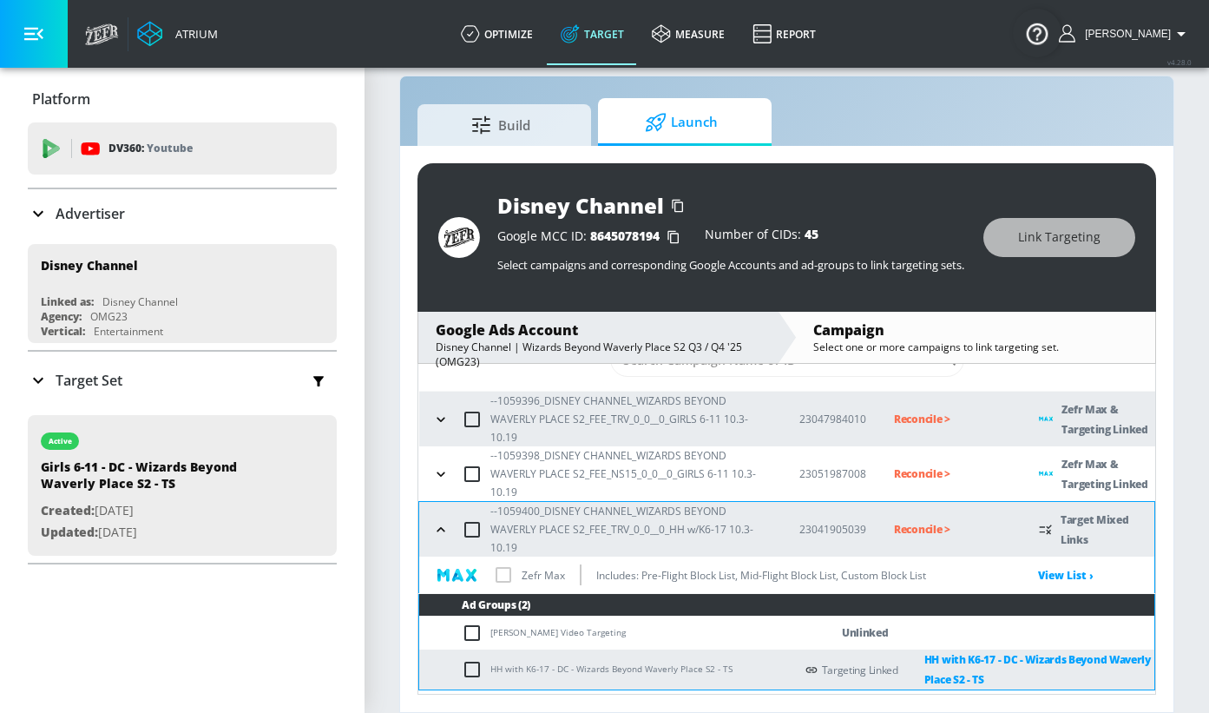
checkbox input "true"
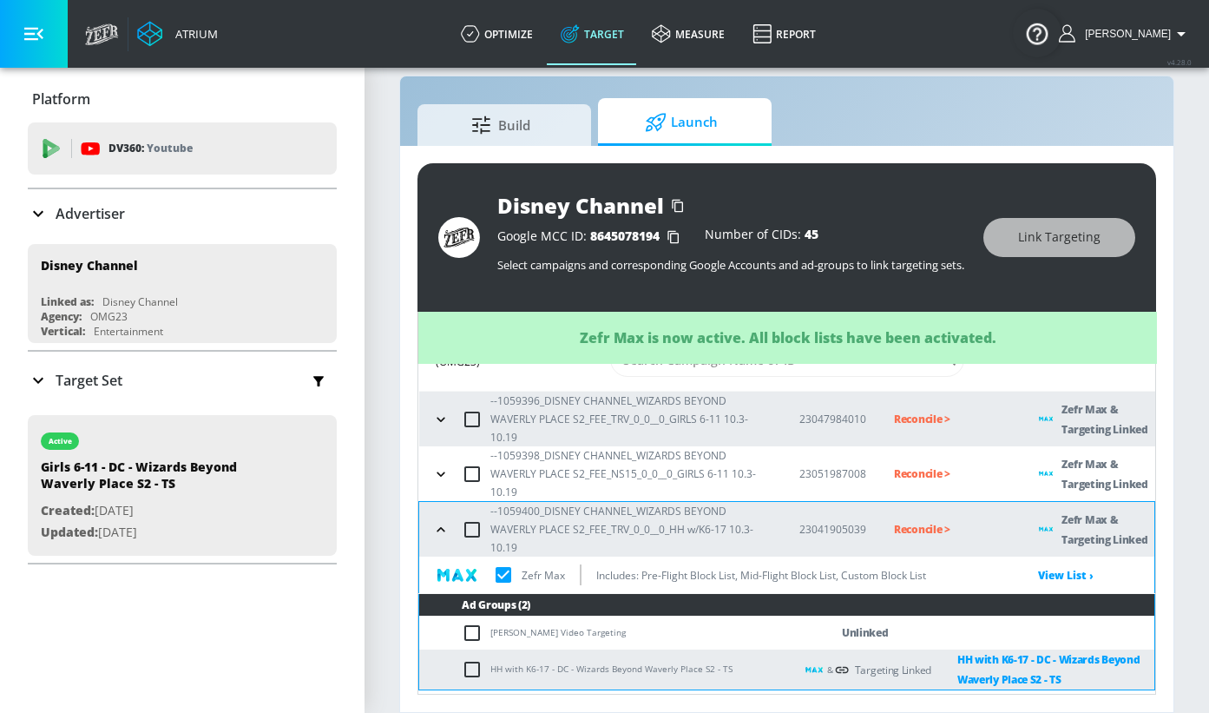
click at [443, 521] on icon "button" at bounding box center [440, 529] width 17 height 17
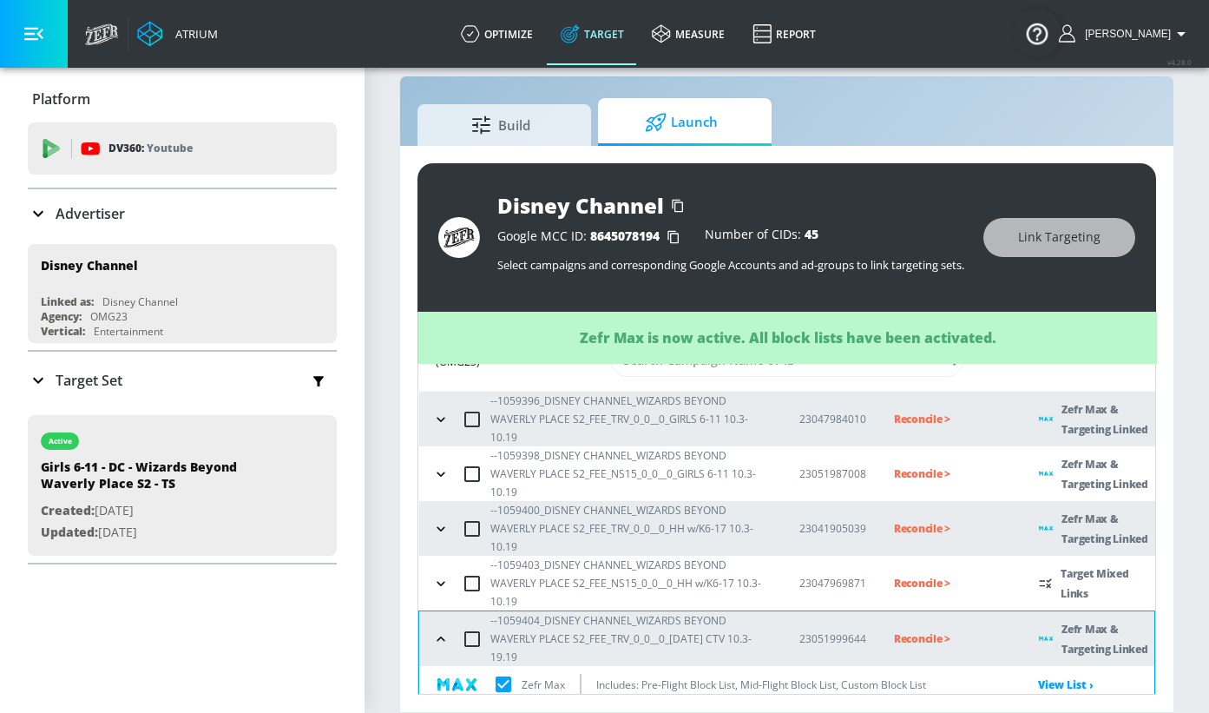
scroll to position [111, 0]
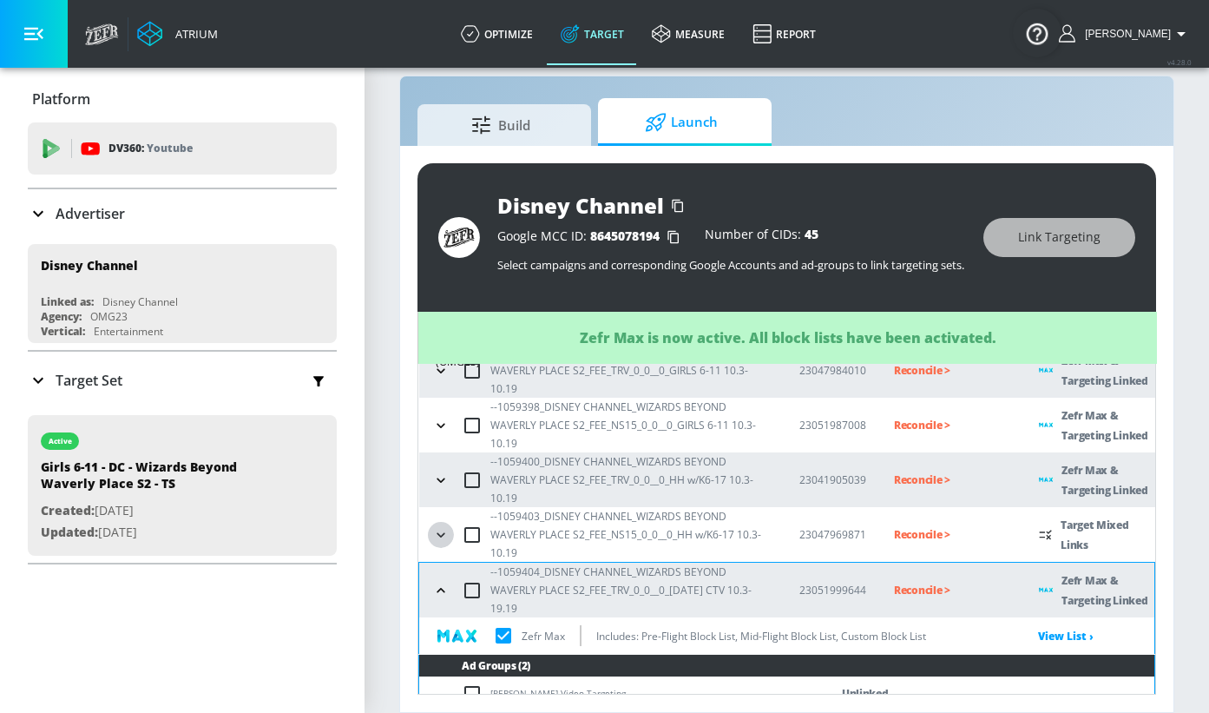
click at [442, 526] on icon "button" at bounding box center [440, 534] width 17 height 17
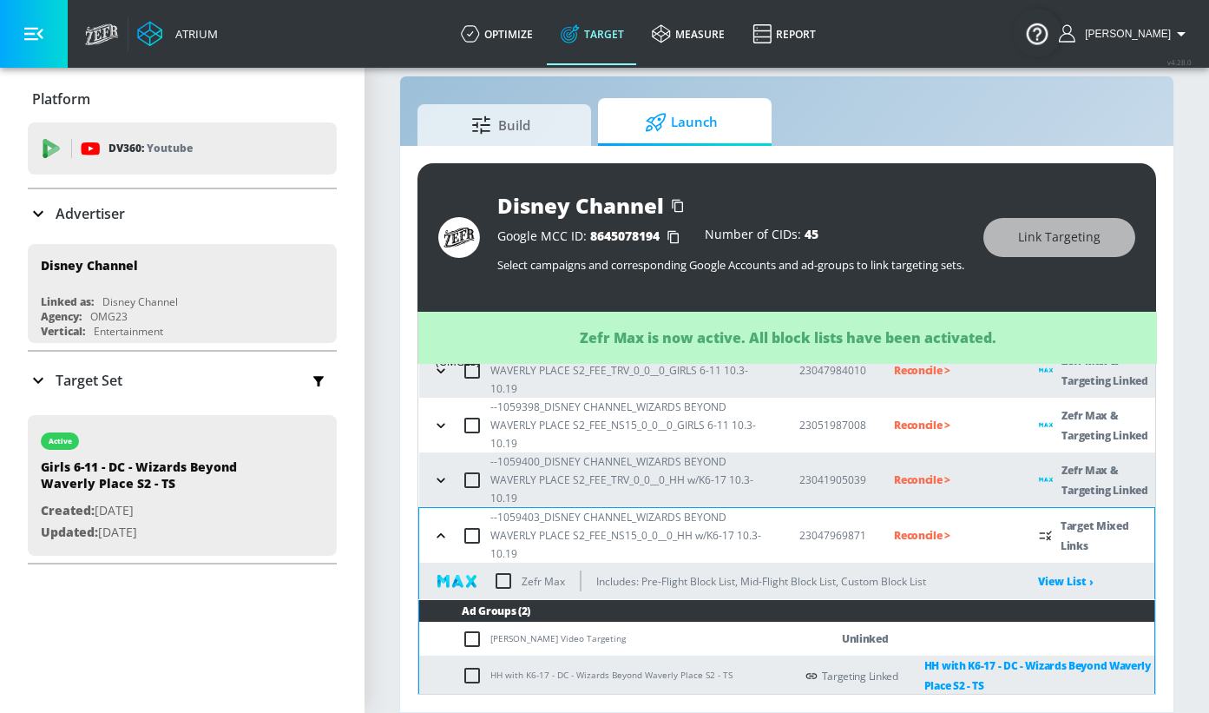
click at [505, 563] on input "checkbox" at bounding box center [503, 581] width 36 height 36
checkbox input "true"
click at [441, 527] on icon "button" at bounding box center [440, 535] width 17 height 17
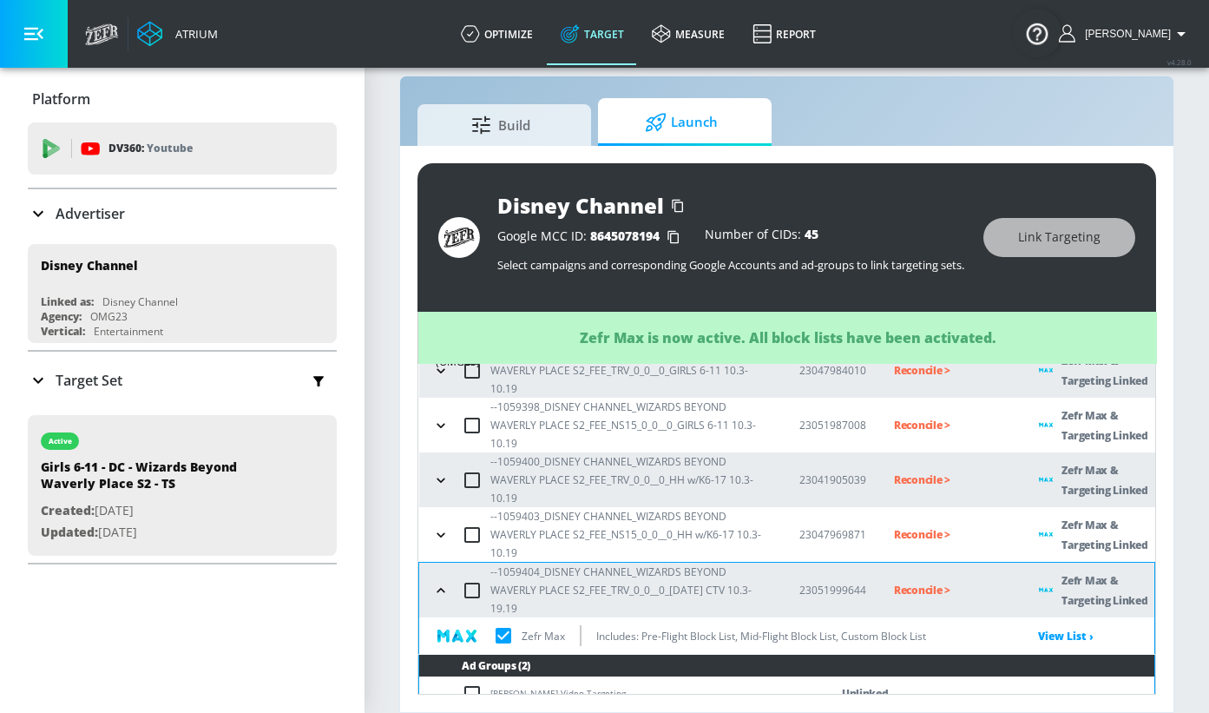
click at [440, 582] on icon "button" at bounding box center [440, 590] width 17 height 17
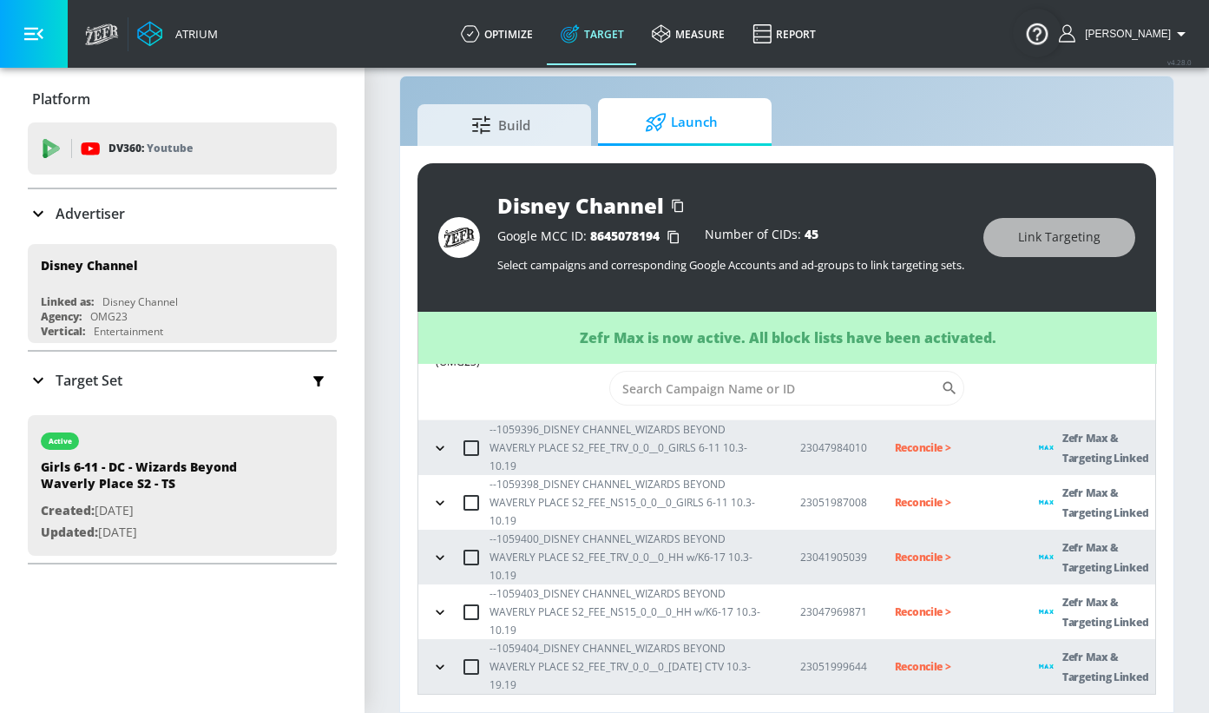
scroll to position [0, 0]
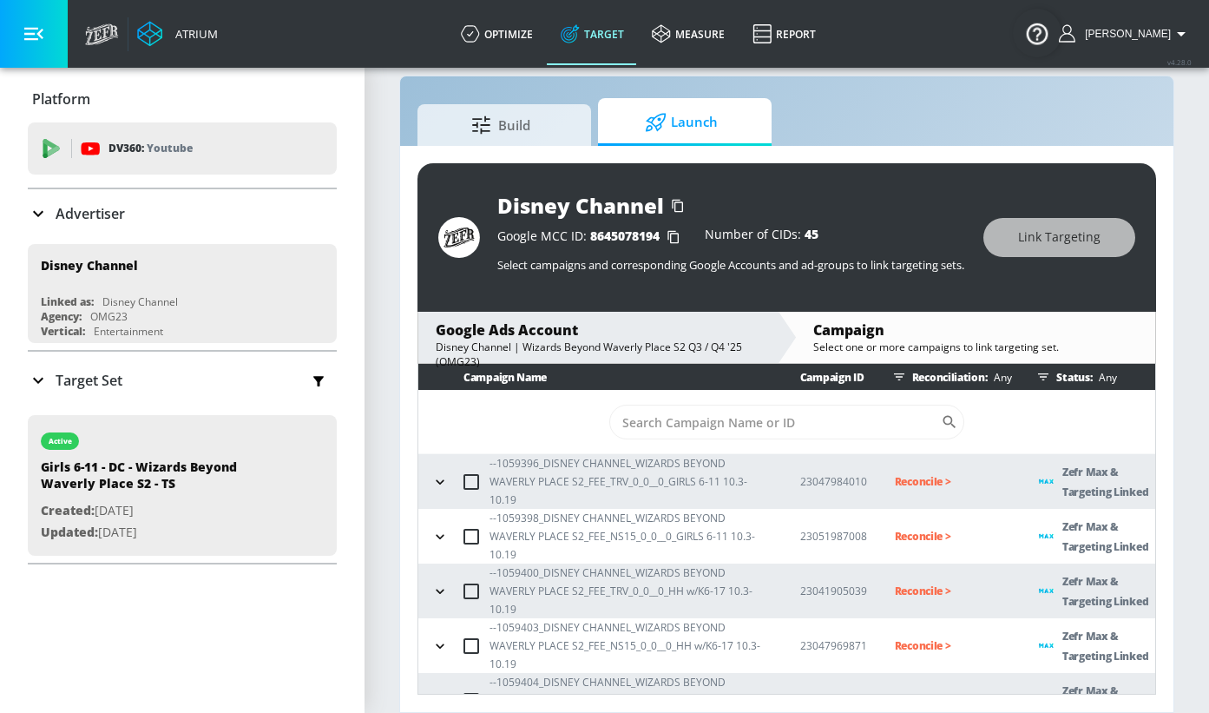
click at [443, 643] on icon "button" at bounding box center [440, 645] width 8 height 4
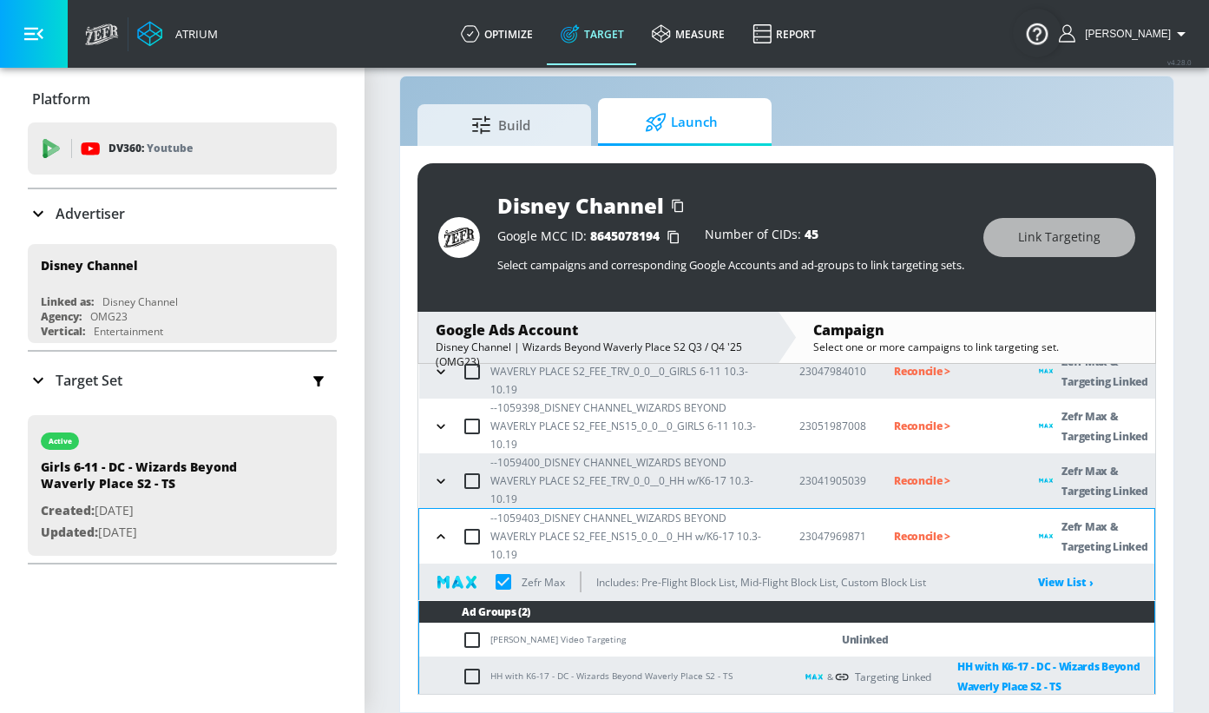
scroll to position [110, 0]
click at [441, 528] on icon "button" at bounding box center [440, 536] width 17 height 17
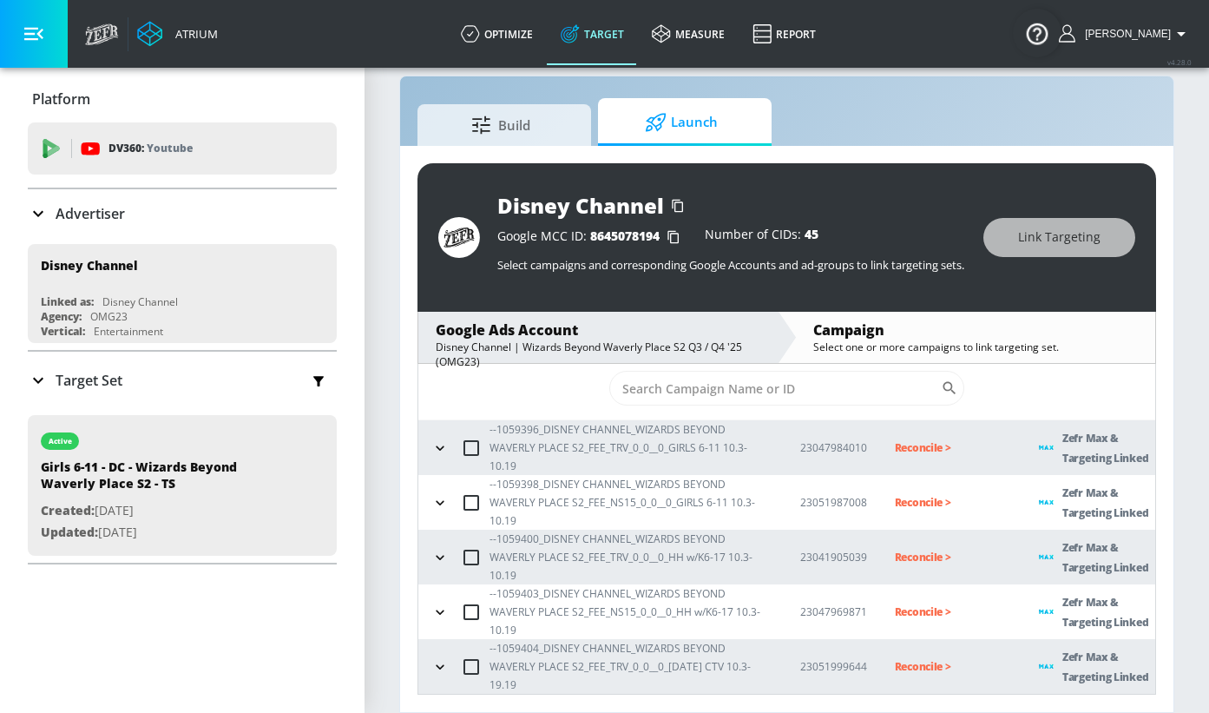
scroll to position [0, 0]
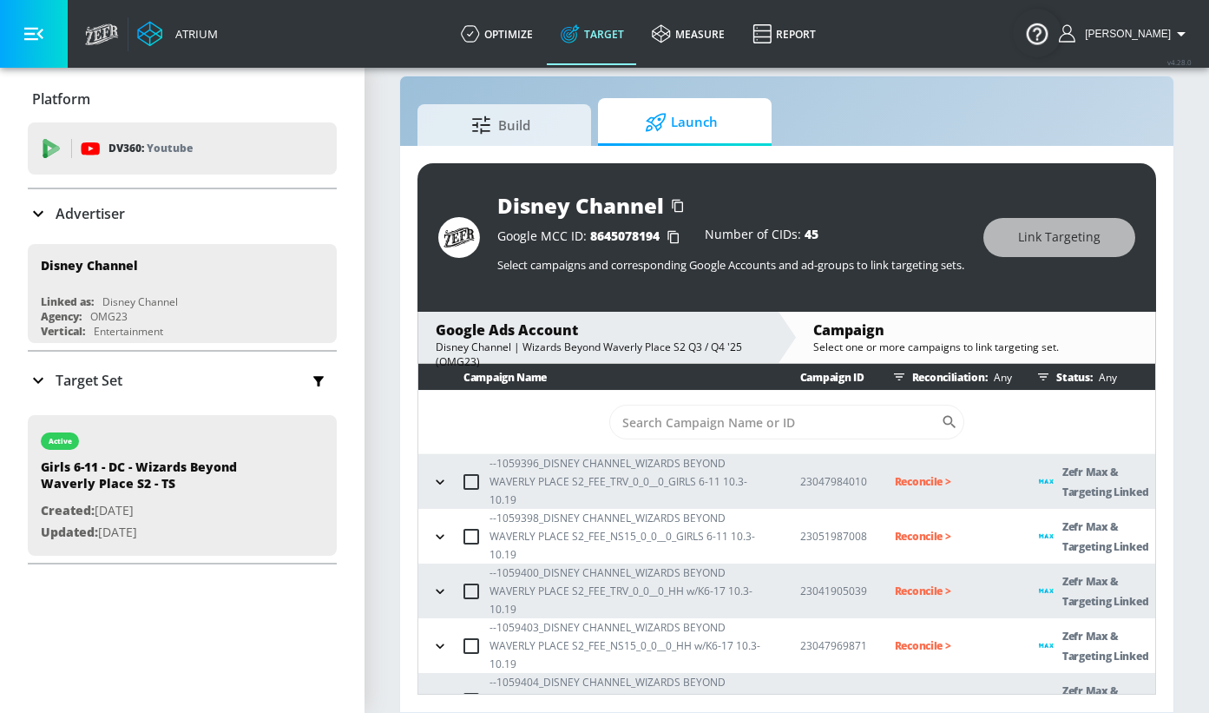
click at [438, 692] on icon "button" at bounding box center [439, 700] width 17 height 17
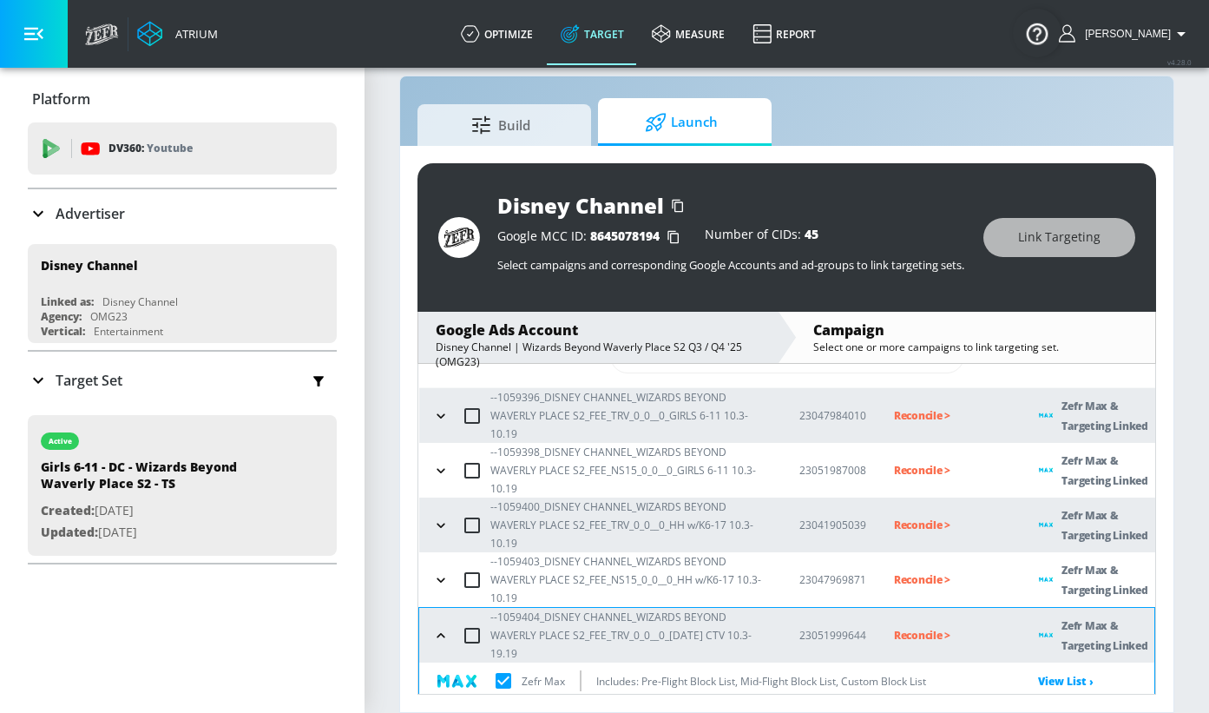
scroll to position [111, 0]
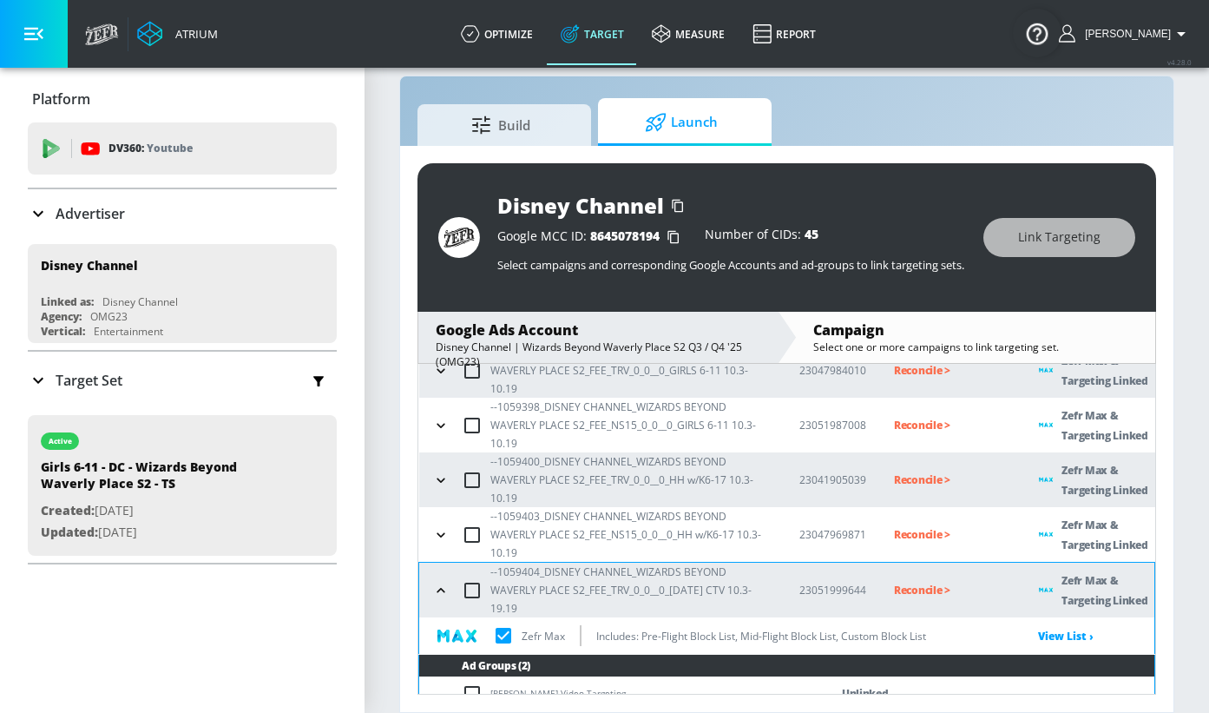
click at [437, 582] on icon "button" at bounding box center [440, 590] width 17 height 17
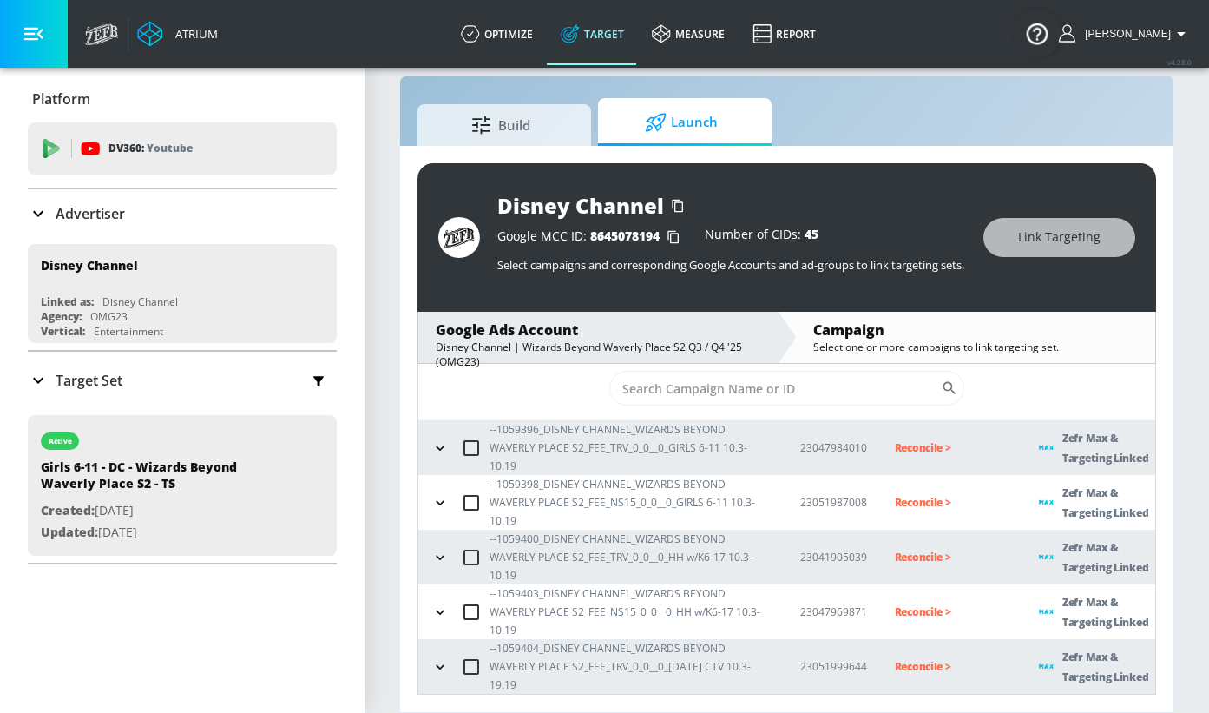
scroll to position [0, 0]
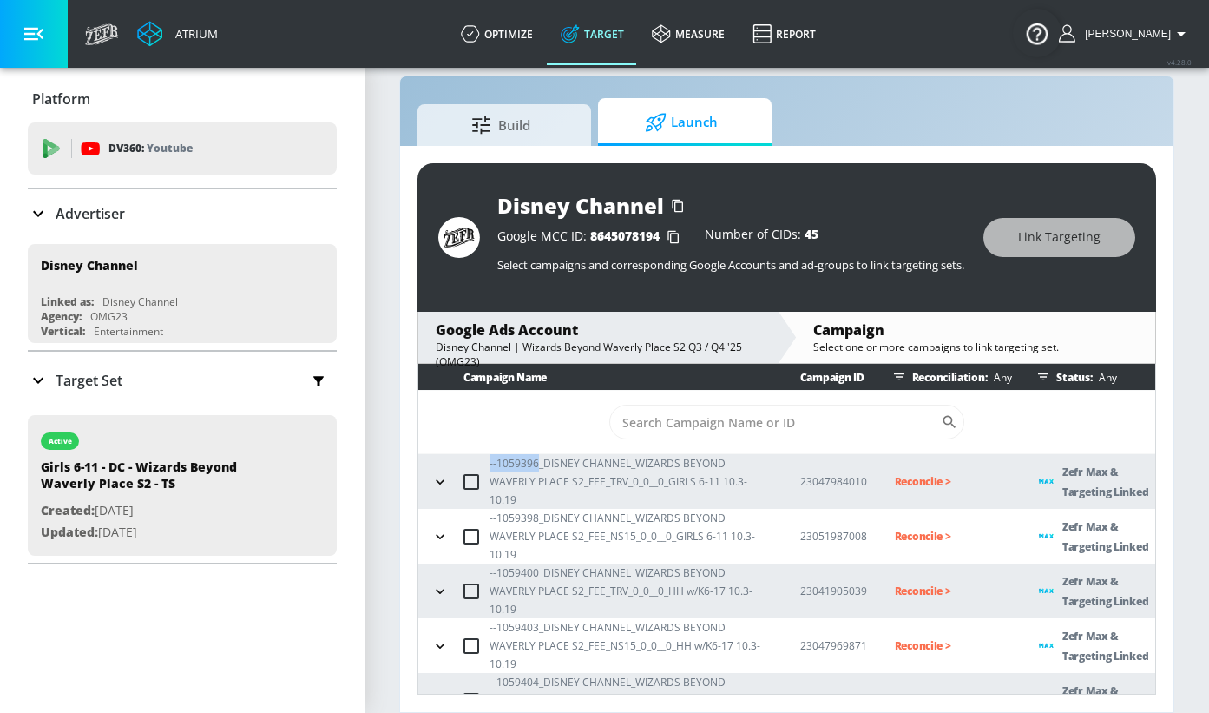
drag, startPoint x: 490, startPoint y: 468, endPoint x: 537, endPoint y: 467, distance: 47.8
click at [537, 467] on p "--1059396_DISNEY CHANNEL_WIZARDS BEYOND WAVERLY PLACE S2_FEE_TRV_0_0__0_GIRLS 6…" at bounding box center [631, 481] width 283 height 55
copy p "--1059396"
click at [929, 474] on p "Reconcile >" at bounding box center [953, 481] width 117 height 20
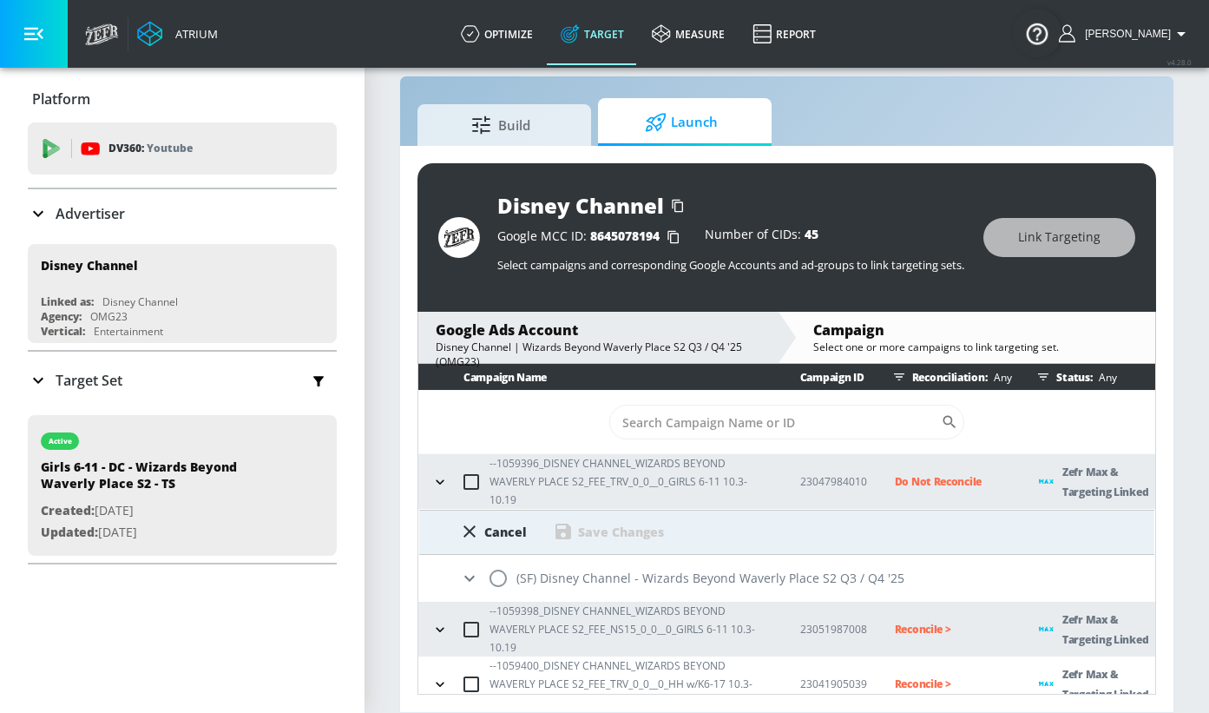
click at [499, 569] on input "radio" at bounding box center [498, 578] width 36 height 36
radio input "true"
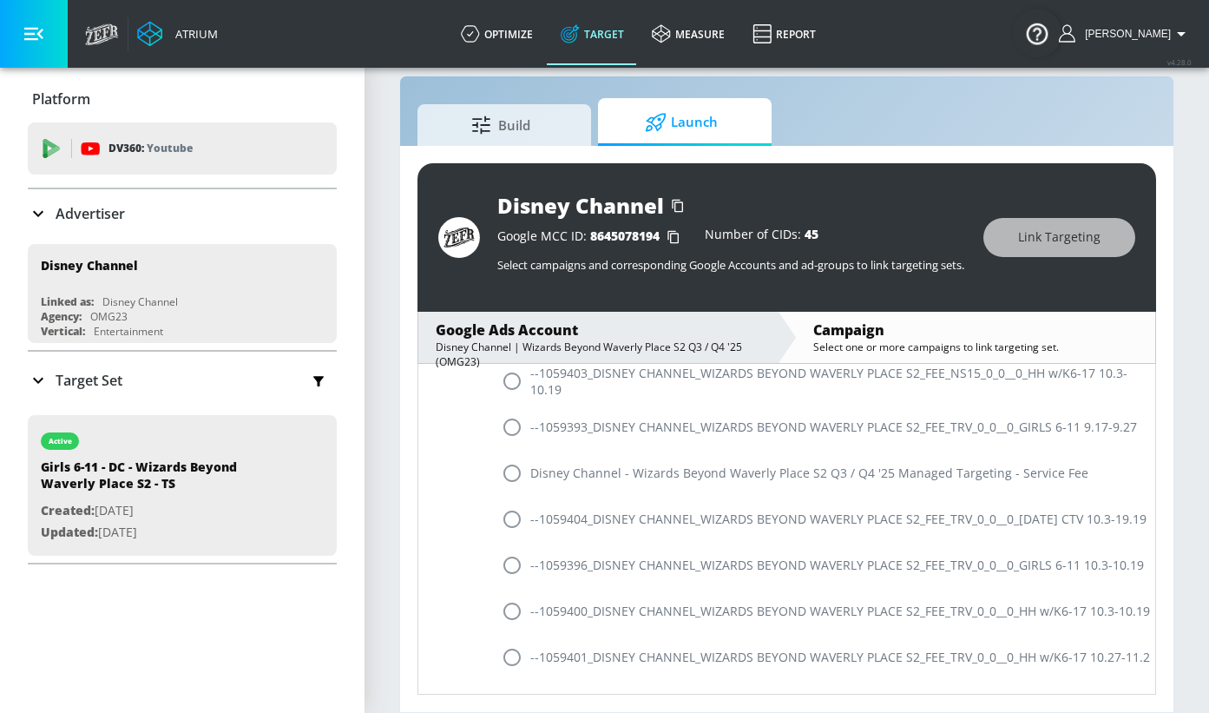
scroll to position [737, 0]
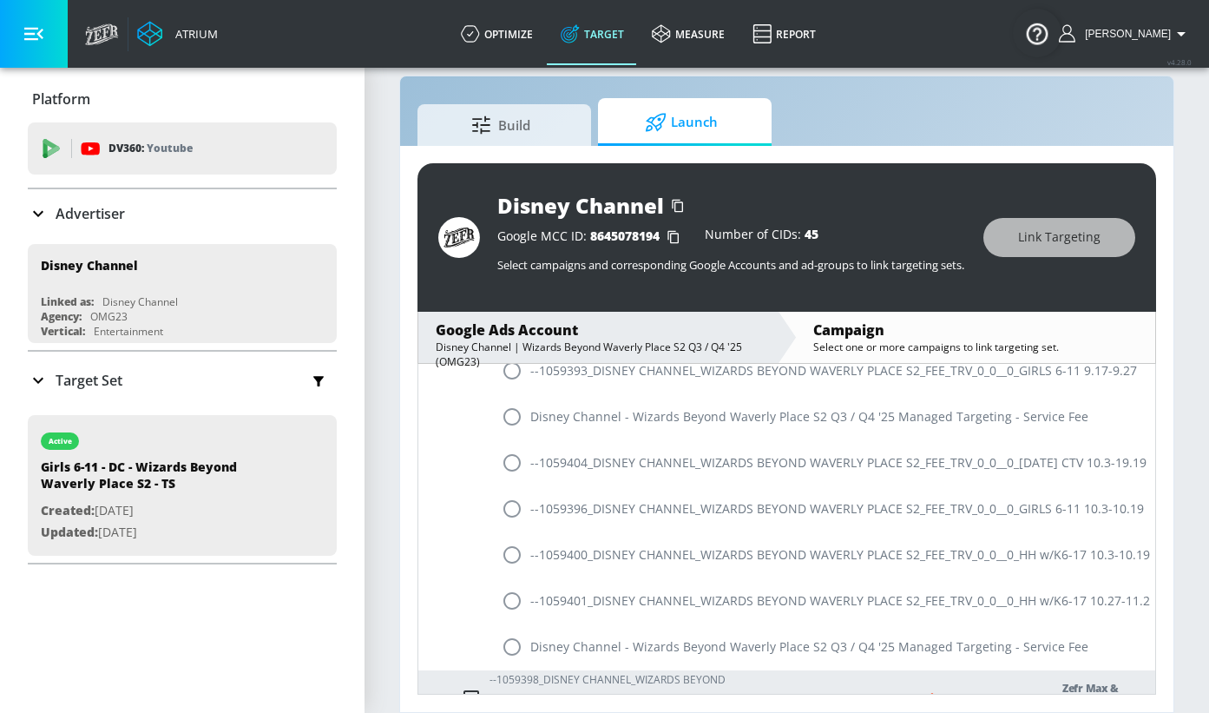
click at [515, 497] on input "radio" at bounding box center [512, 509] width 36 height 36
radio input "true"
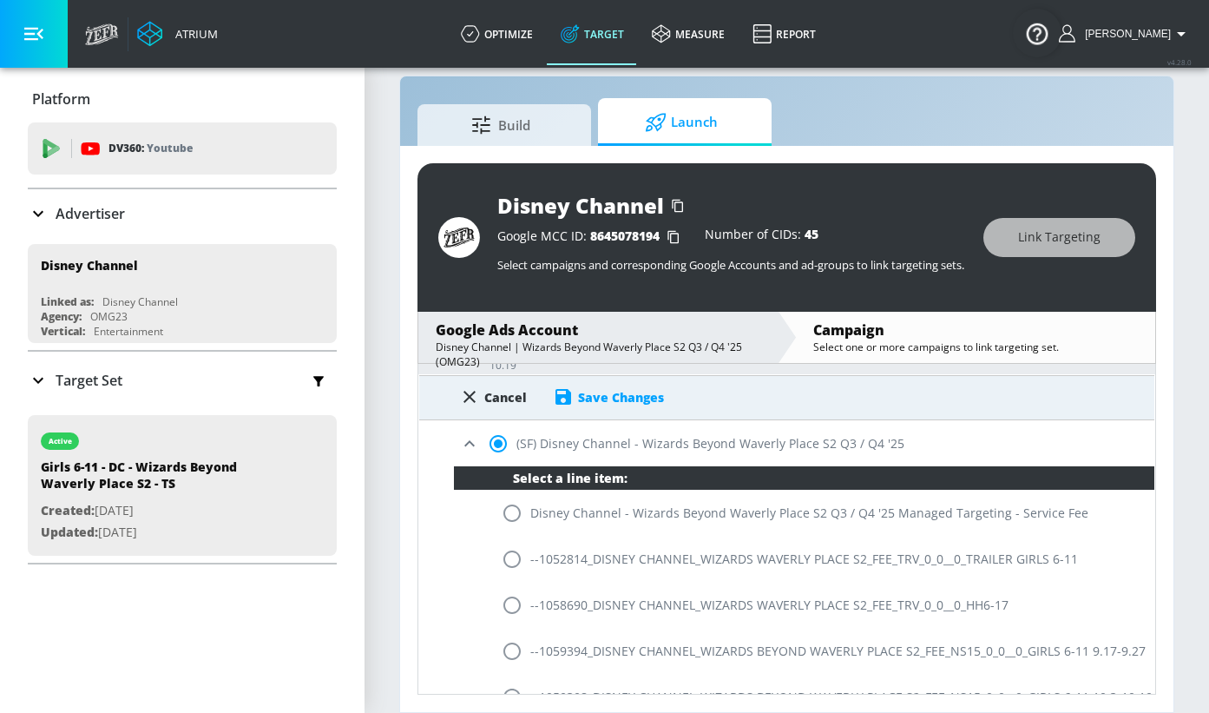
scroll to position [0, 0]
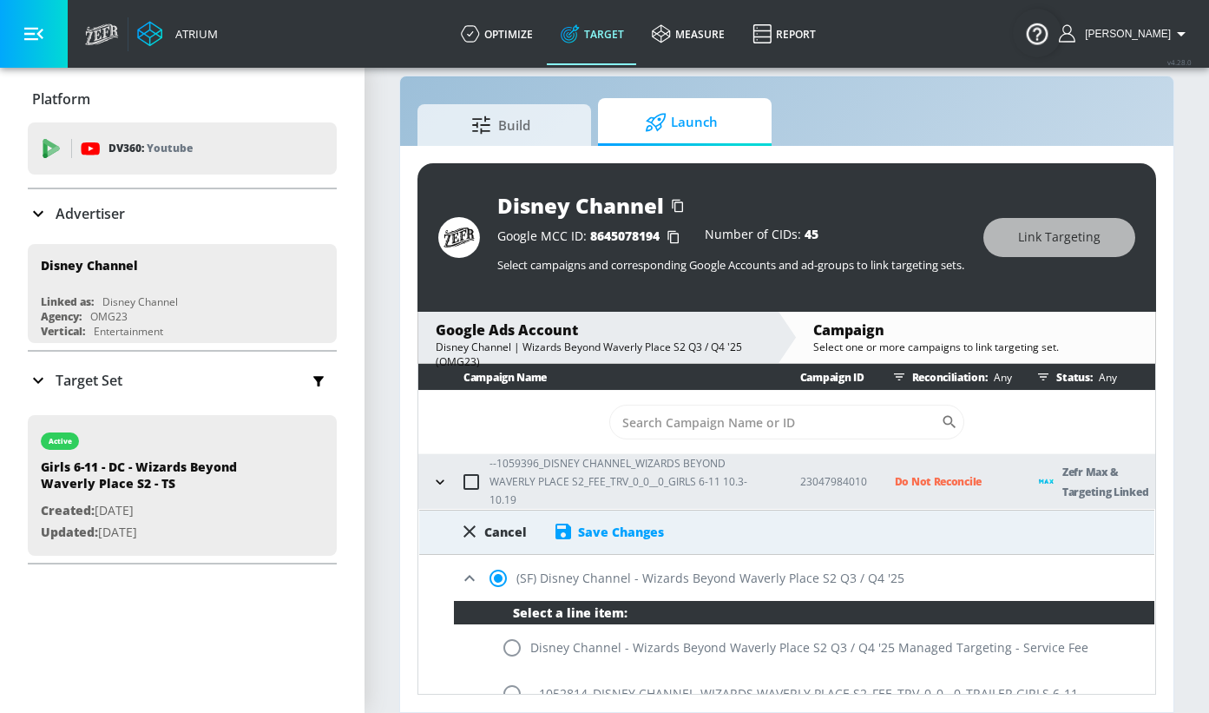
click at [574, 521] on div "Save Changes" at bounding box center [608, 531] width 111 height 21
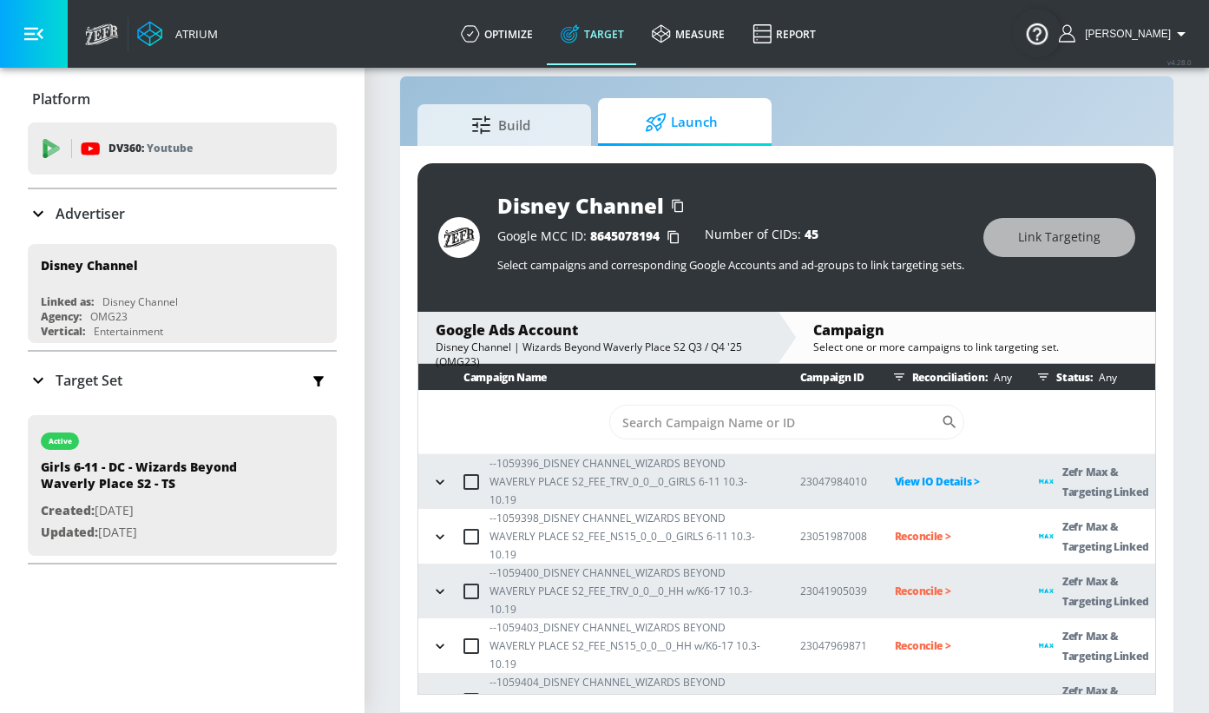
drag, startPoint x: 489, startPoint y: 514, endPoint x: 521, endPoint y: 513, distance: 32.1
click at [522, 514] on div "--1059398_DISNEY CHANNEL_WIZARDS BEYOND WAVERLY PLACE S2_FEE_NS15_0_0__0_GIRLS …" at bounding box center [600, 536] width 346 height 55
drag, startPoint x: 491, startPoint y: 510, endPoint x: 536, endPoint y: 510, distance: 45.1
click at [536, 510] on p "--1059398_DISNEY CHANNEL_WIZARDS BEYOND WAVERLY PLACE S2_FEE_NS15_0_0__0_GIRLS …" at bounding box center [631, 536] width 283 height 55
copy p "--1059398"
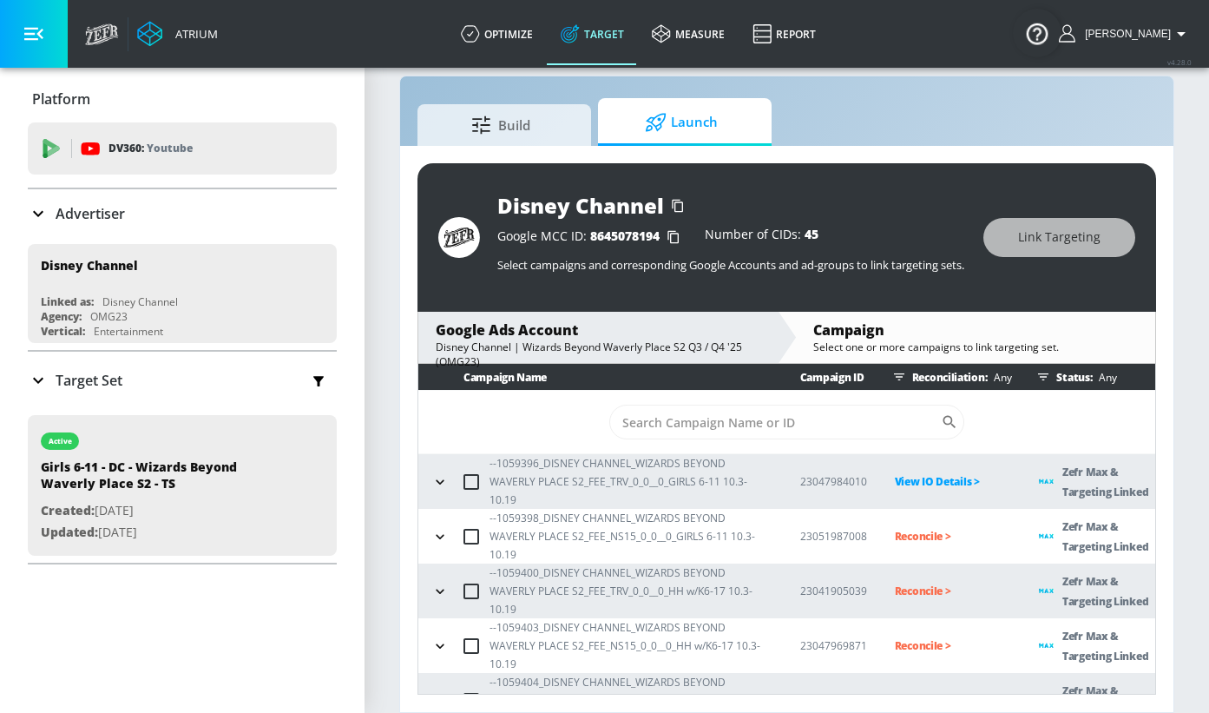
click at [910, 526] on p "Reconcile >" at bounding box center [953, 536] width 117 height 20
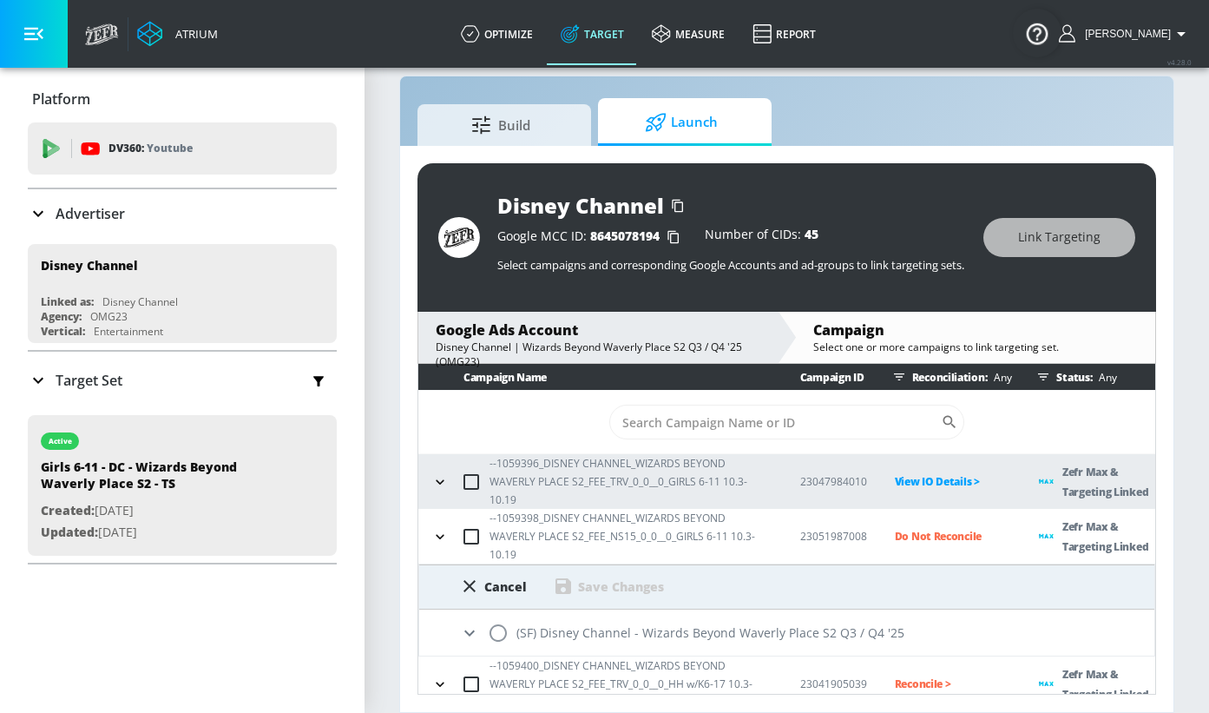
click at [494, 615] on input "radio" at bounding box center [498, 633] width 36 height 36
radio input "true"
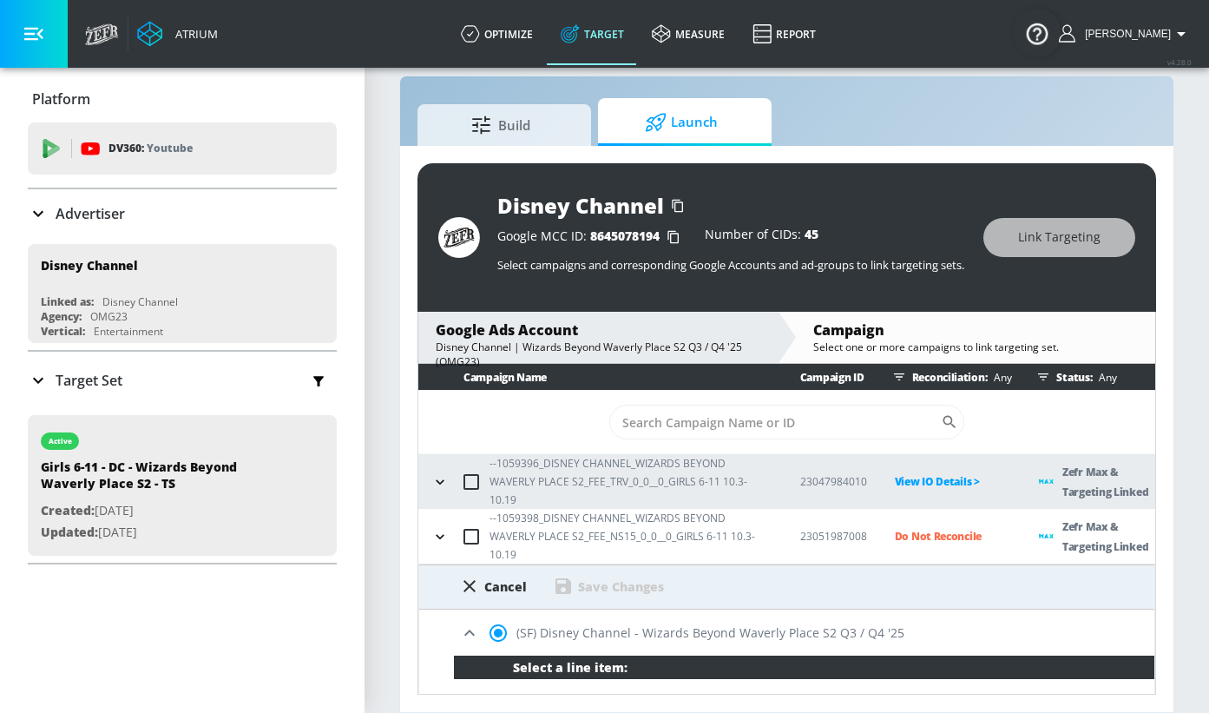
scroll to position [334, 0]
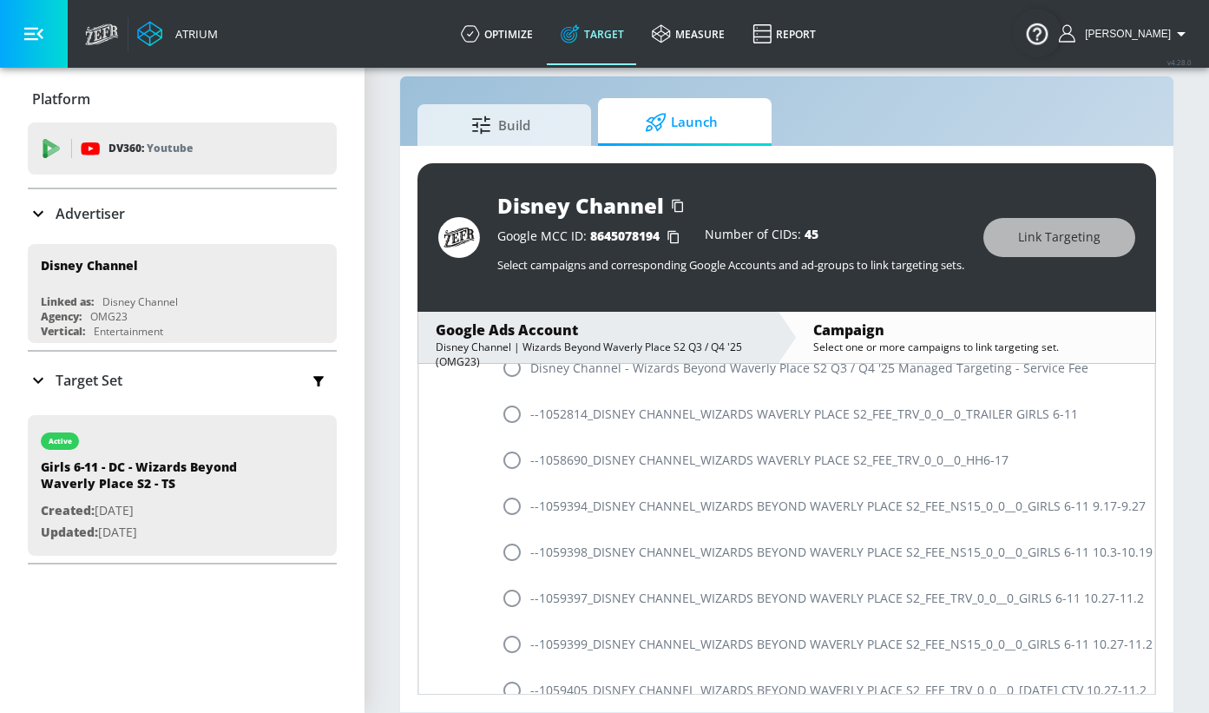
click at [514, 534] on input "radio" at bounding box center [512, 552] width 36 height 36
radio input "true"
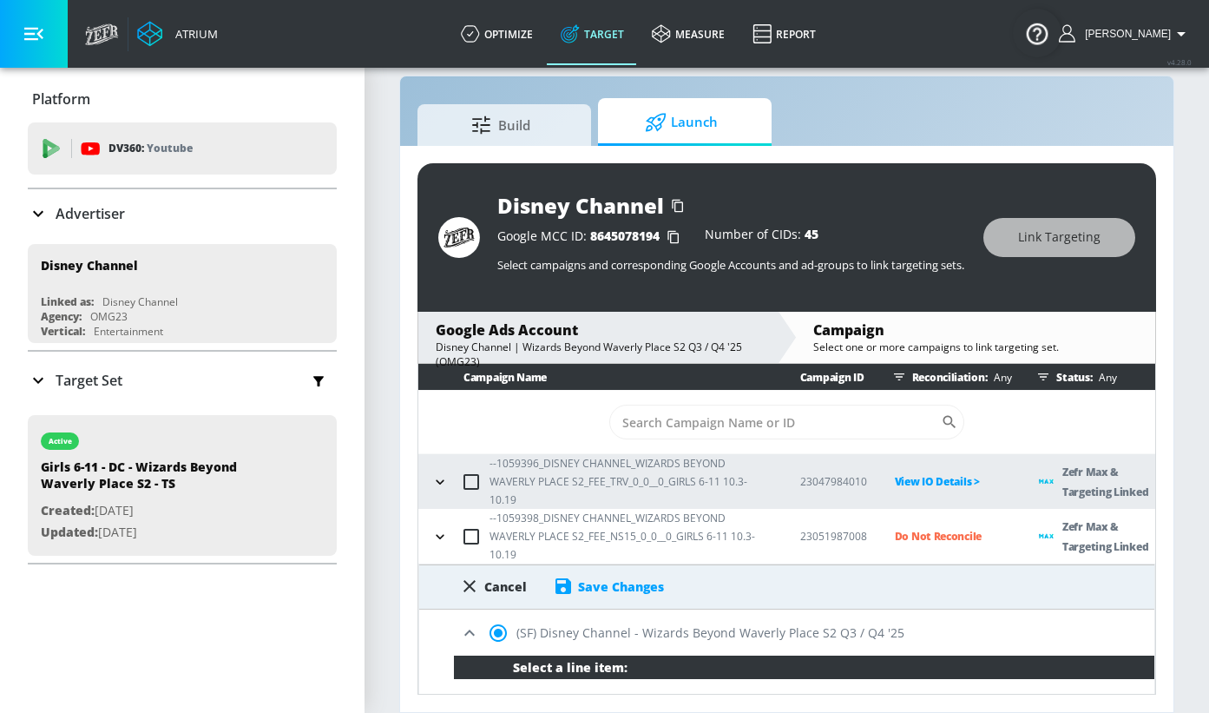
click at [600, 578] on div "Save Changes" at bounding box center [621, 586] width 86 height 16
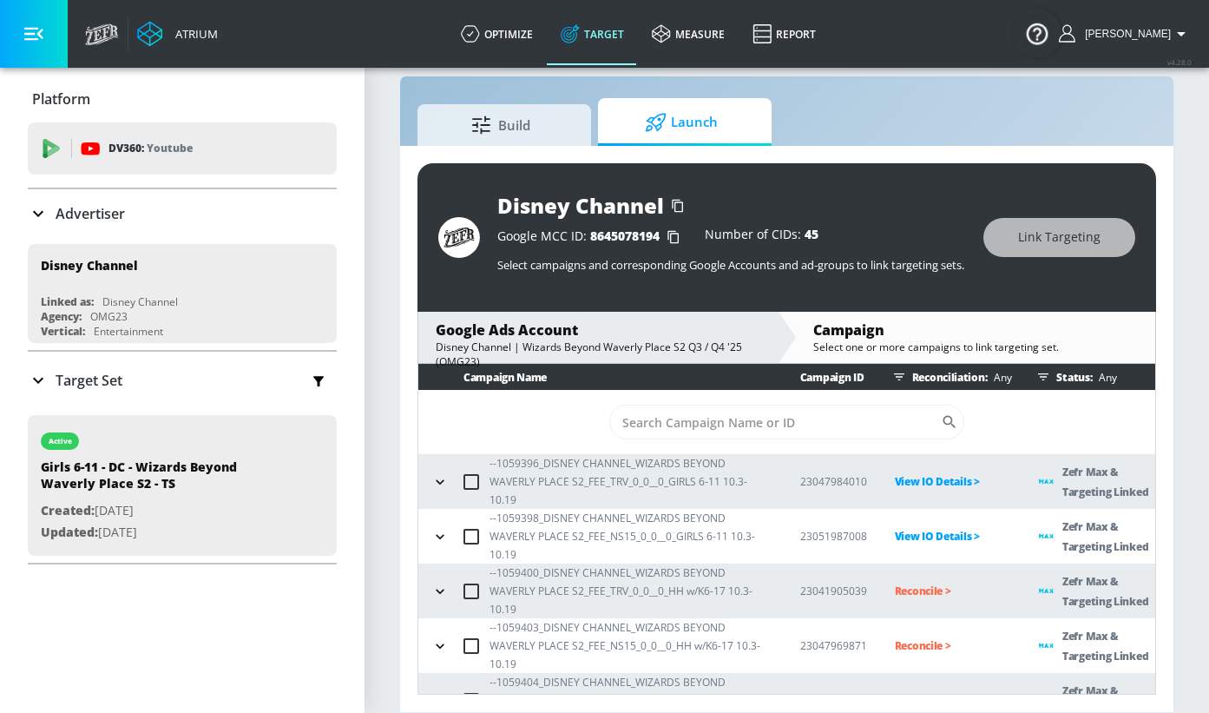
click at [438, 589] on icon "button" at bounding box center [440, 591] width 8 height 4
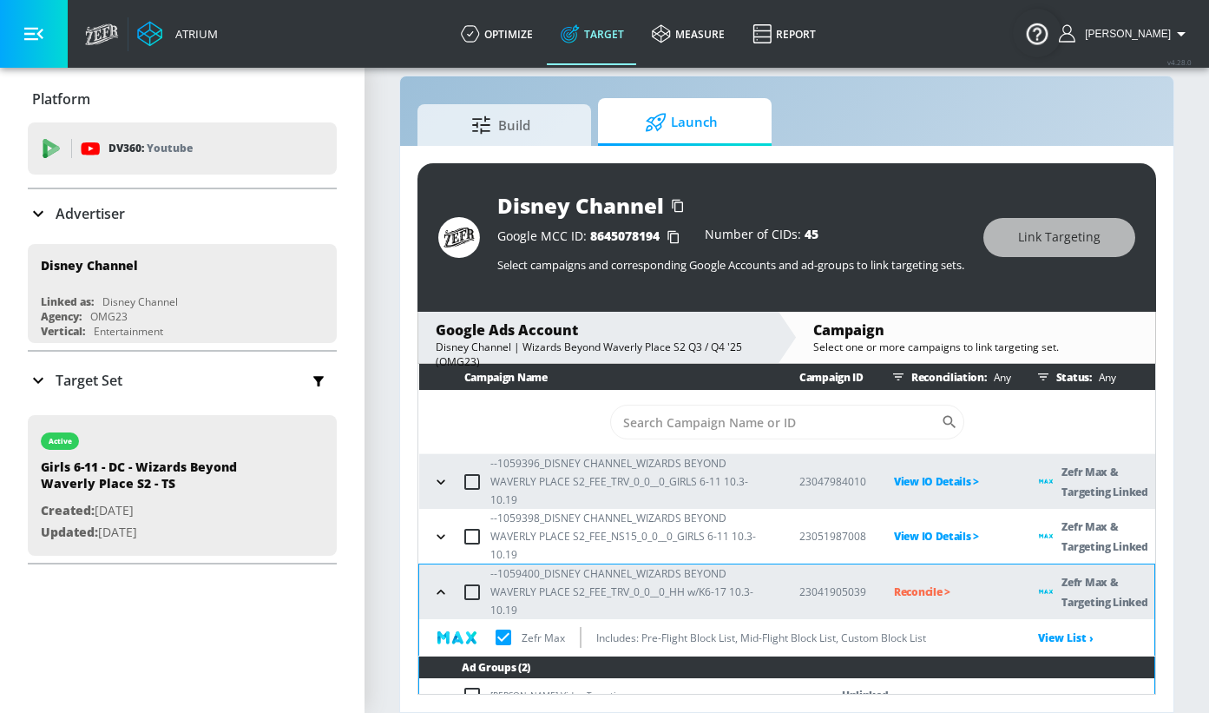
scroll to position [110, 0]
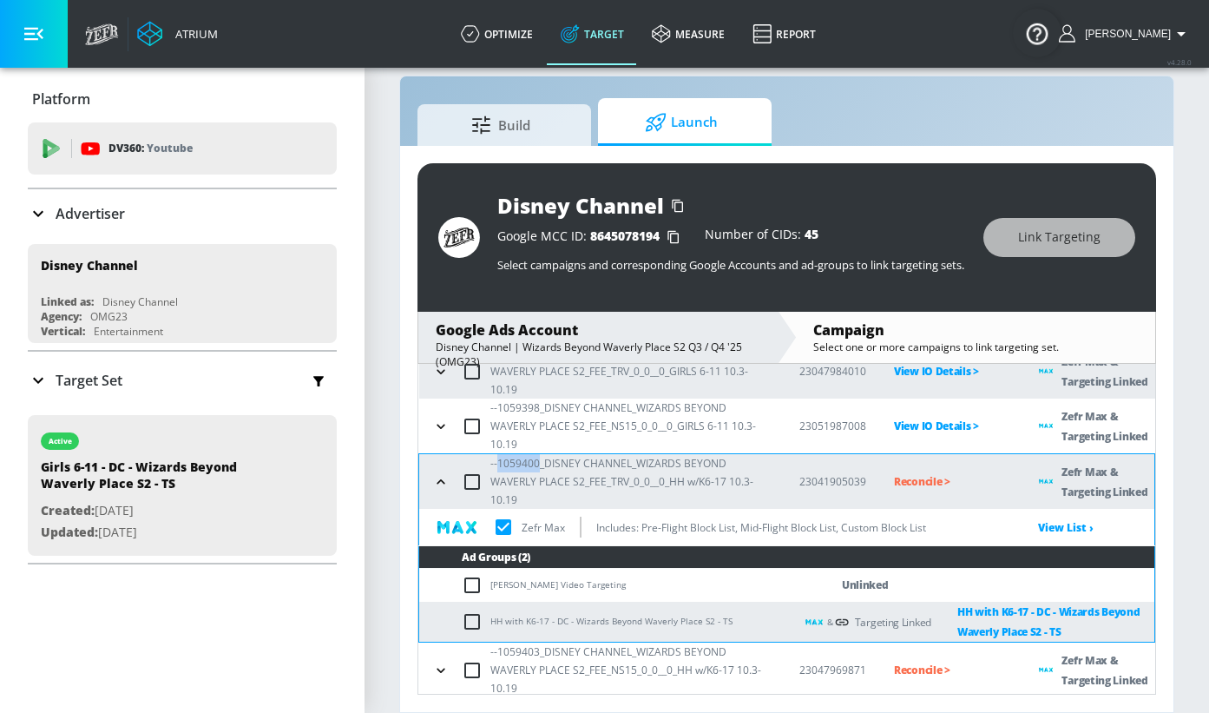
drag, startPoint x: 497, startPoint y: 442, endPoint x: 538, endPoint y: 442, distance: 41.7
click at [538, 454] on p "--1059400_DISNEY CHANNEL_WIZARDS BEYOND WAVERLY PLACE S2_FEE_TRV_0_0__0_HH w/K6…" at bounding box center [631, 481] width 281 height 55
copy p "1059400"
click at [912, 471] on p "Reconcile >" at bounding box center [952, 481] width 117 height 20
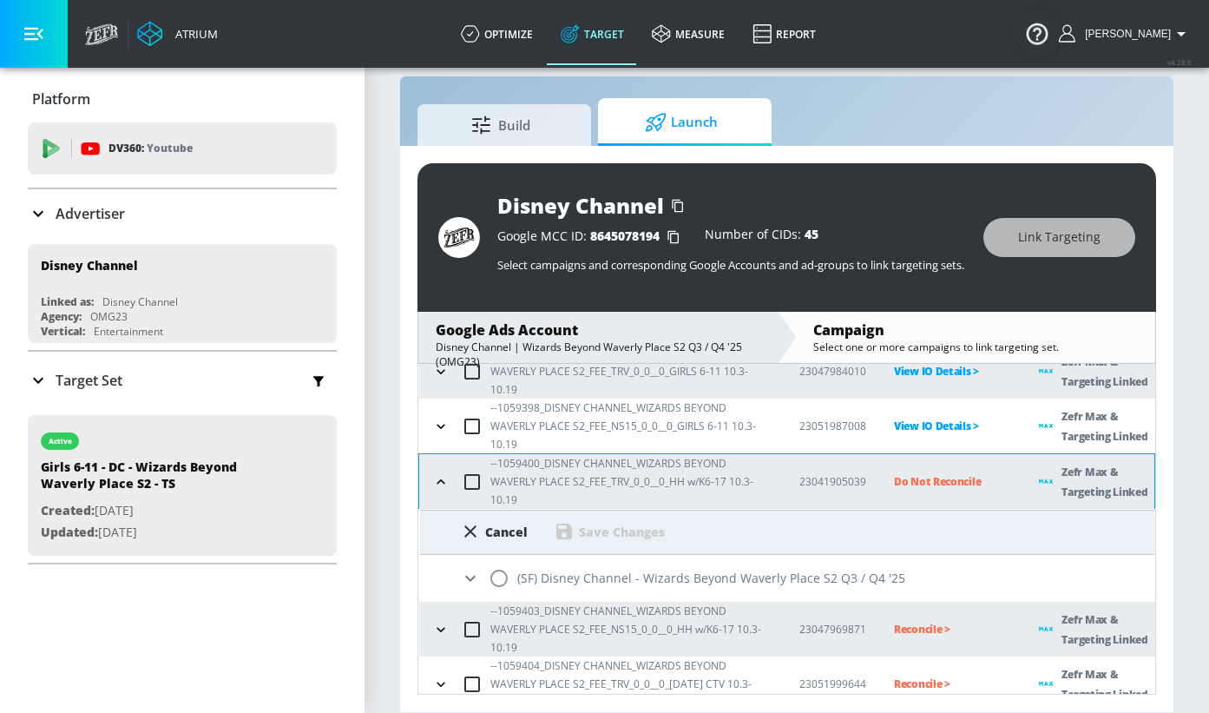
scroll to position [69, 0]
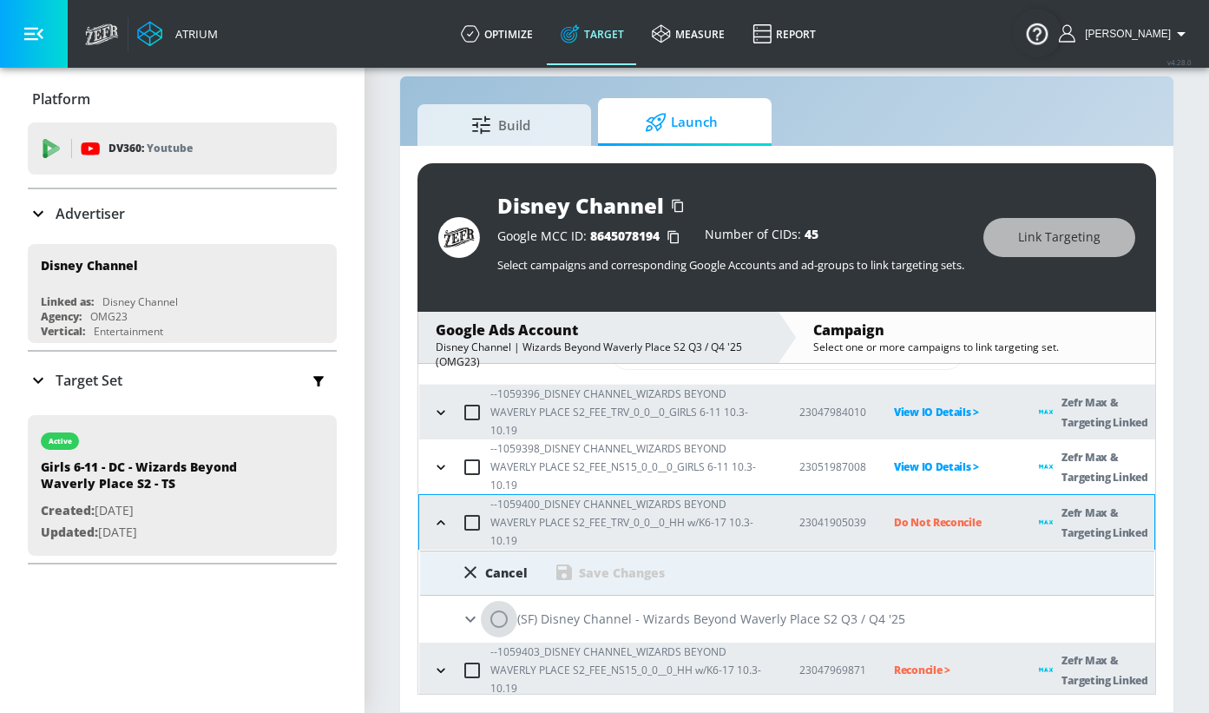
click at [506, 601] on input "radio" at bounding box center [499, 619] width 36 height 36
radio input "true"
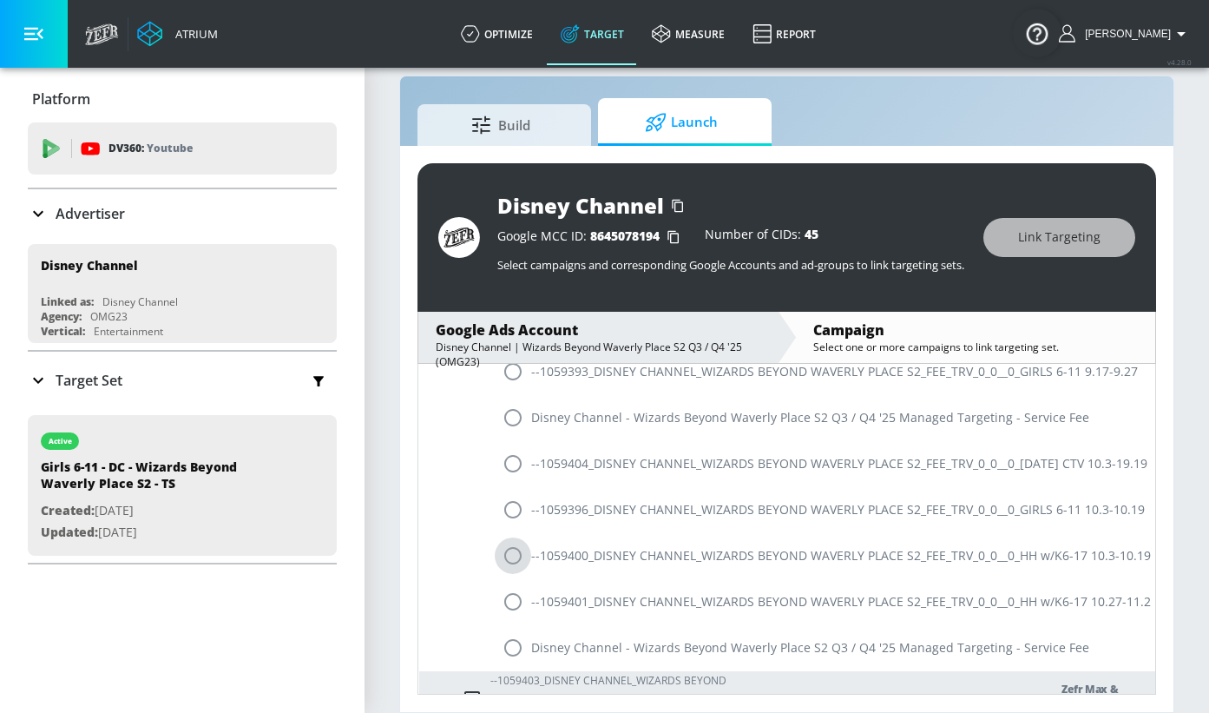
click at [514, 537] on input "radio" at bounding box center [513, 555] width 36 height 36
radio input "true"
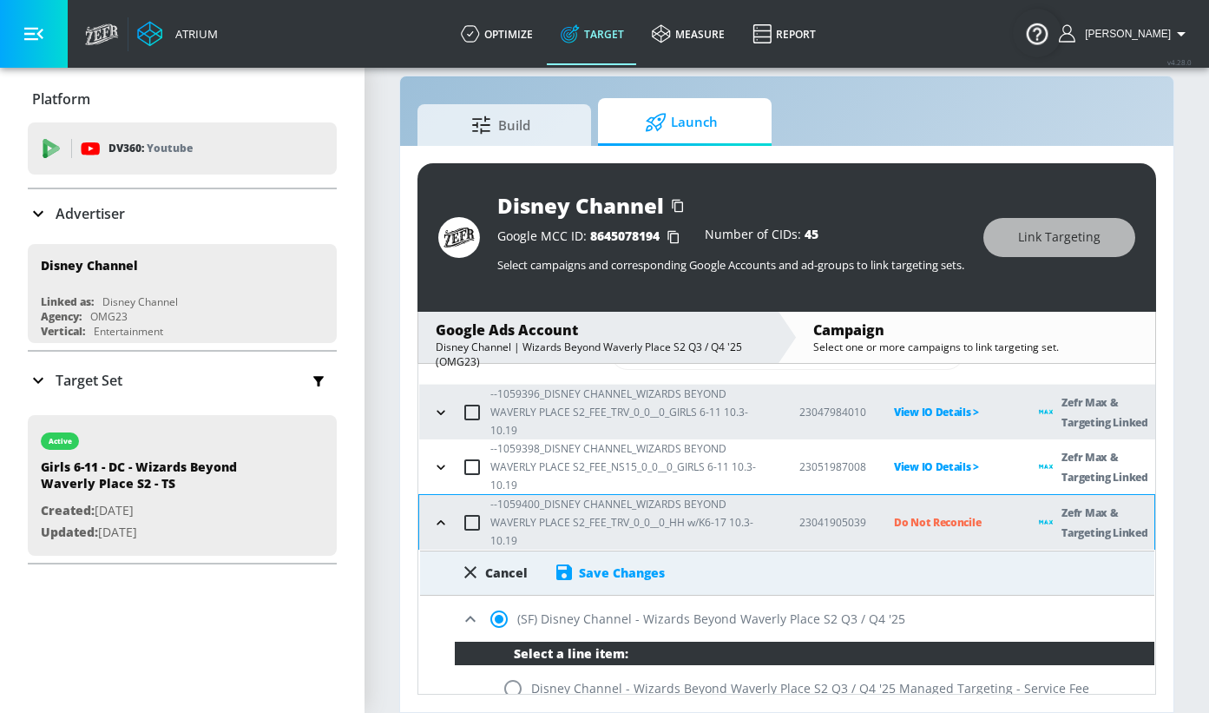
click at [588, 564] on div "Save Changes" at bounding box center [622, 572] width 86 height 16
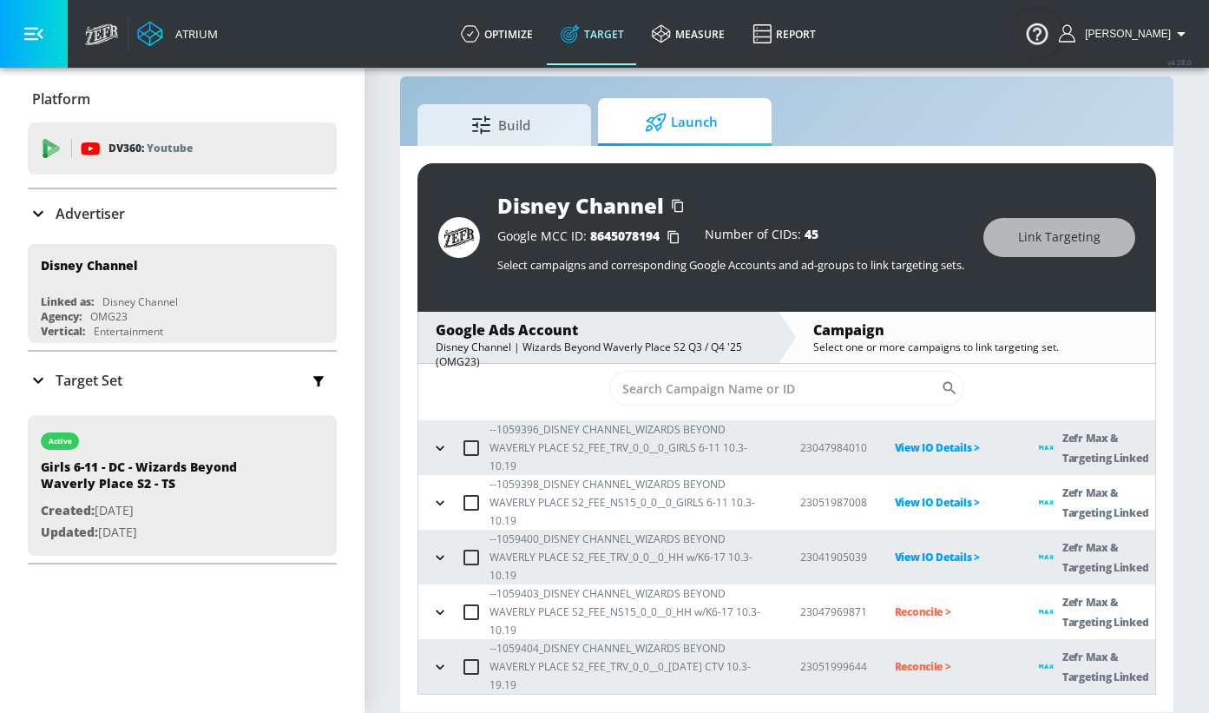
scroll to position [0, 0]
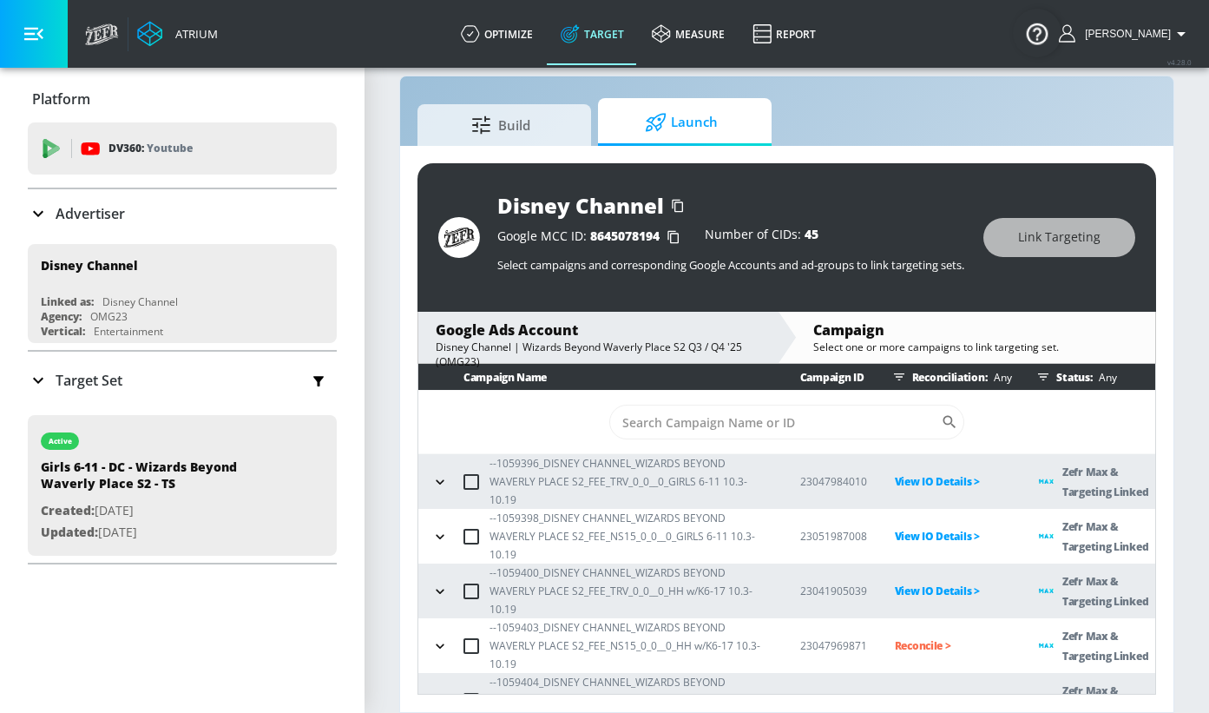
click at [444, 637] on icon "button" at bounding box center [439, 645] width 17 height 17
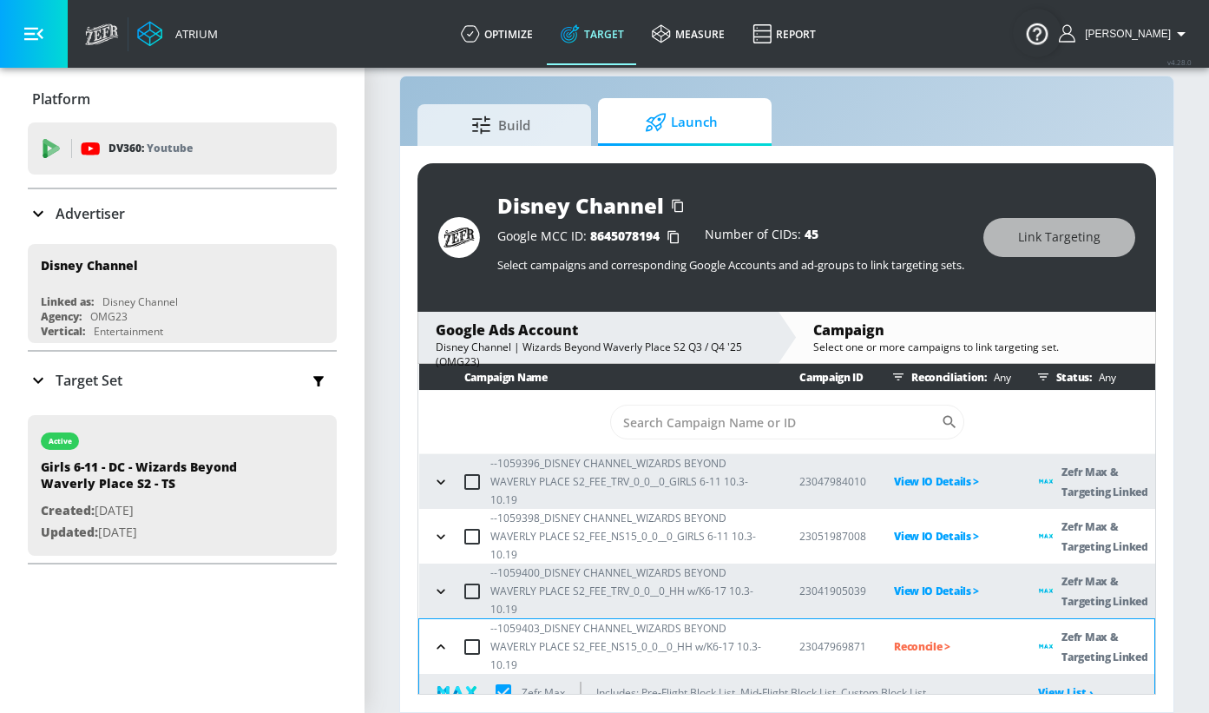
scroll to position [110, 0]
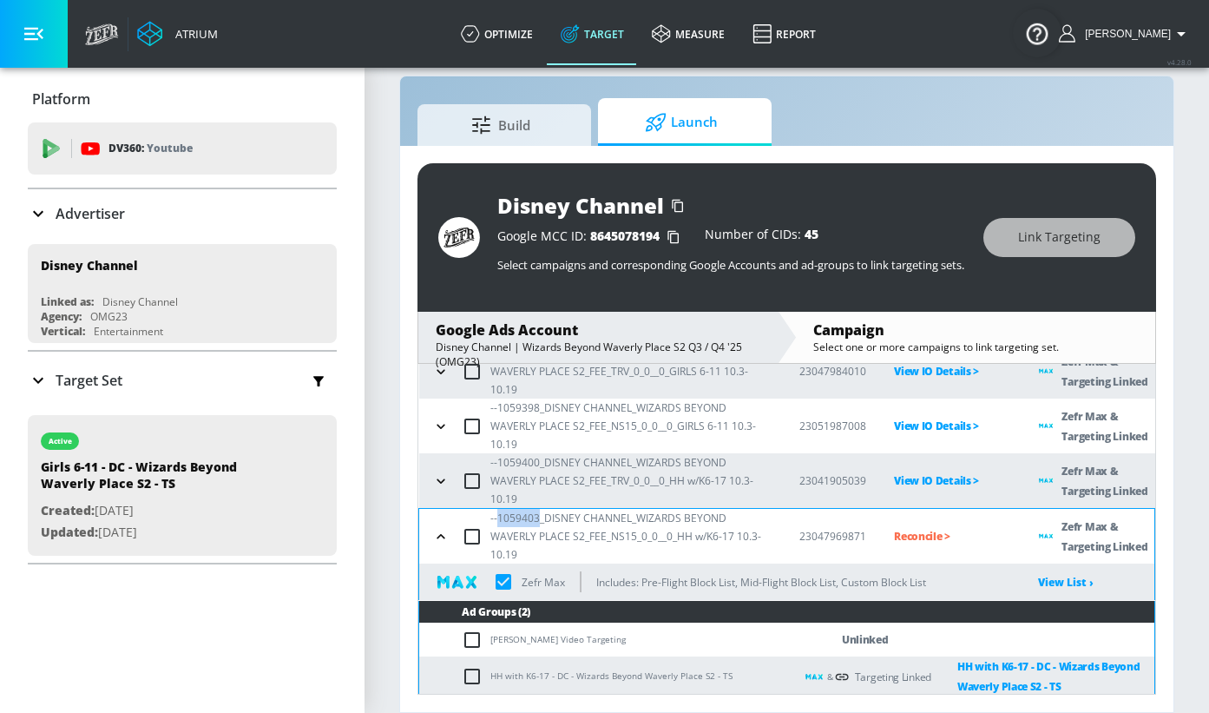
drag, startPoint x: 498, startPoint y: 487, endPoint x: 538, endPoint y: 488, distance: 39.9
click at [538, 509] on p "--1059403_DISNEY CHANNEL_WIZARDS BEYOND WAVERLY PLACE S2_FEE_NS15_0_0__0_HH w/K…" at bounding box center [631, 536] width 281 height 55
copy p "1059403"
click at [935, 526] on p "Reconcile >" at bounding box center [952, 536] width 117 height 20
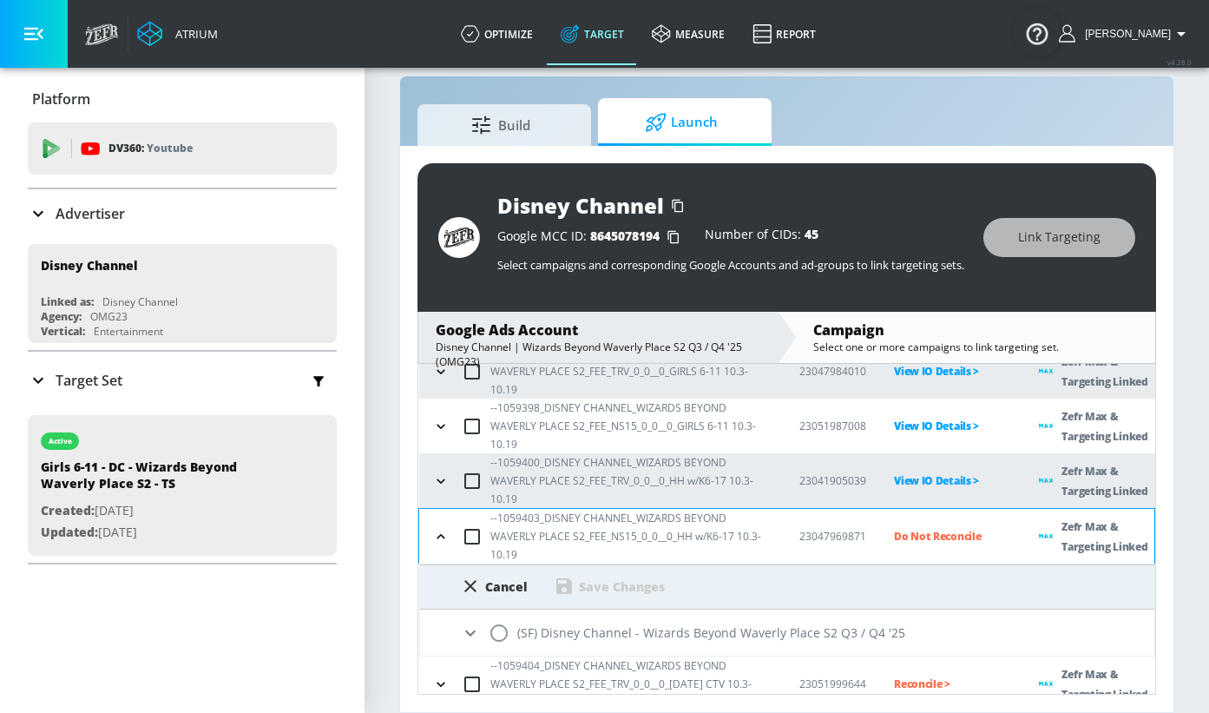
scroll to position [69, 0]
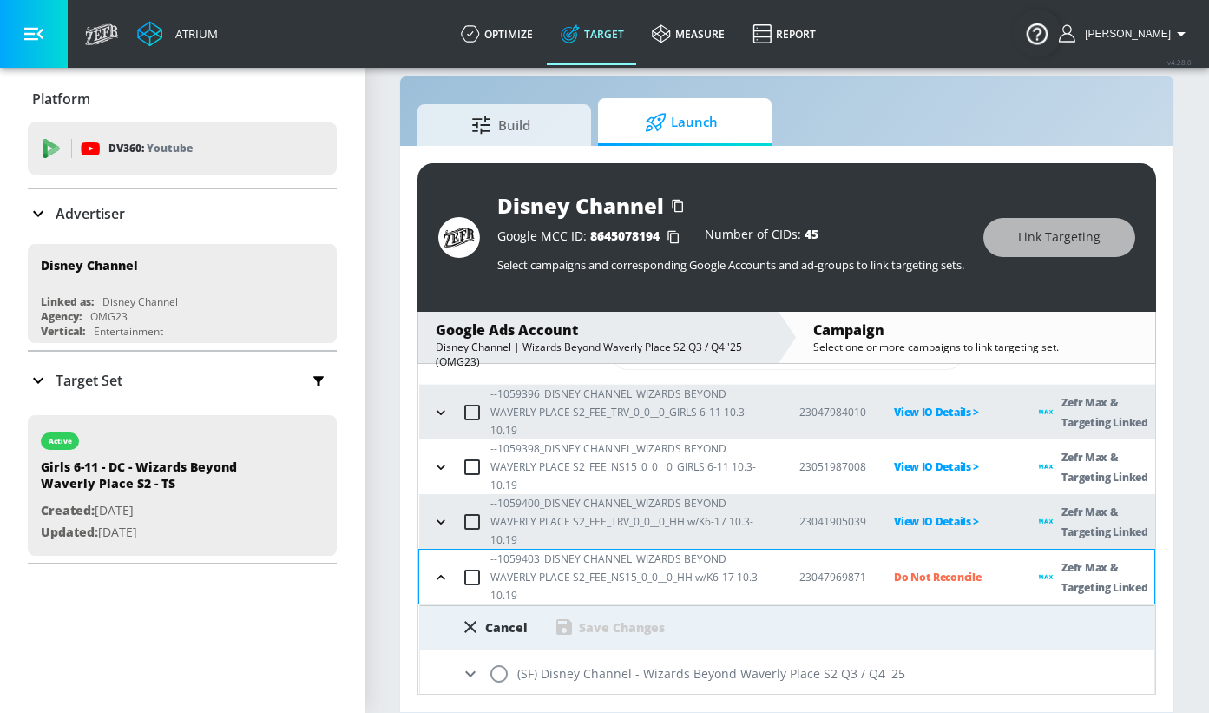
click at [494, 655] on input "radio" at bounding box center [499, 673] width 36 height 36
radio input "true"
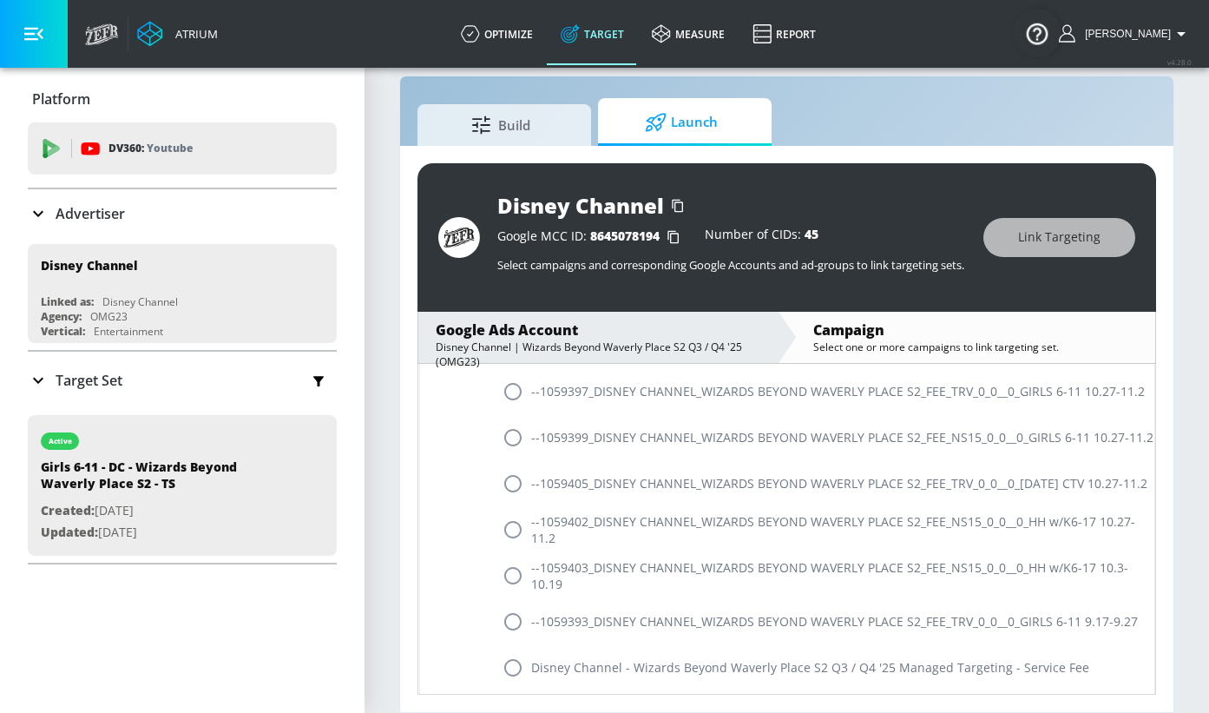
click at [514, 557] on input "radio" at bounding box center [513, 575] width 36 height 36
radio input "true"
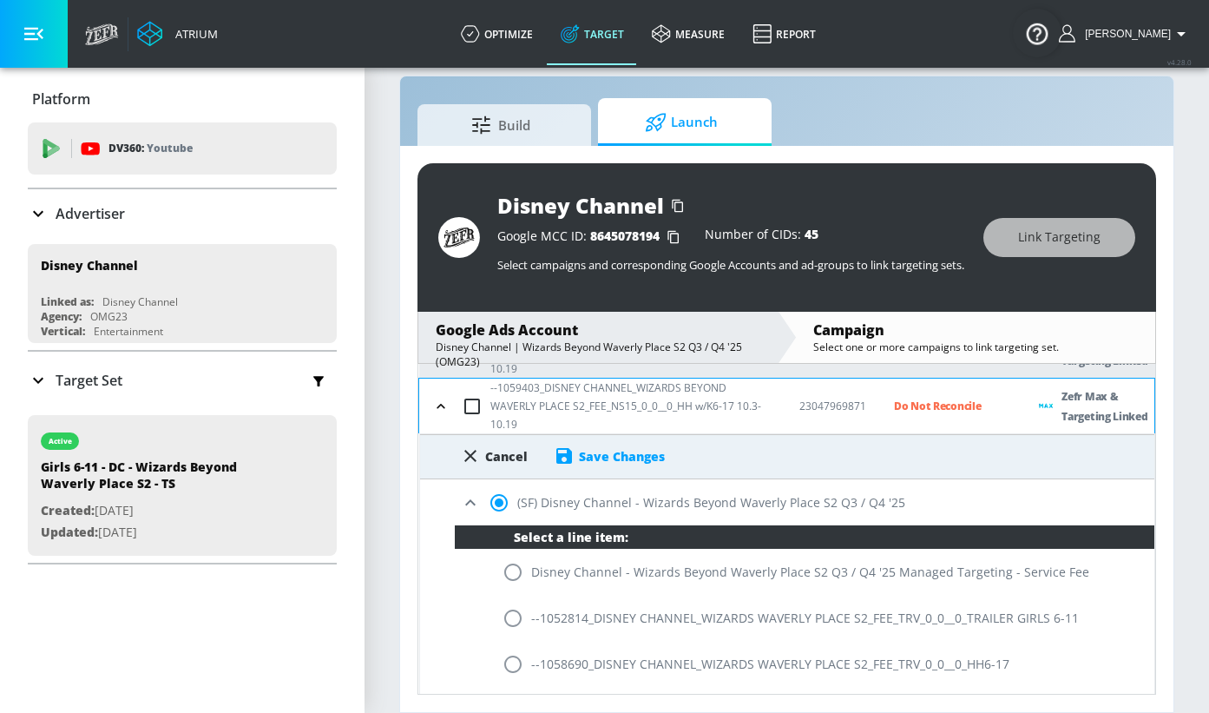
scroll to position [218, 0]
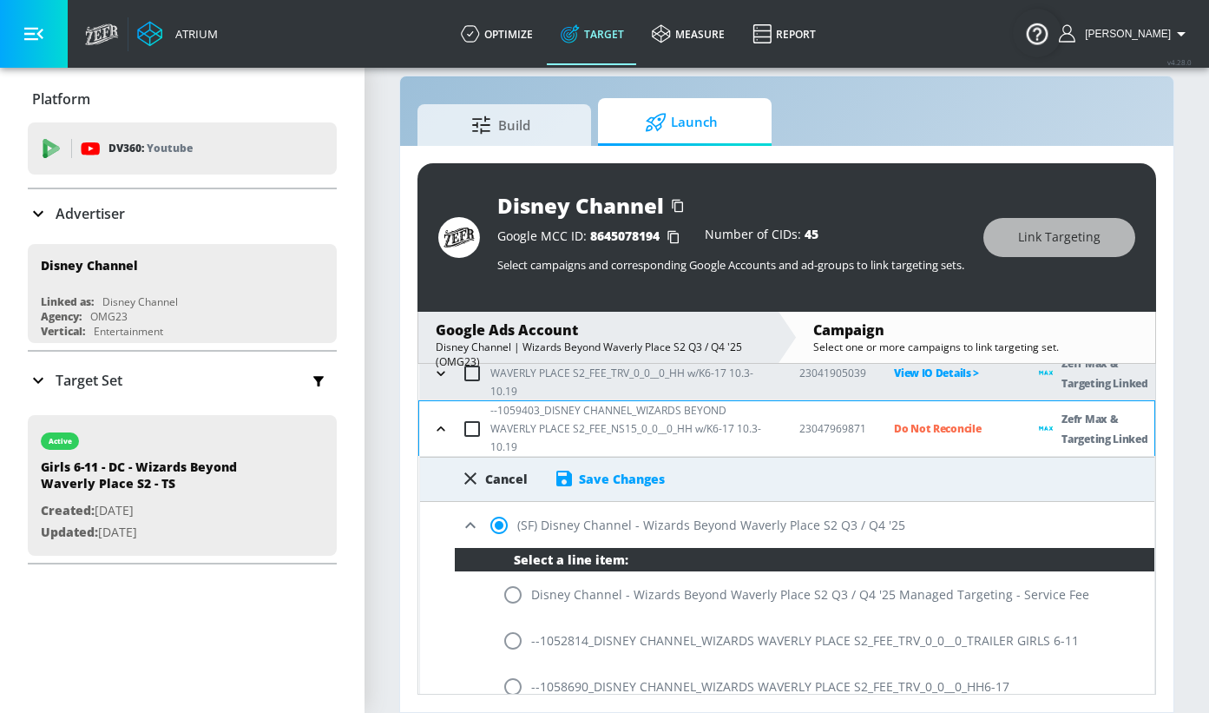
click at [586, 471] on div "Save Changes" at bounding box center [622, 479] width 86 height 16
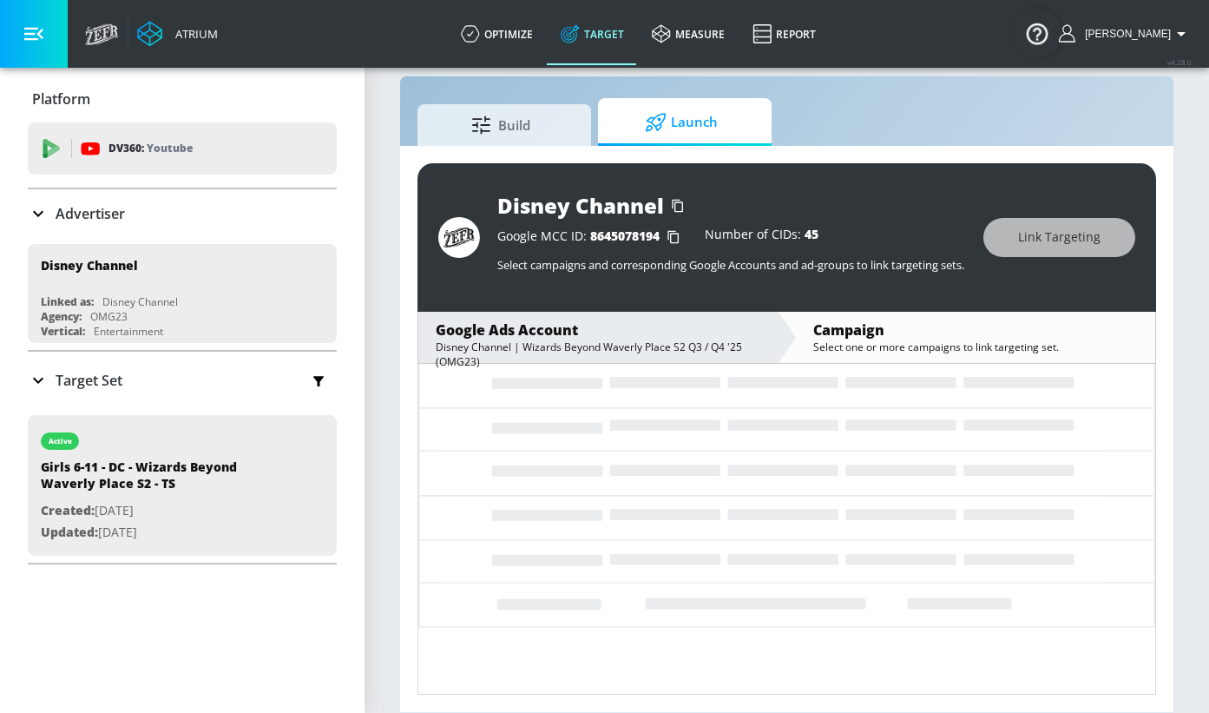
scroll to position [0, 0]
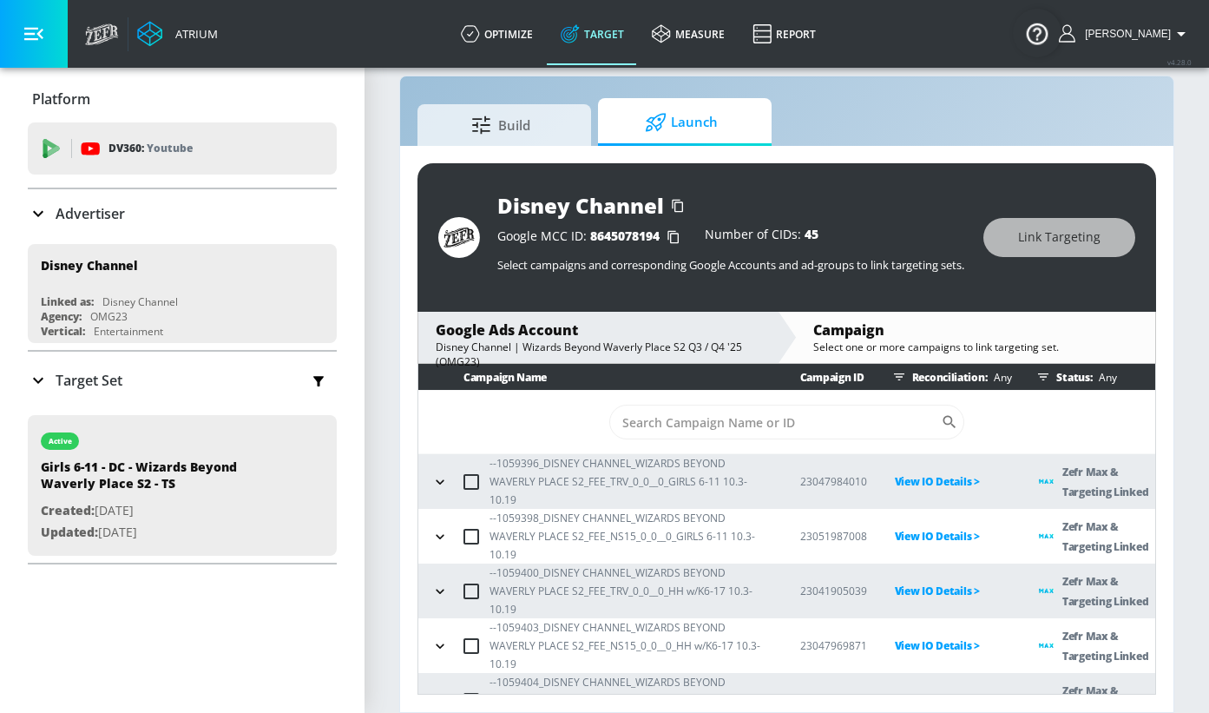
click at [905, 690] on p "Reconcile >" at bounding box center [953, 700] width 117 height 20
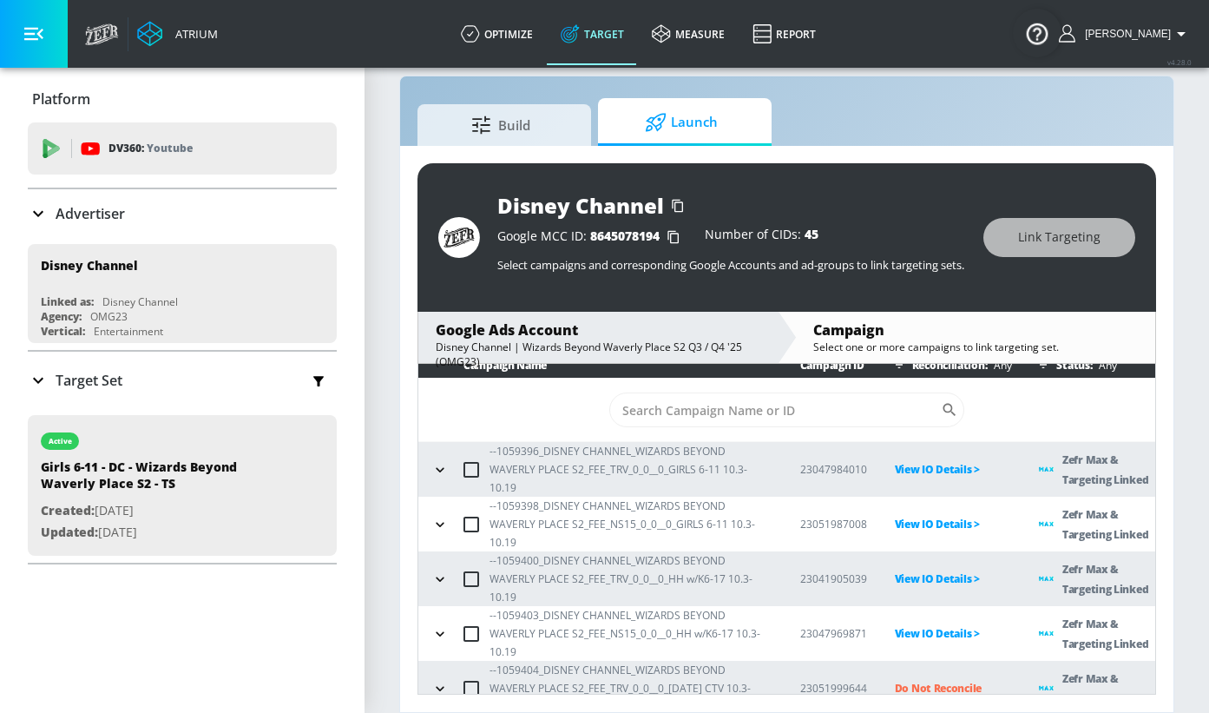
drag, startPoint x: 489, startPoint y: 627, endPoint x: 504, endPoint y: 627, distance: 14.8
click at [504, 661] on div "--1059404_DISNEY CHANNEL_WIZARDS BEYOND WAVERLY PLACE S2_FEE_TRV_0_0__0_[DATE] …" at bounding box center [600, 688] width 346 height 55
drag, startPoint x: 497, startPoint y: 627, endPoint x: 537, endPoint y: 628, distance: 39.1
click at [537, 661] on p "--1059404_DISNEY CHANNEL_WIZARDS BEYOND WAVERLY PLACE S2_FEE_TRV_0_0__0_[DATE] …" at bounding box center [631, 688] width 283 height 55
copy p "1059404"
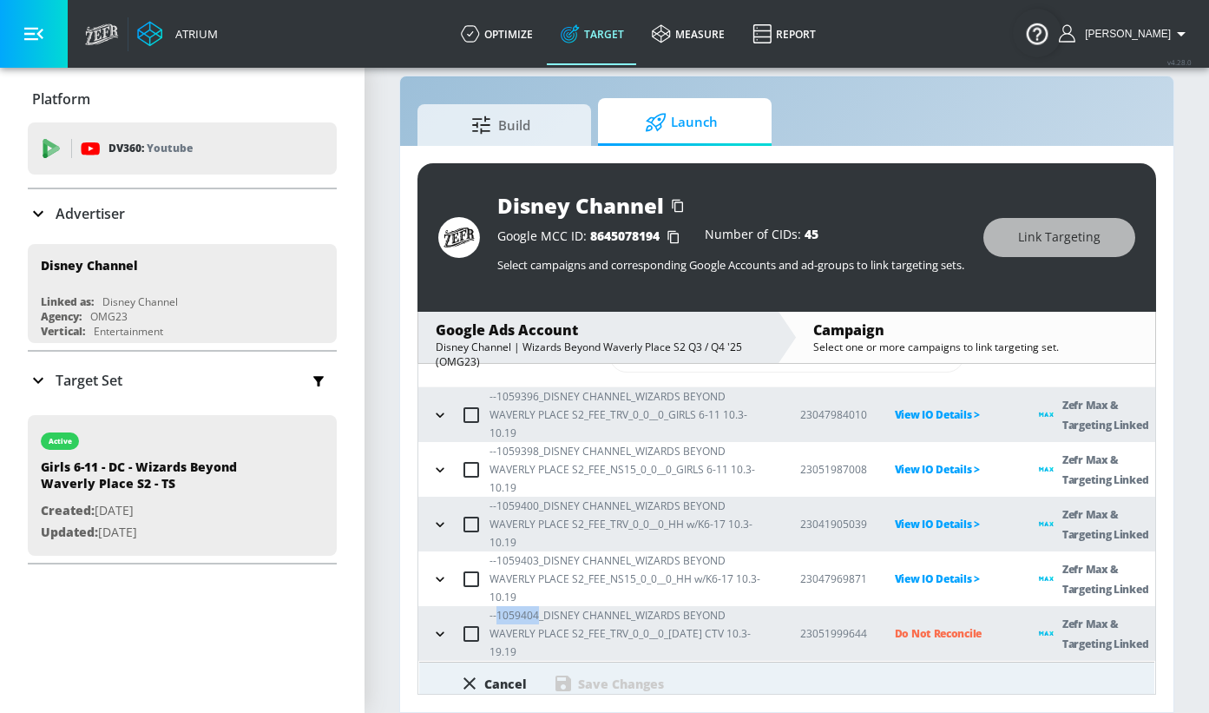
scroll to position [69, 0]
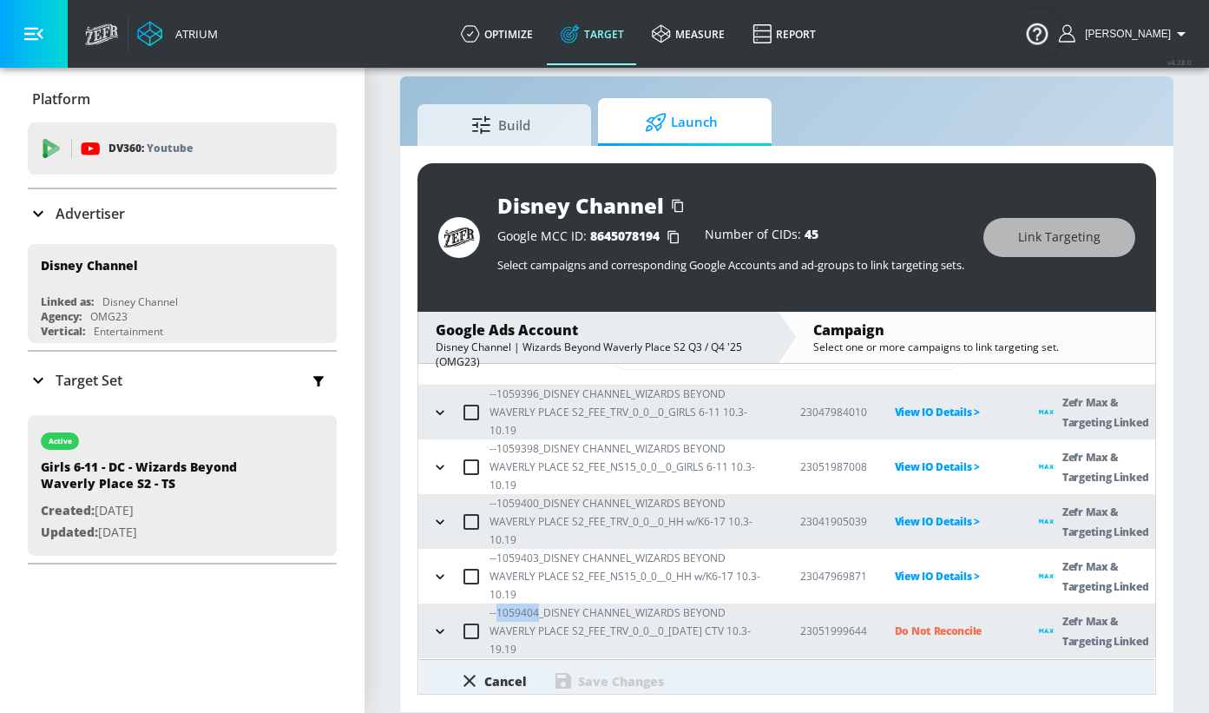
radio input "true"
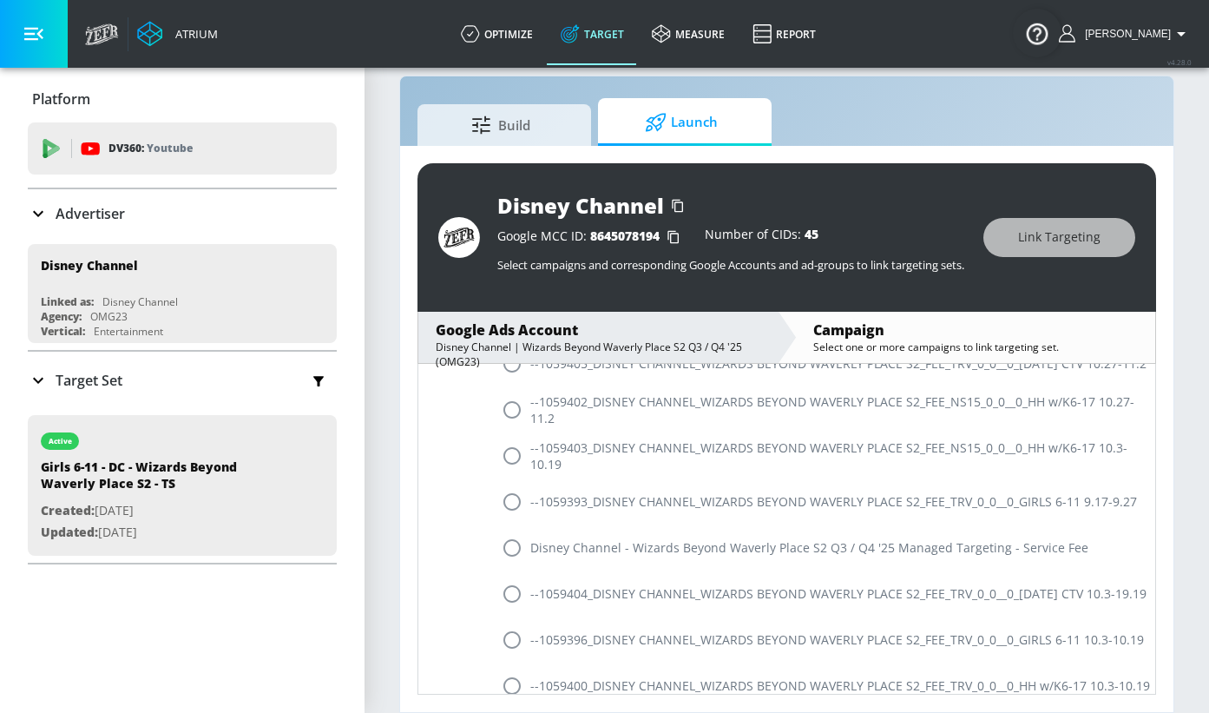
click at [510, 576] on input "radio" at bounding box center [512, 594] width 36 height 36
radio input "true"
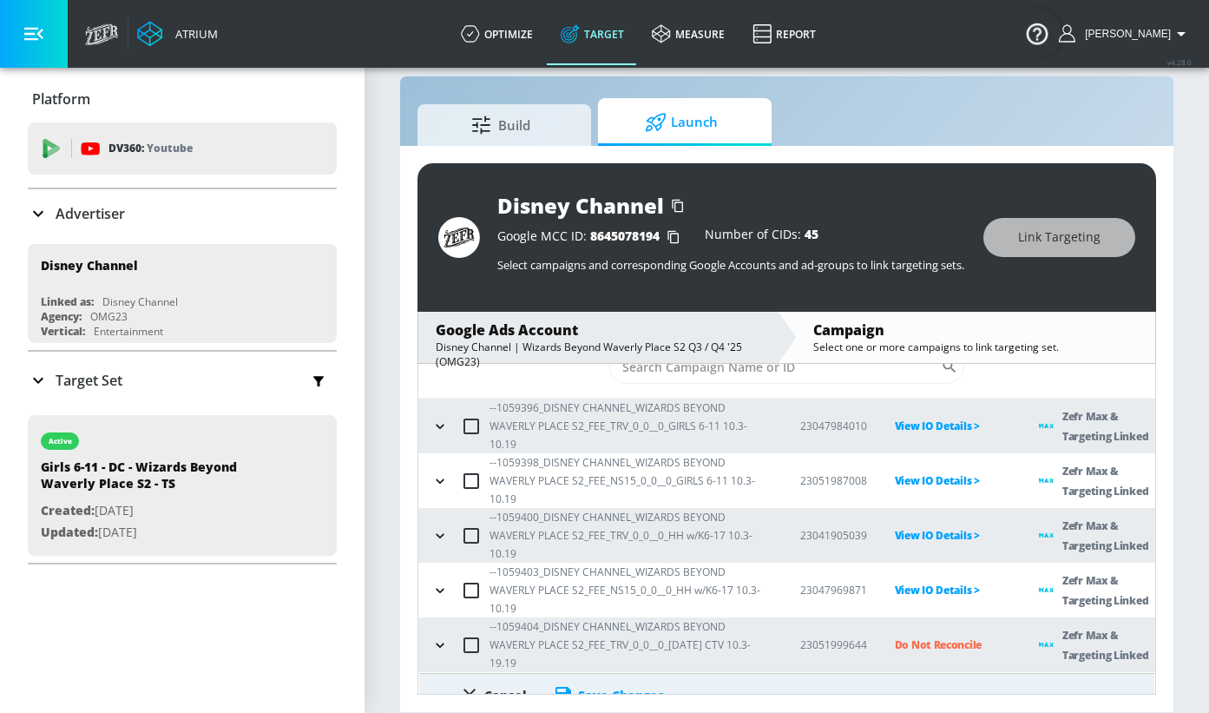
scroll to position [148, 0]
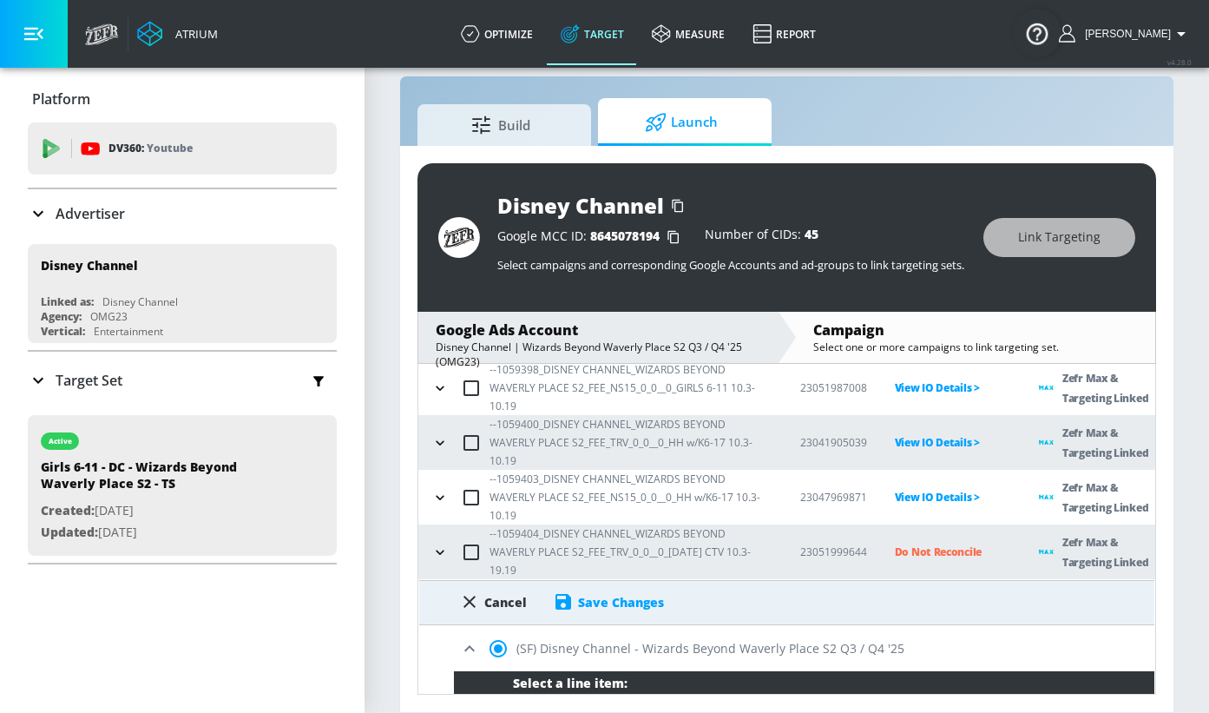
click at [596, 594] on div "Save Changes" at bounding box center [621, 602] width 86 height 16
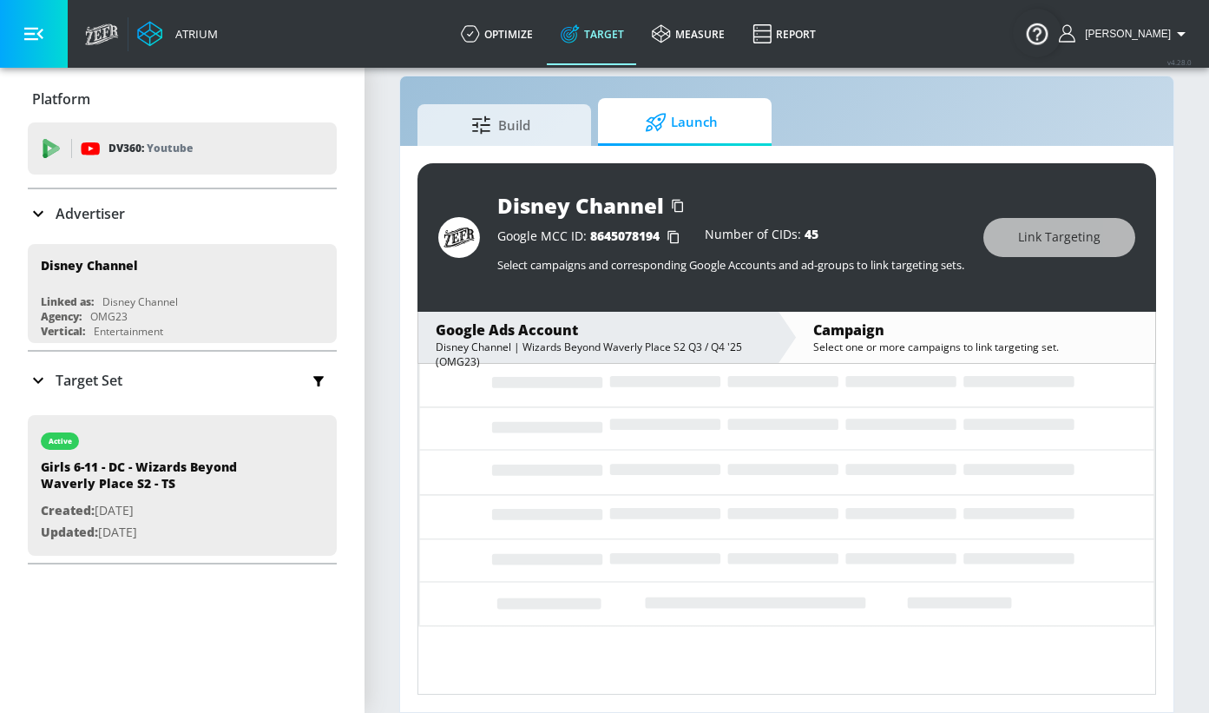
scroll to position [79, 0]
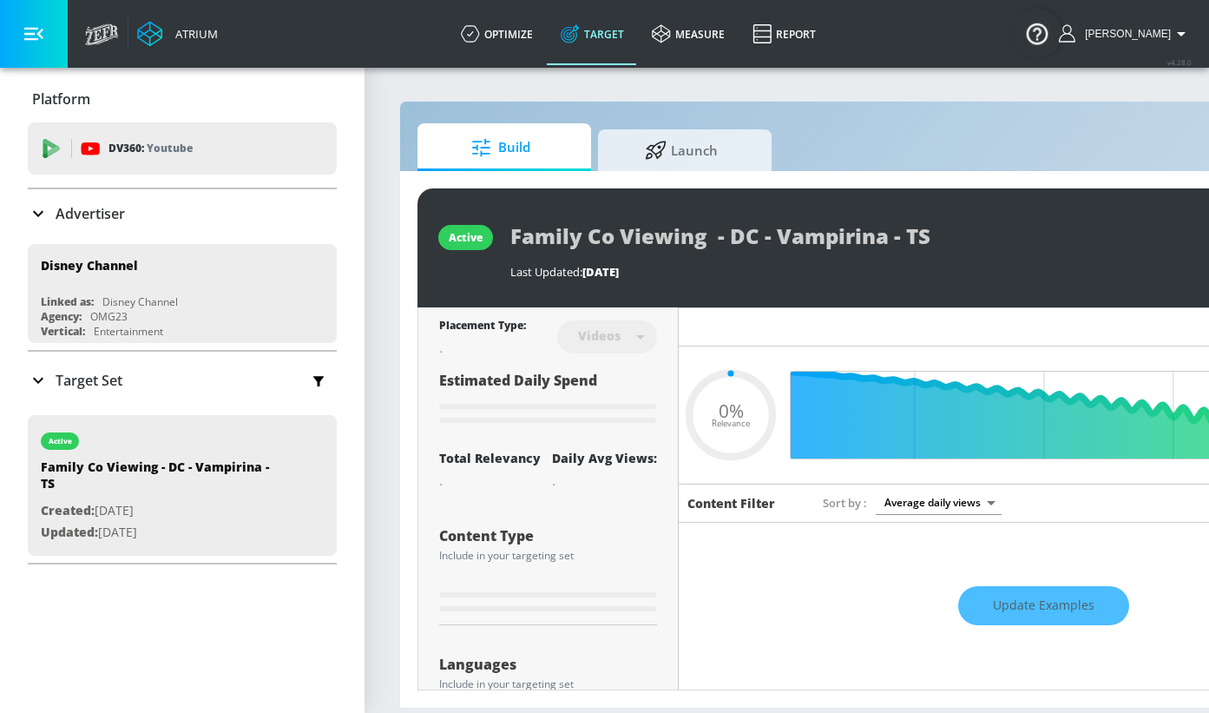
type input "0.05"
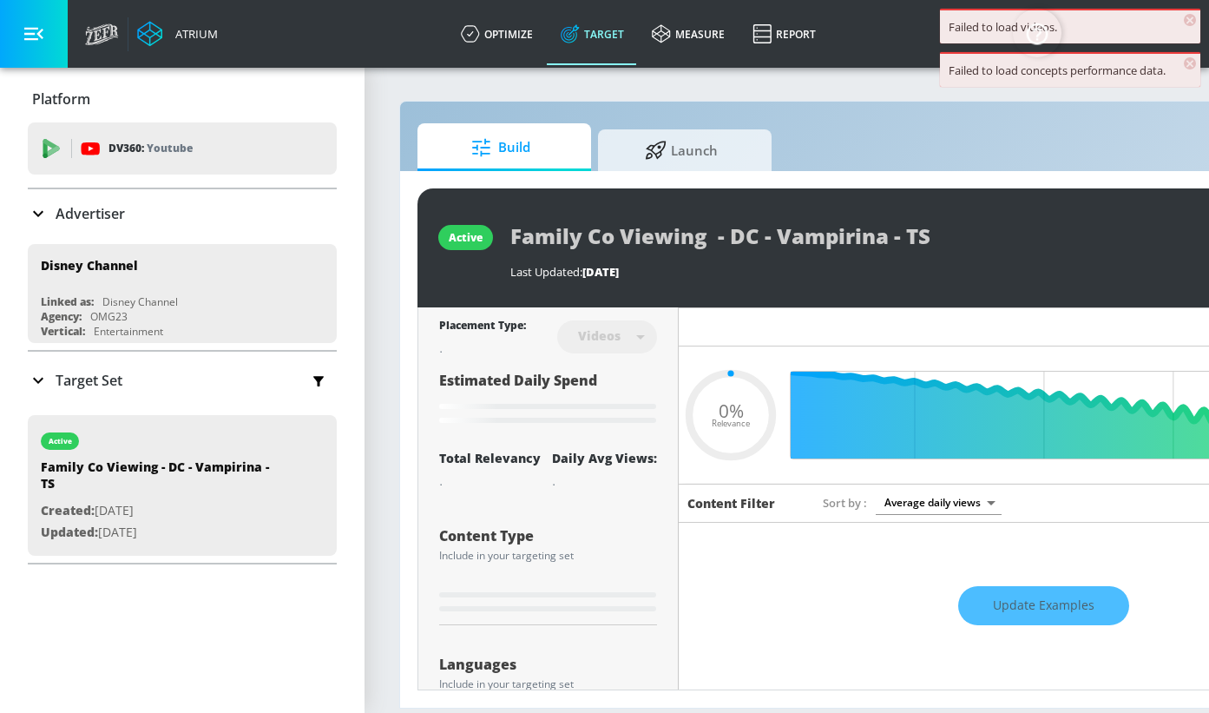
click at [687, 158] on span "Launch" at bounding box center [682, 150] width 132 height 42
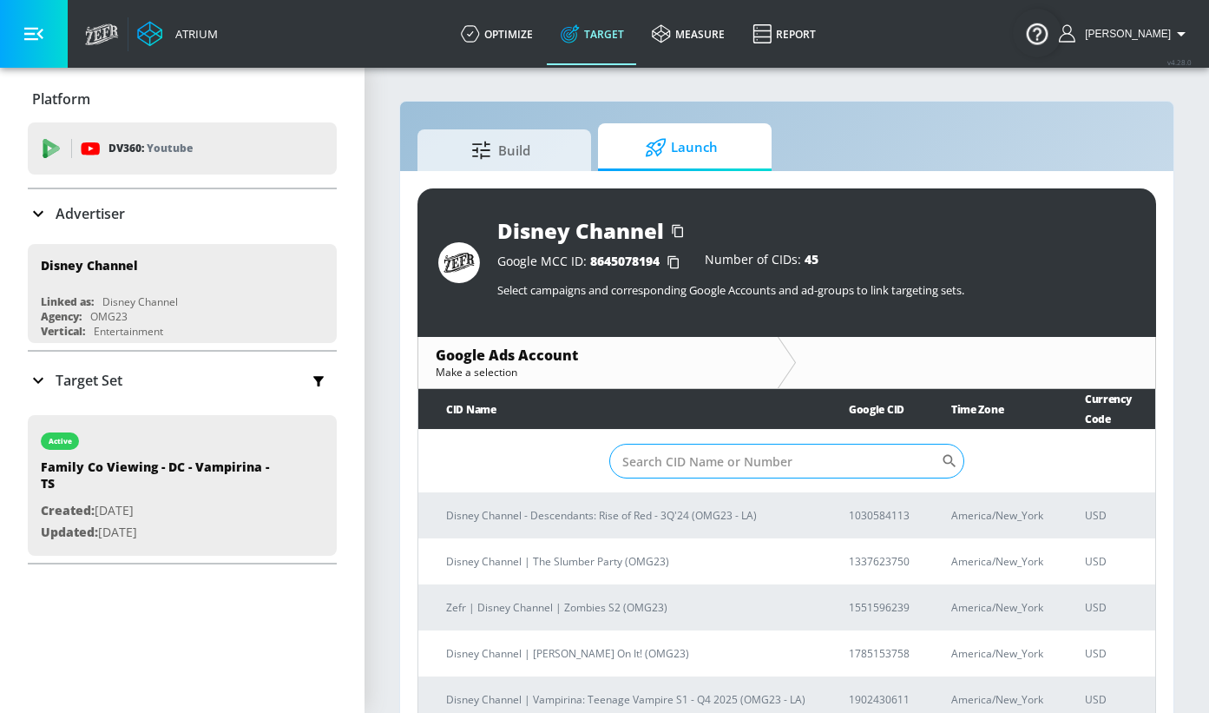
click at [774, 444] on input "Sort By" at bounding box center [775, 461] width 332 height 35
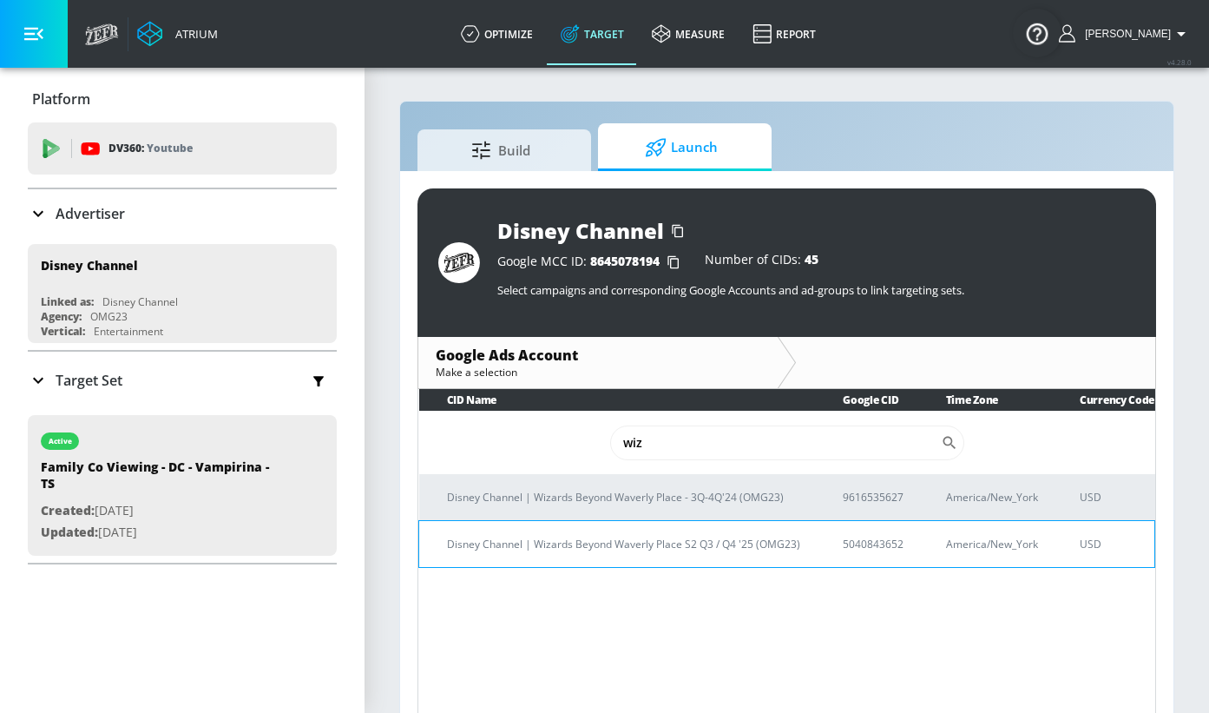
type input "wiz"
click at [859, 546] on p "5040843652" at bounding box center [873, 544] width 61 height 18
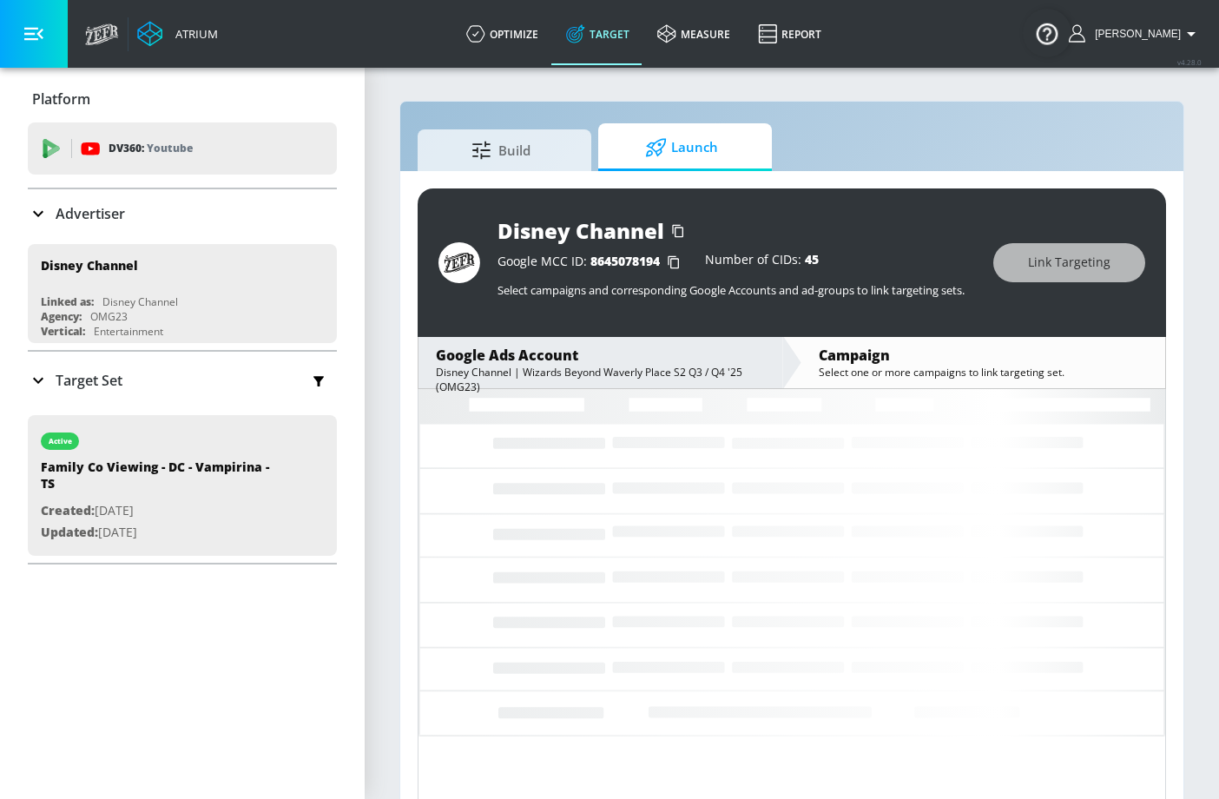
scroll to position [25, 0]
